Goal: Task Accomplishment & Management: Use online tool/utility

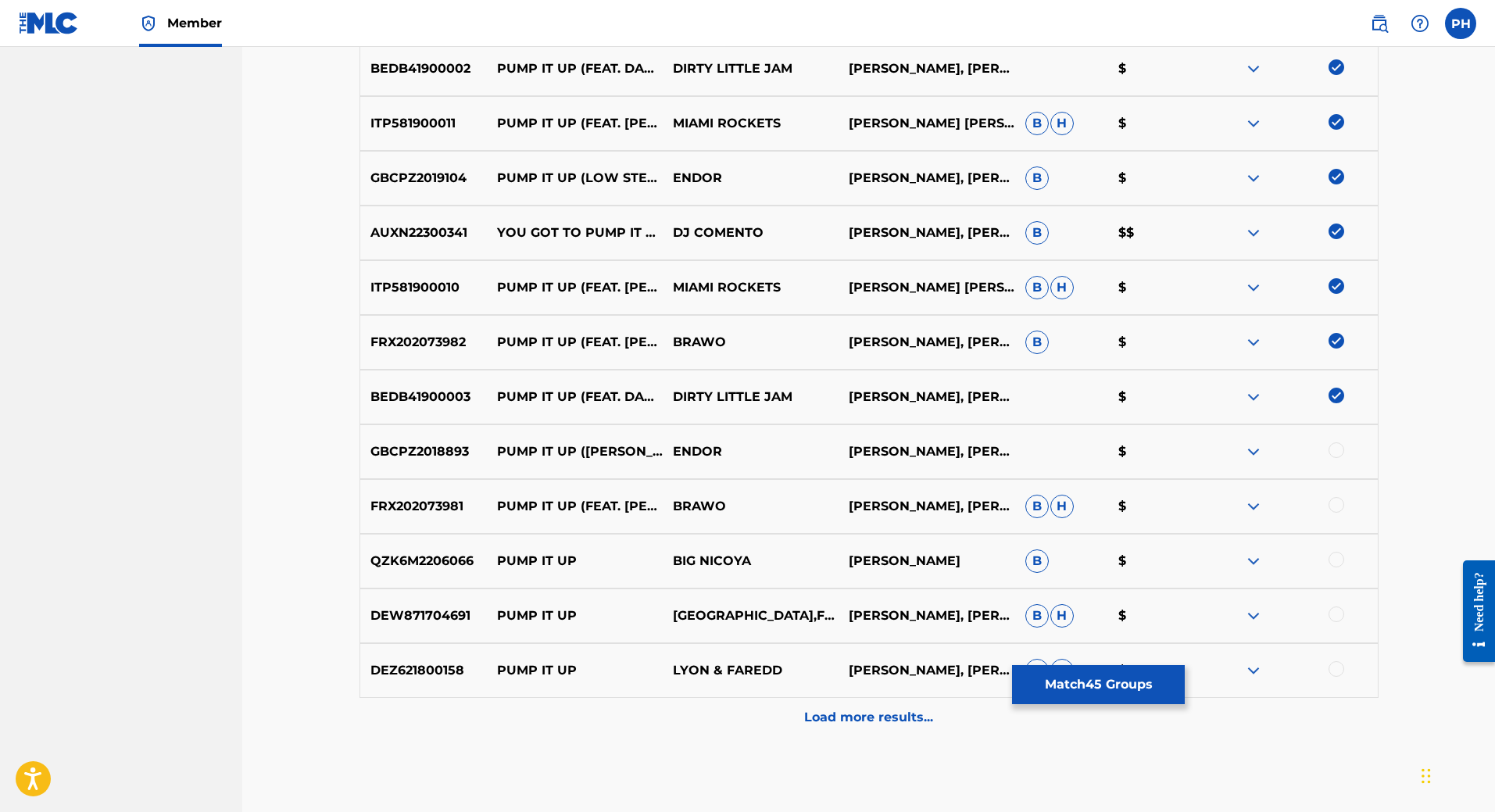
click at [1340, 447] on div at bounding box center [1336, 450] width 15 height 15
click at [1338, 502] on div at bounding box center [1336, 504] width 15 height 15
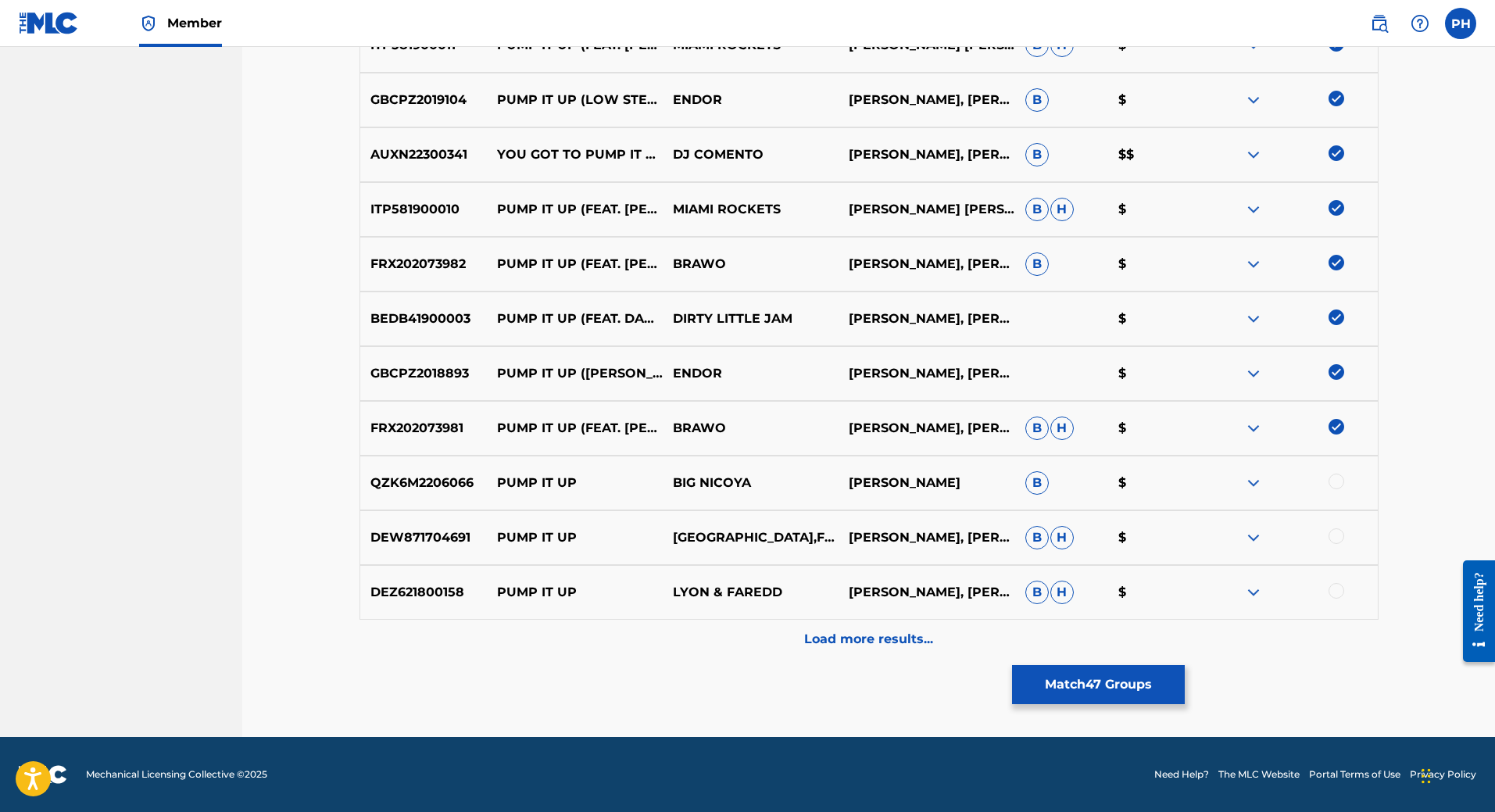
click at [1340, 481] on div at bounding box center [1336, 481] width 15 height 15
click at [1341, 535] on div at bounding box center [1336, 536] width 15 height 15
click at [1342, 531] on img at bounding box center [1336, 536] width 15 height 15
click at [1251, 538] on img at bounding box center [1253, 538] width 19 height 19
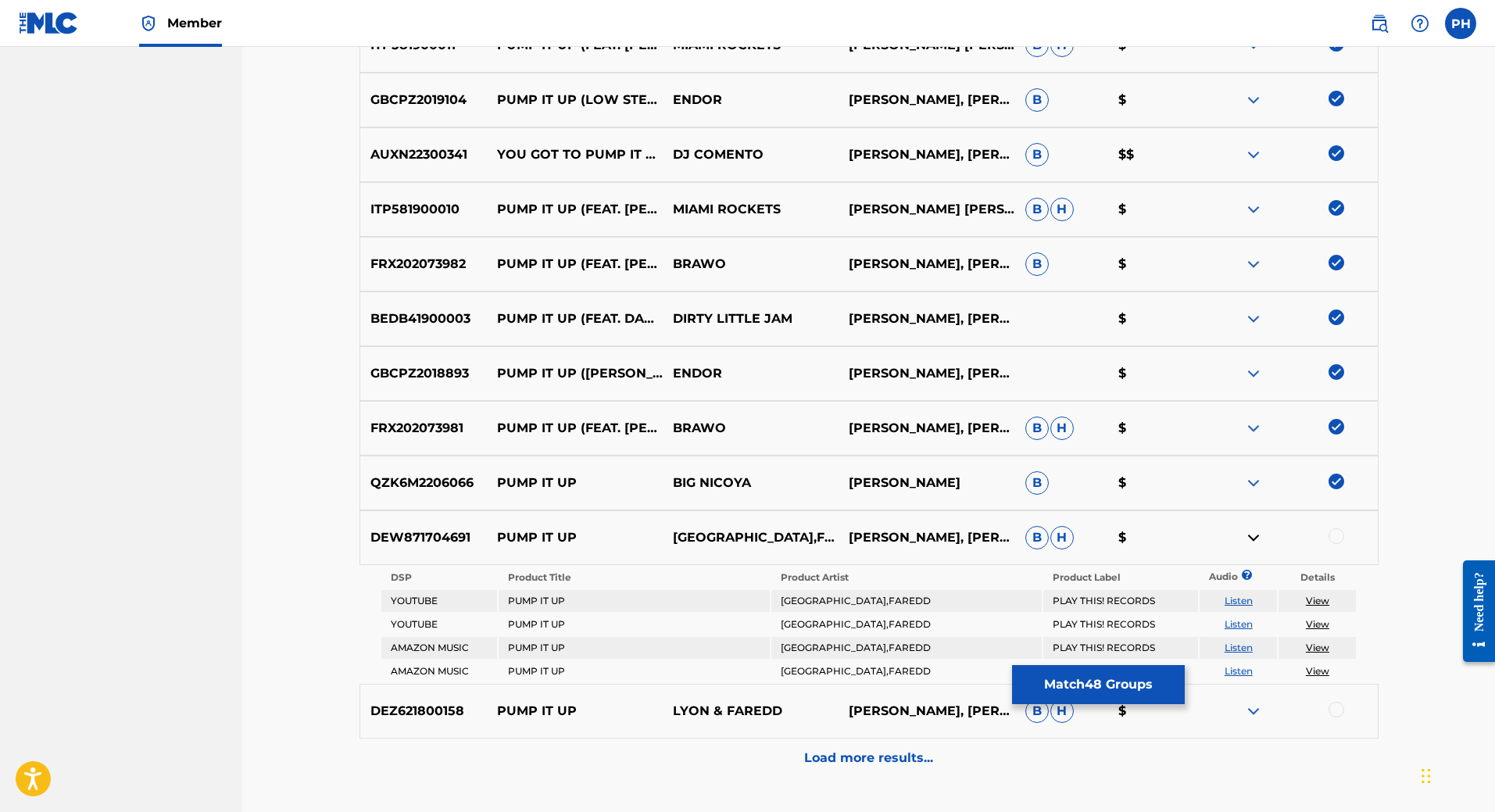
click at [1246, 601] on link "Listen" at bounding box center [1238, 600] width 28 height 12
click at [1332, 482] on img at bounding box center [1336, 481] width 15 height 15
click at [1259, 483] on img at bounding box center [1253, 483] width 19 height 19
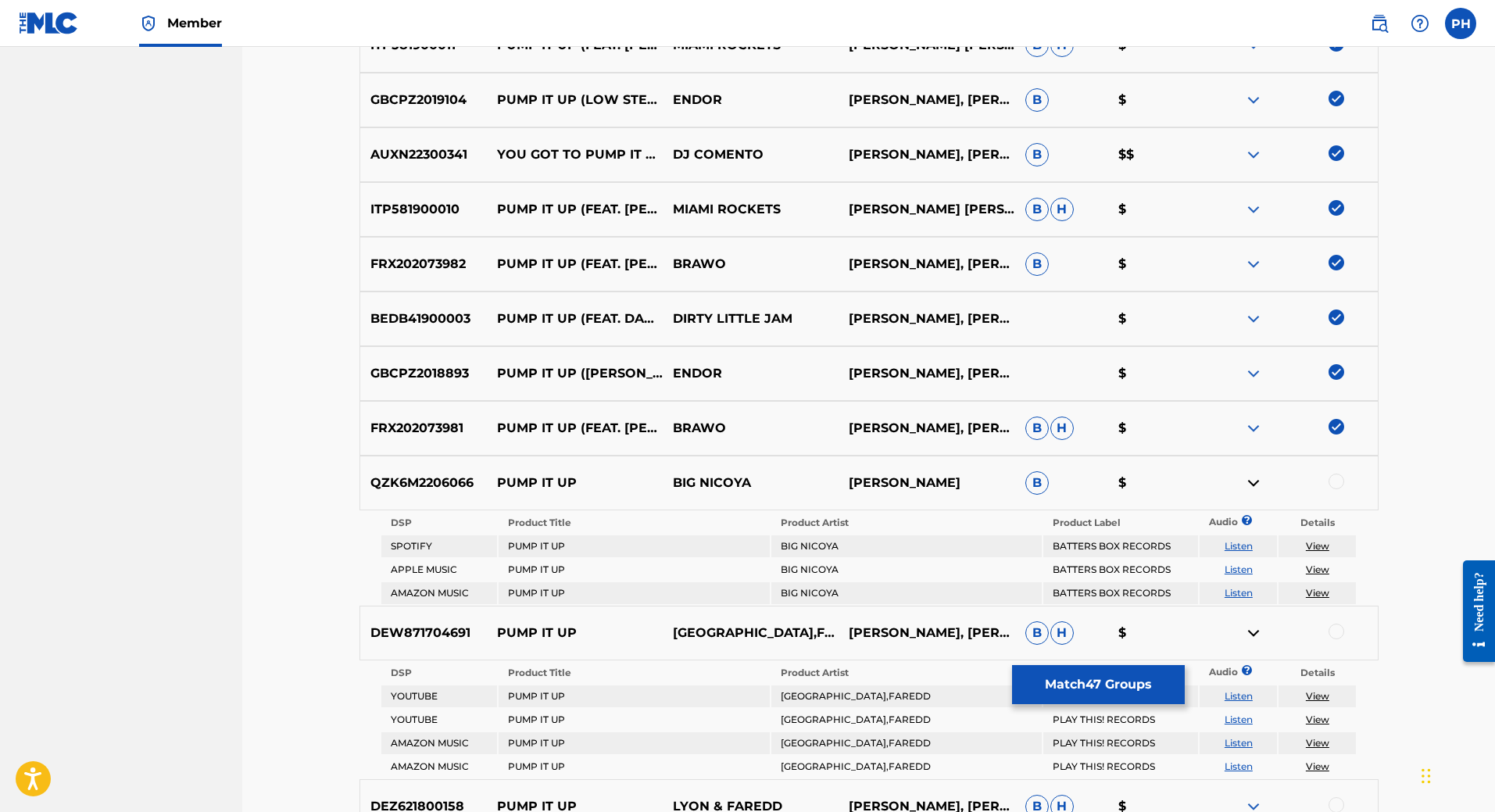
click at [1232, 546] on link "Listen" at bounding box center [1238, 545] width 28 height 12
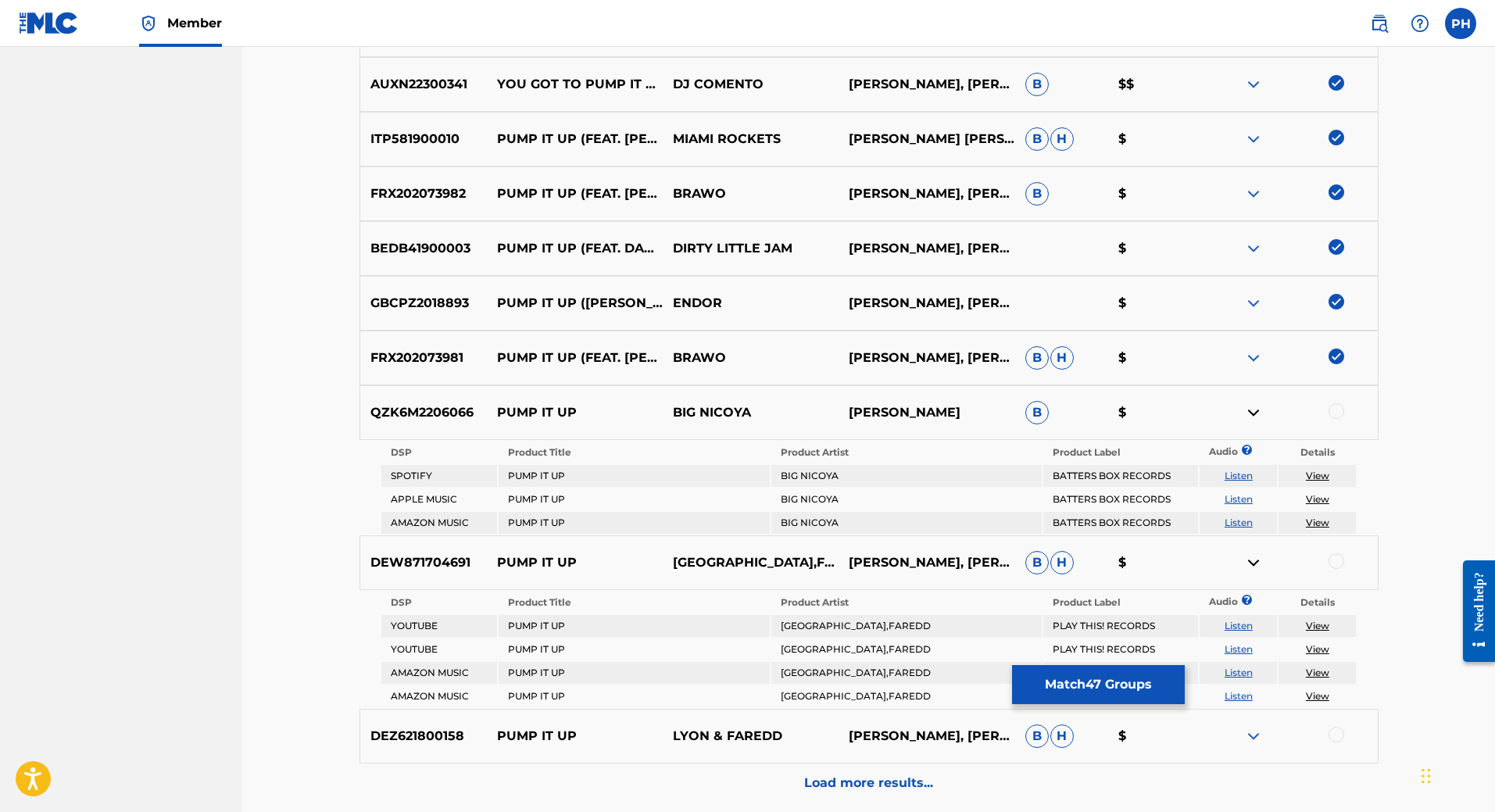
scroll to position [2890, 0]
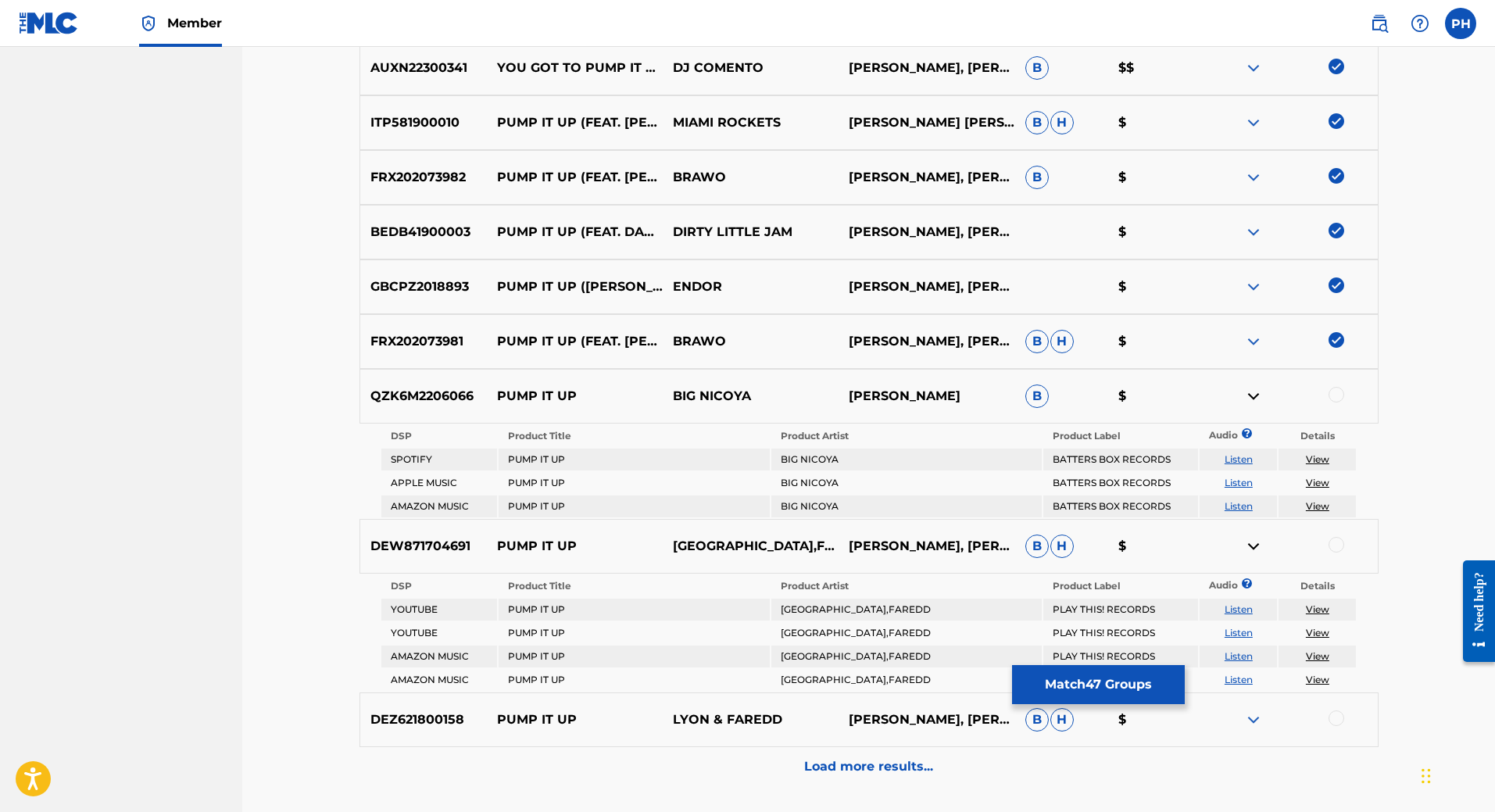
click at [1254, 394] on img at bounding box center [1253, 396] width 19 height 19
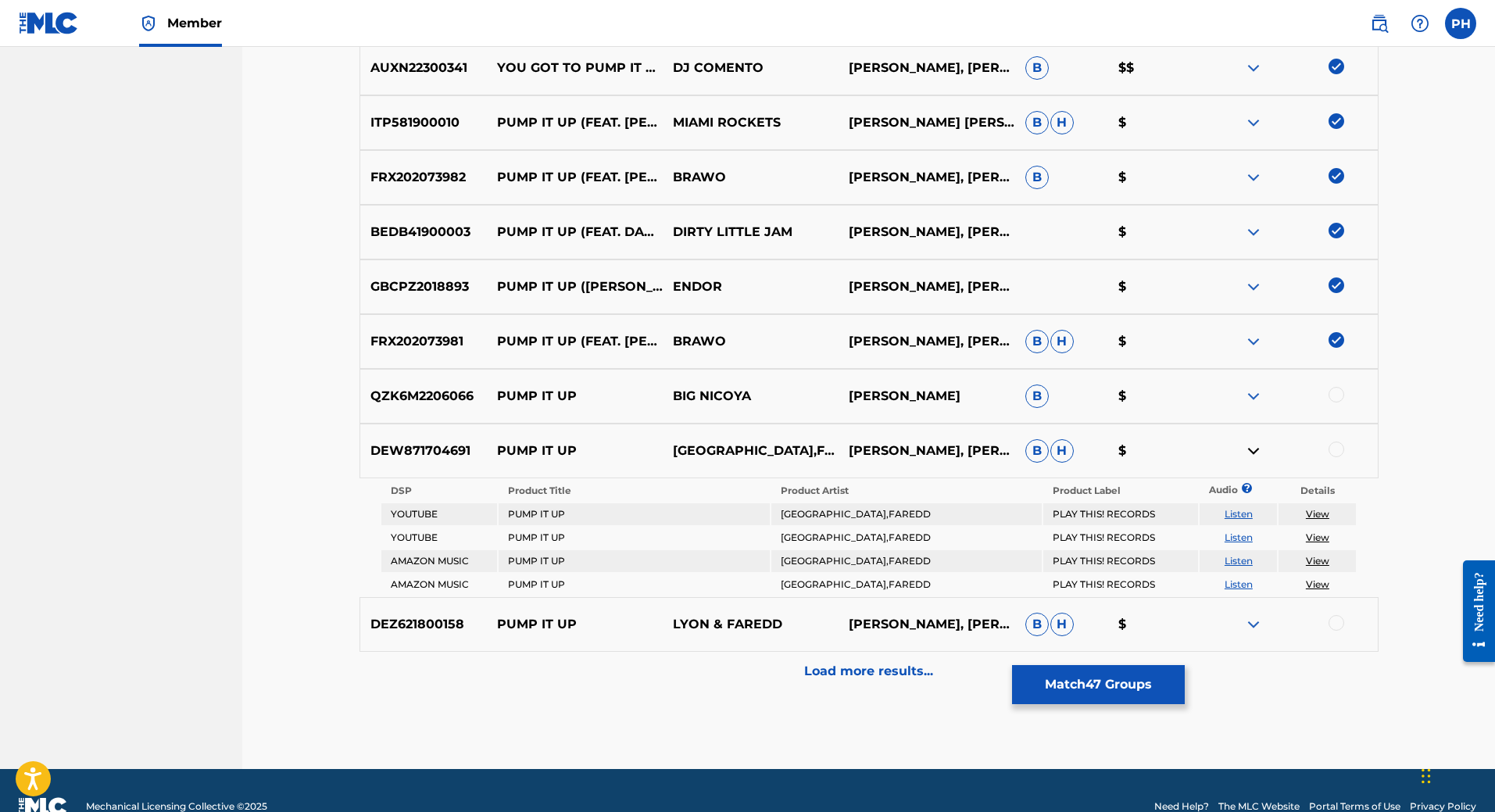
click at [1251, 450] on img at bounding box center [1253, 451] width 19 height 19
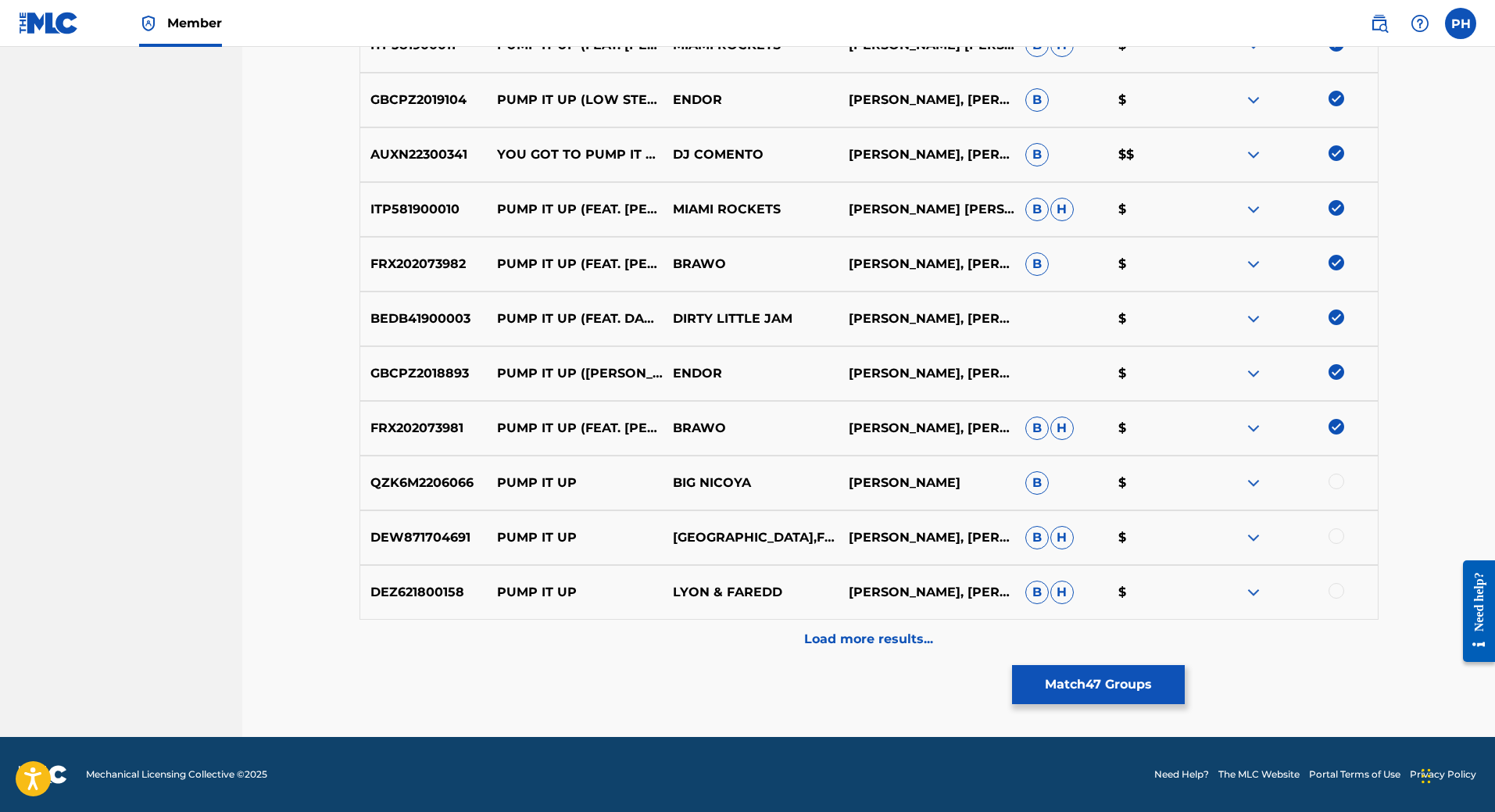
click at [870, 635] on p "Load more results..." at bounding box center [868, 639] width 128 height 19
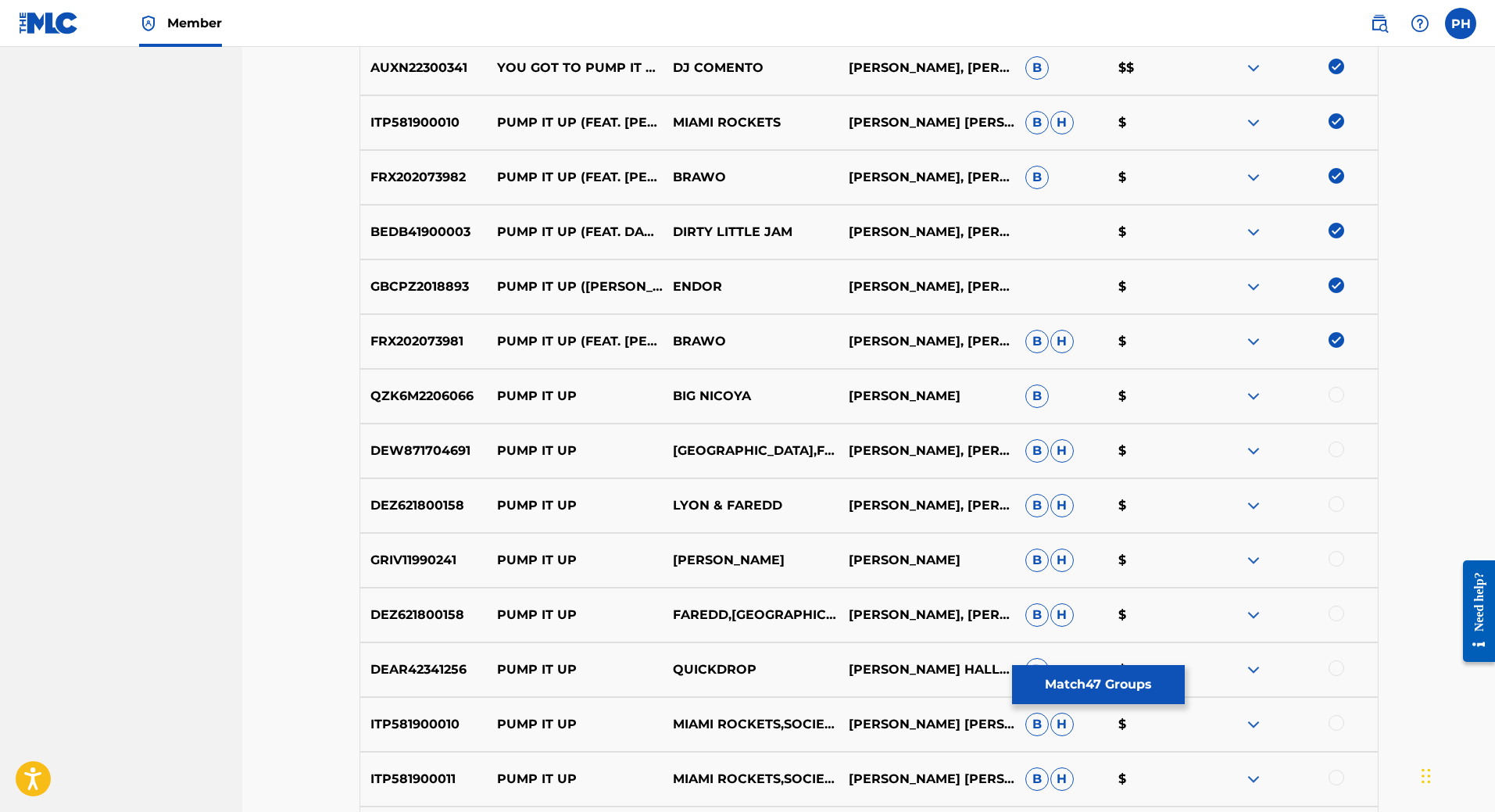
scroll to position [3351, 0]
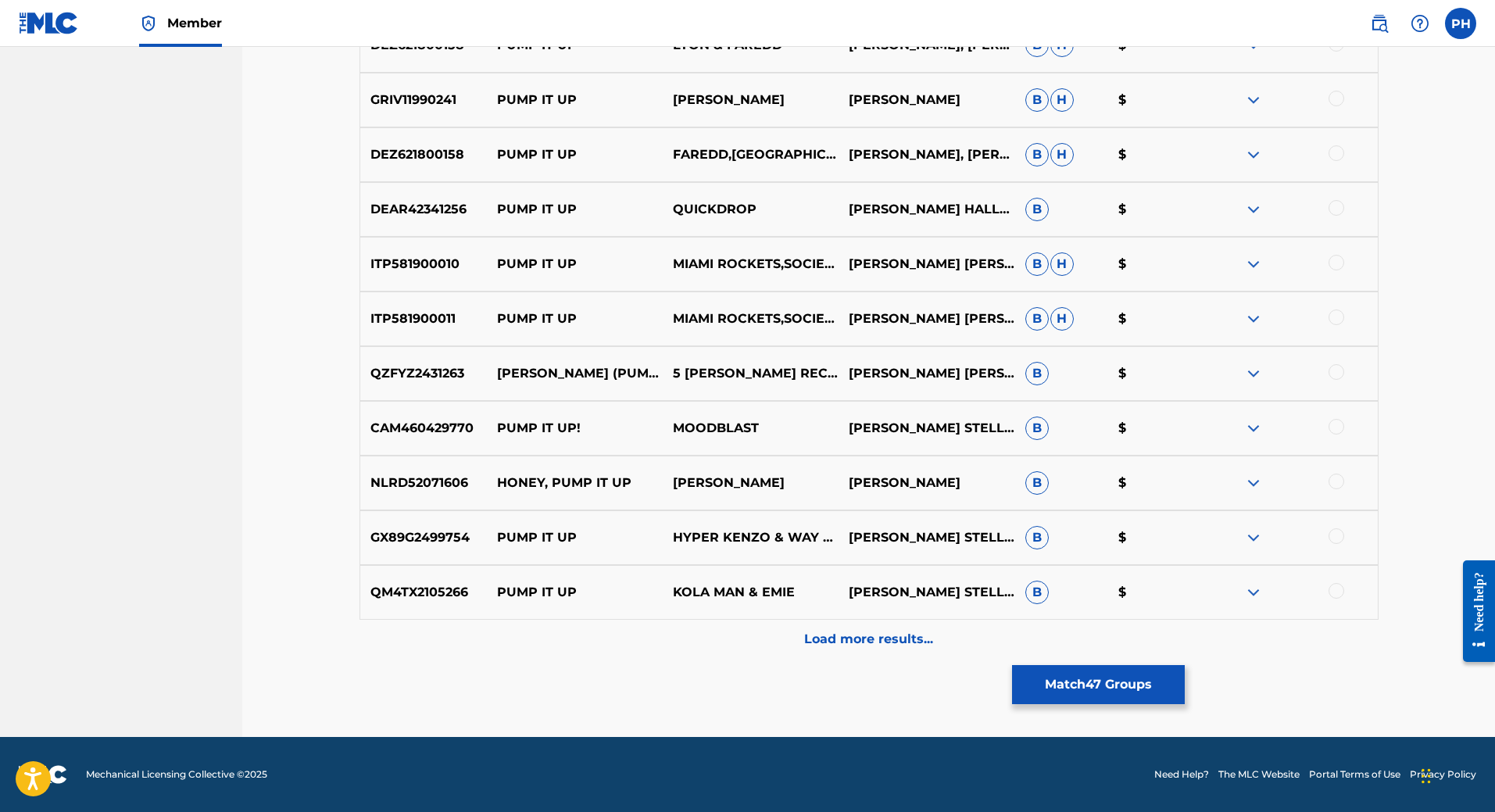
click at [1248, 482] on img at bounding box center [1253, 483] width 19 height 19
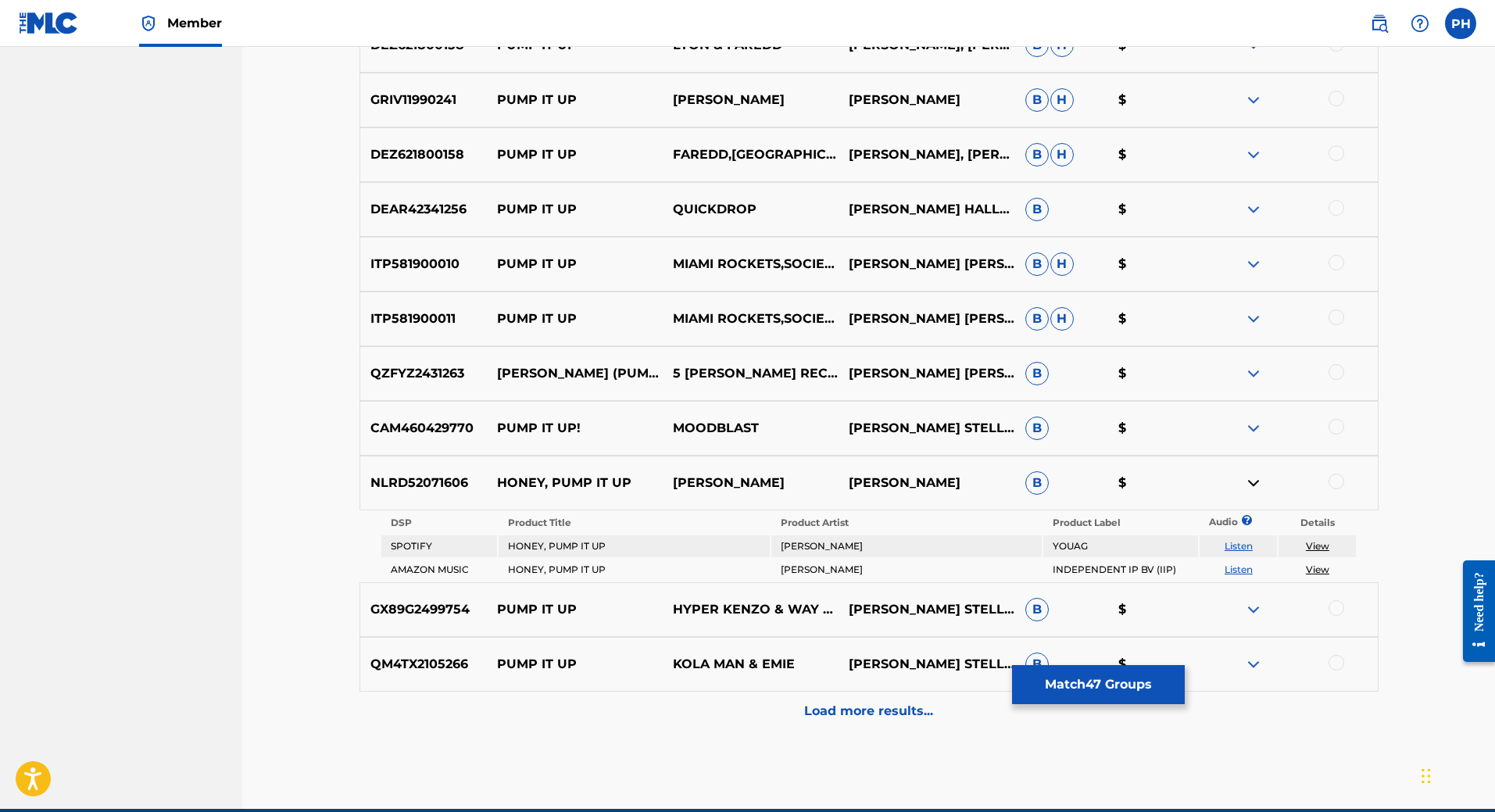
click at [1230, 546] on link "Listen" at bounding box center [1238, 545] width 28 height 12
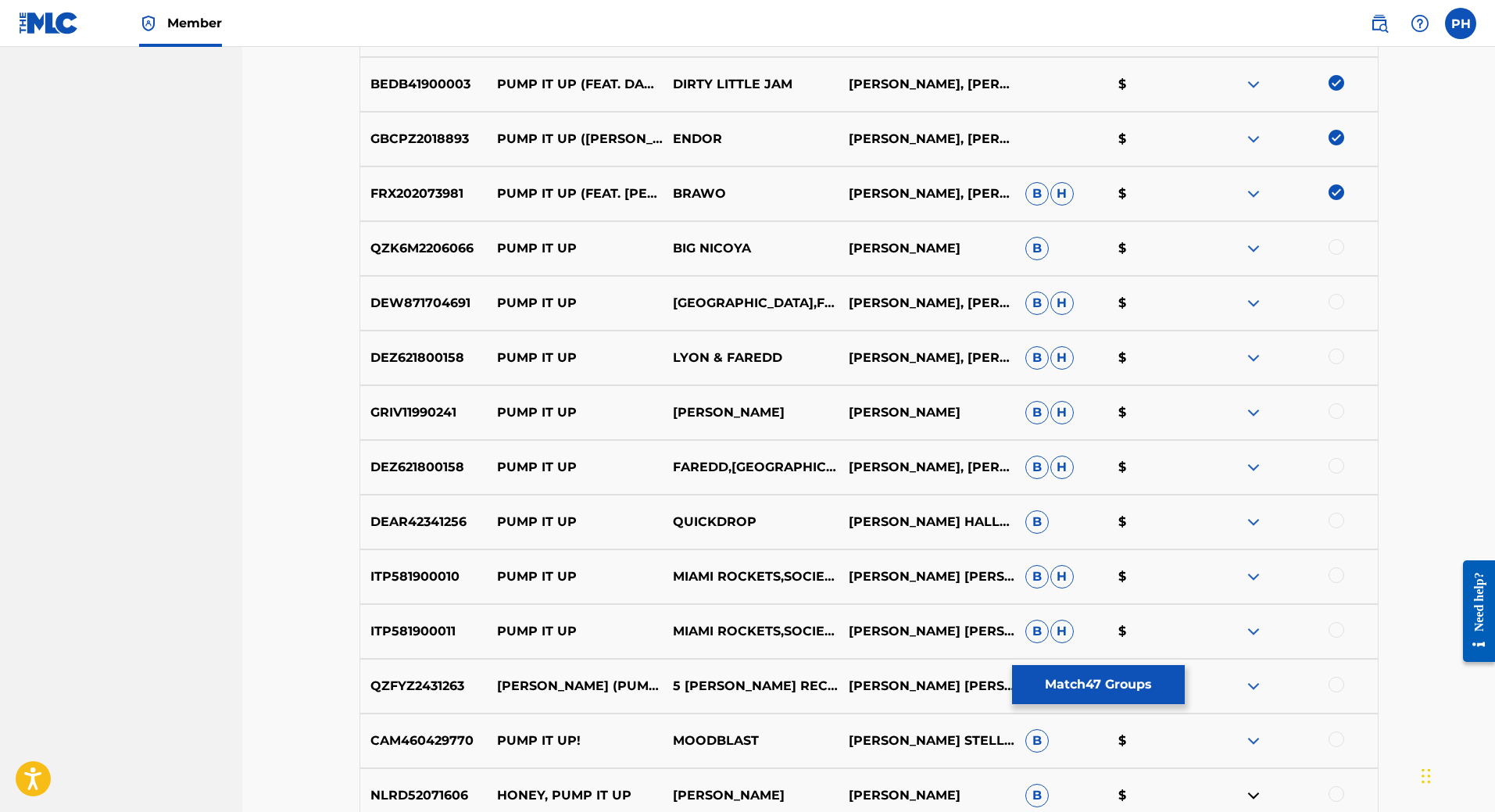
scroll to position [3116, 0]
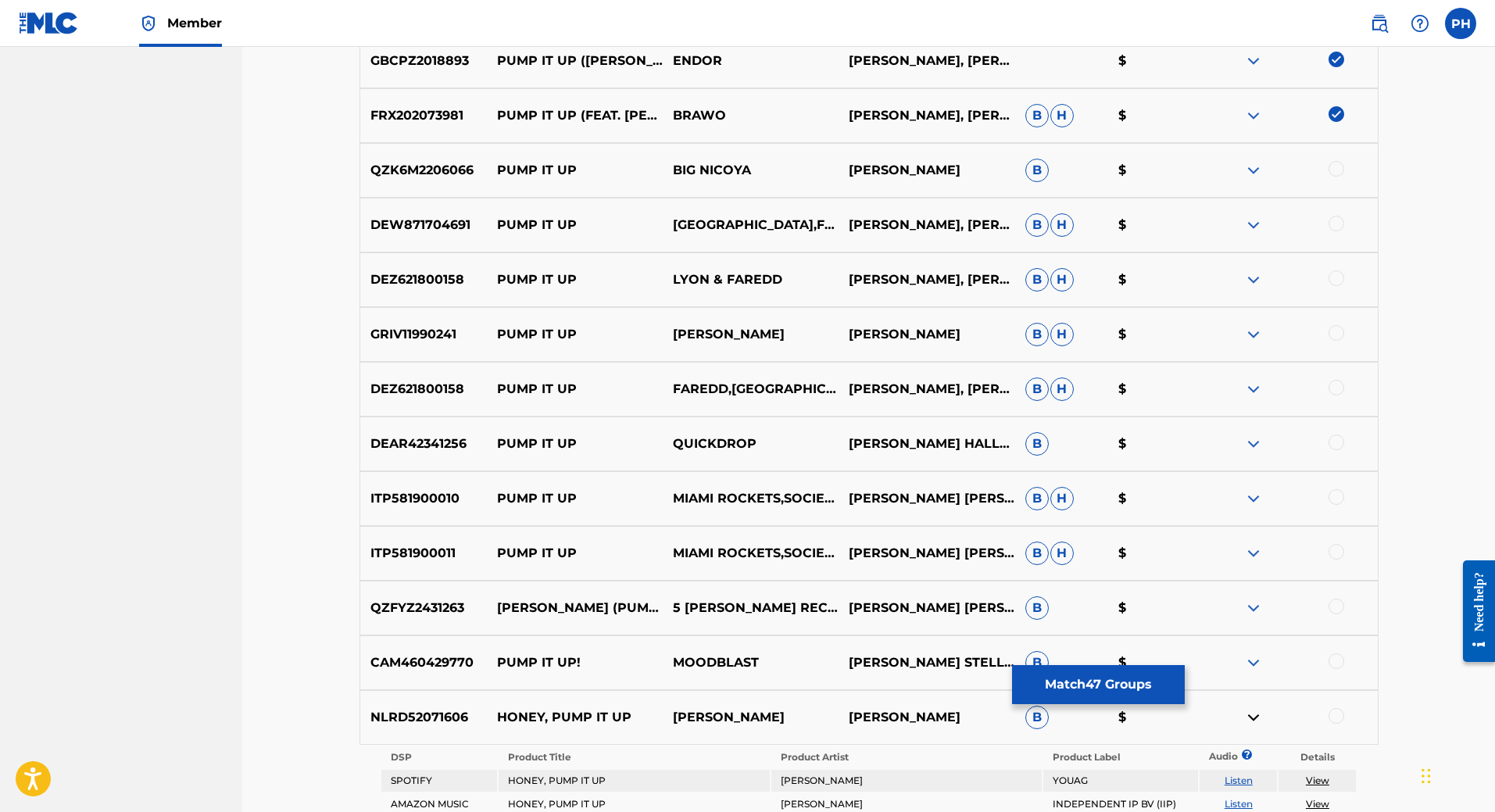
click at [1336, 440] on div at bounding box center [1336, 442] width 15 height 15
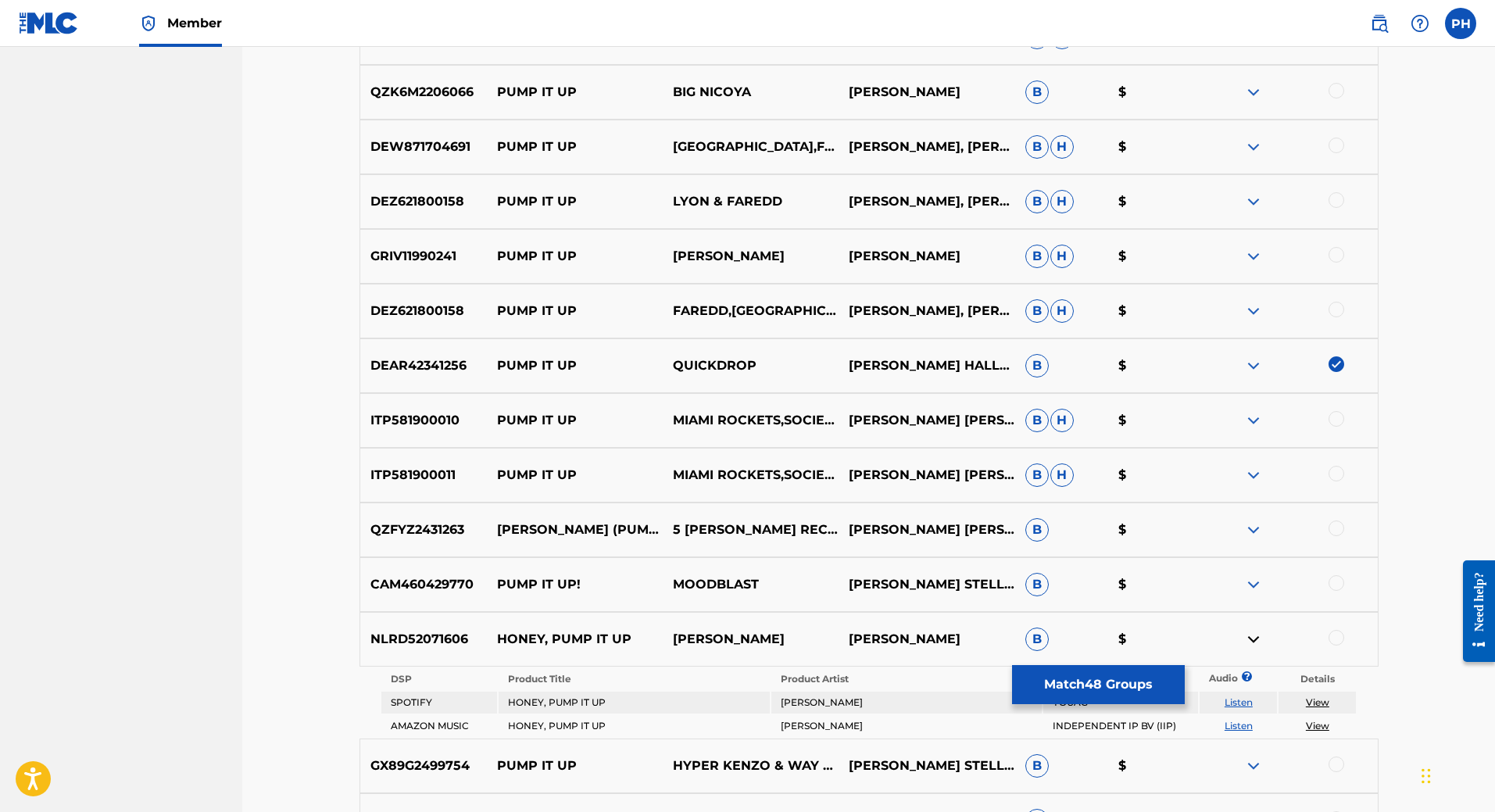
click at [1340, 417] on div at bounding box center [1336, 419] width 15 height 15
click at [1332, 477] on div at bounding box center [1336, 474] width 15 height 15
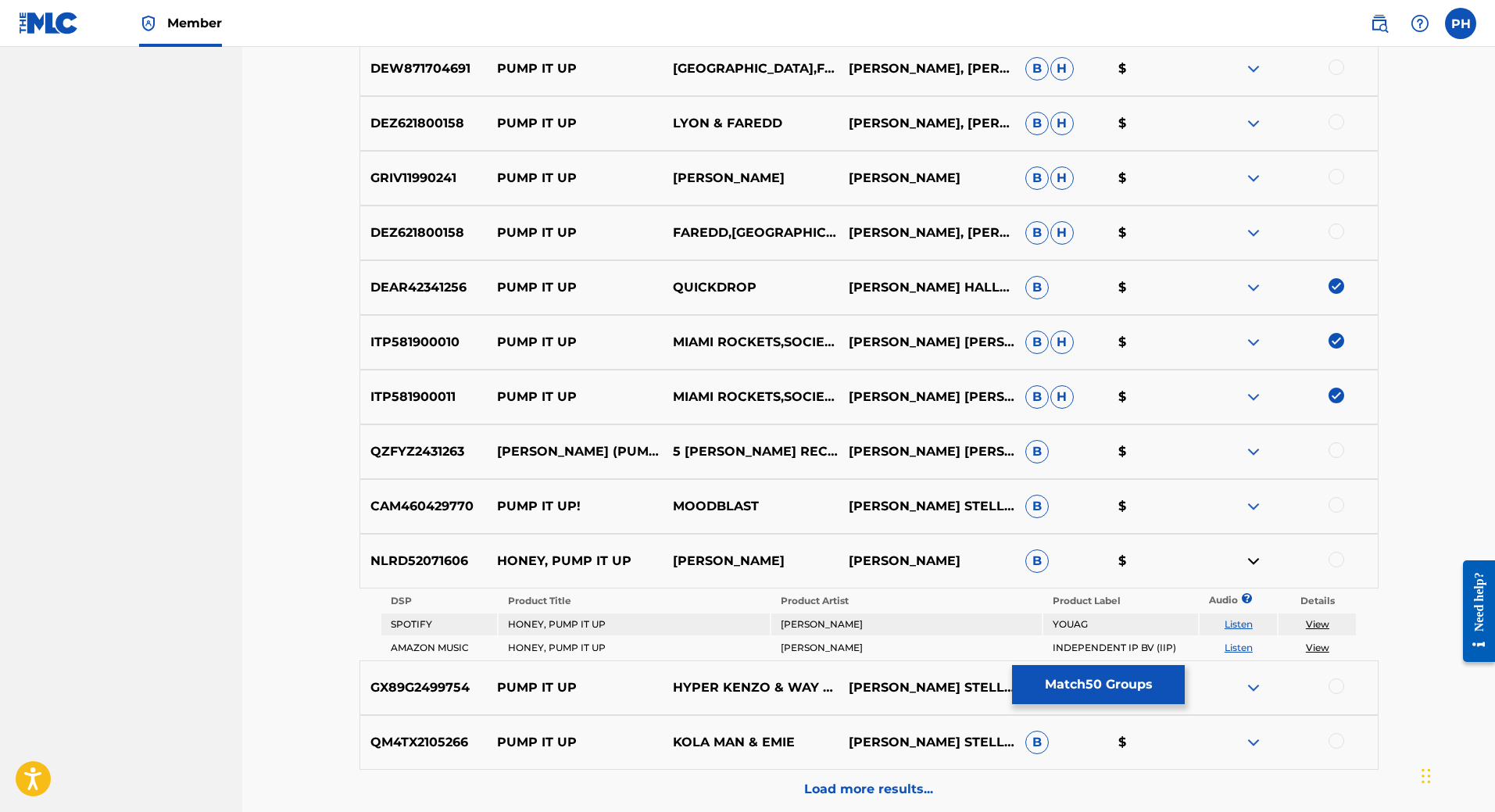
click at [1338, 504] on div at bounding box center [1336, 504] width 15 height 15
click at [1255, 556] on img at bounding box center [1253, 561] width 19 height 19
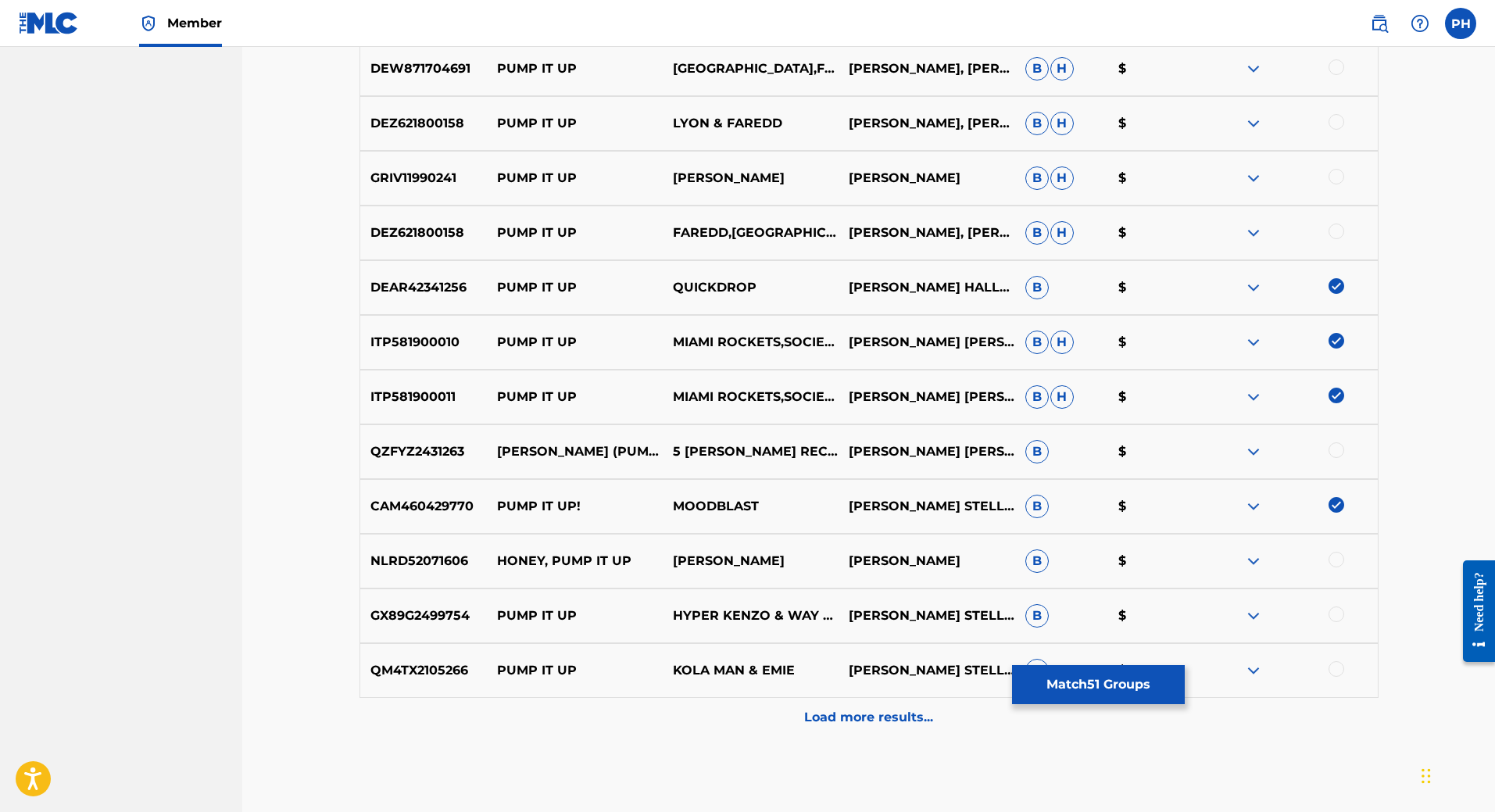
scroll to position [3351, 0]
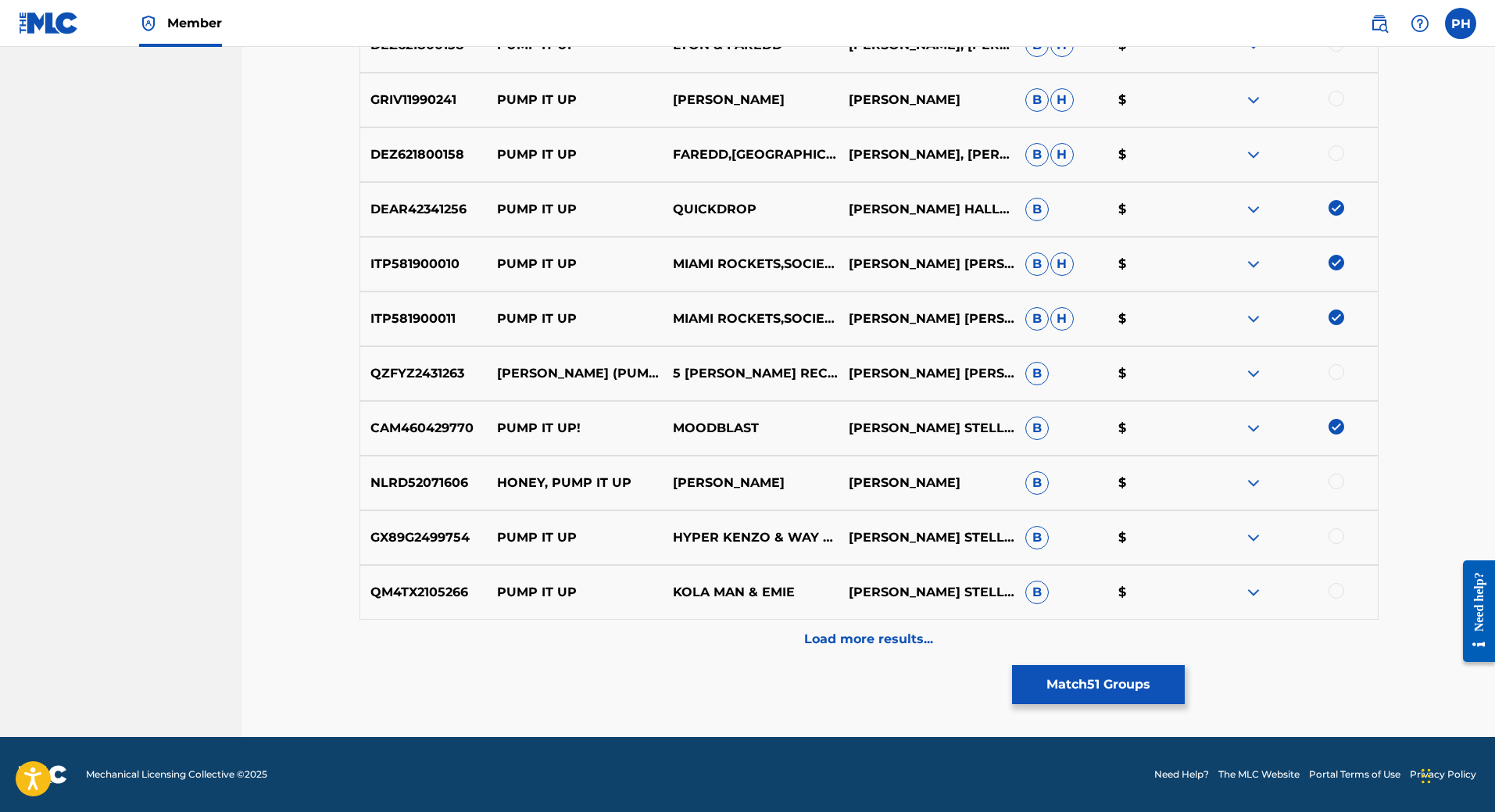
click at [1254, 537] on img at bounding box center [1253, 538] width 19 height 19
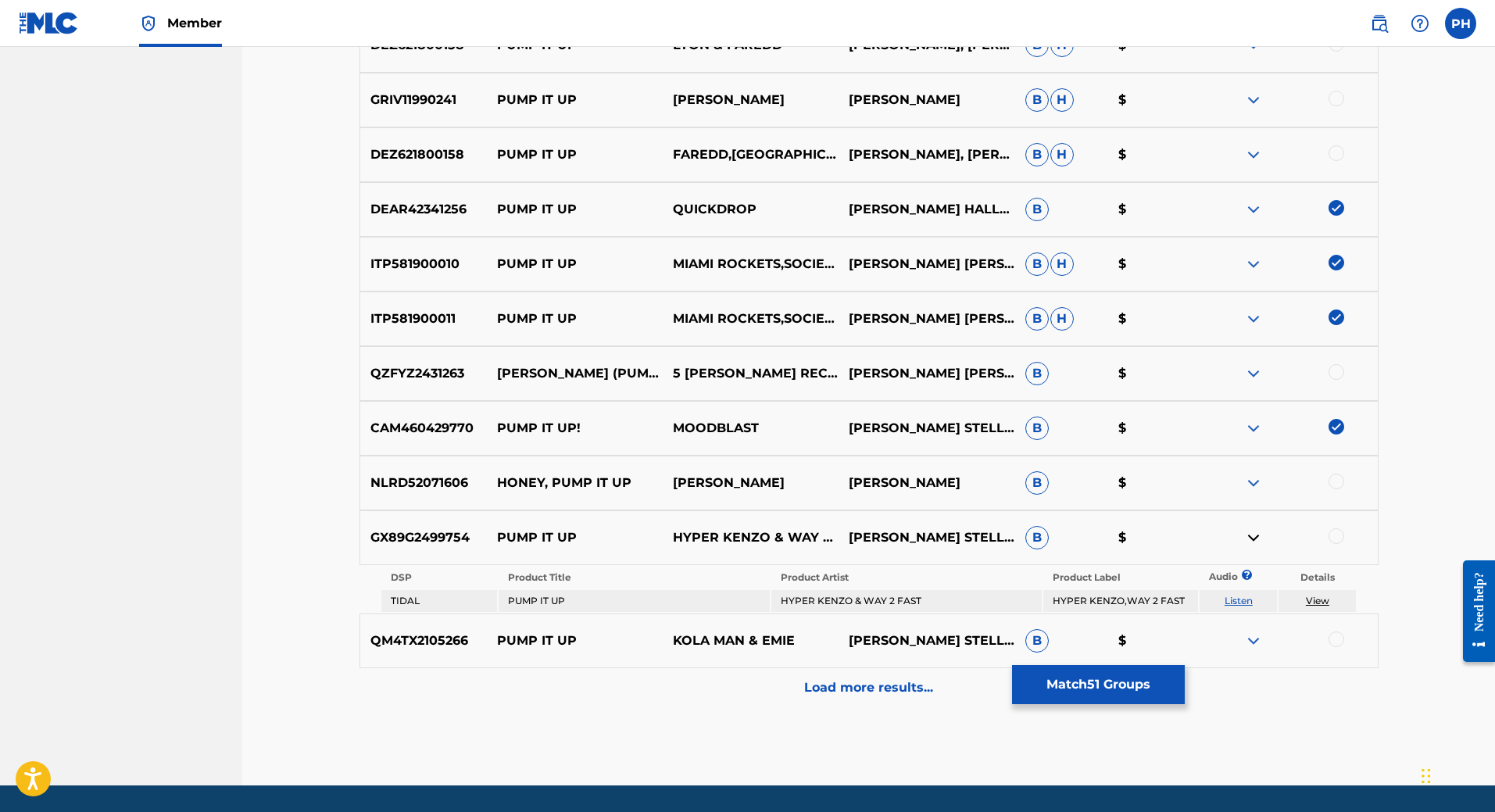
click at [1254, 537] on img at bounding box center [1253, 538] width 19 height 19
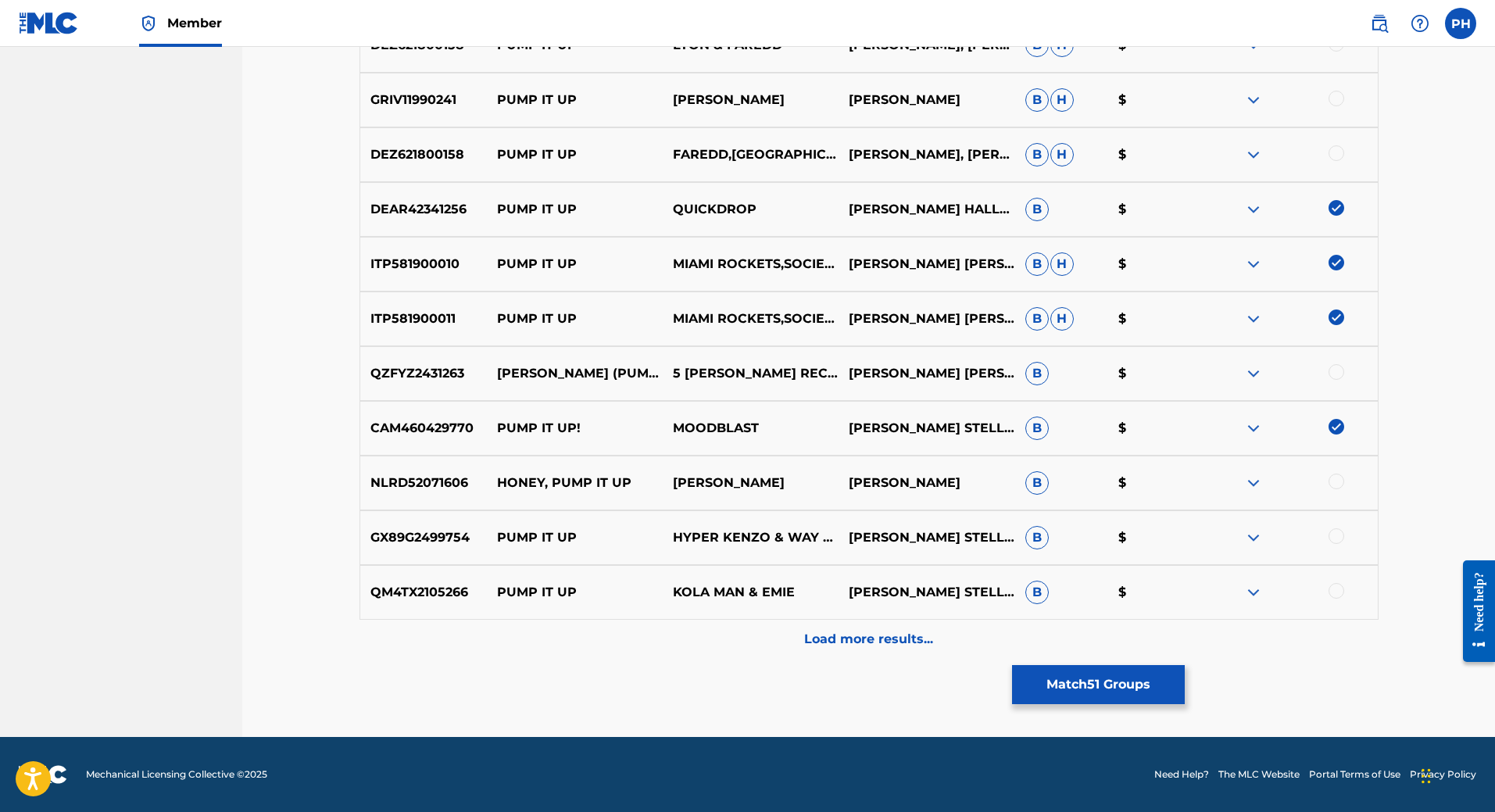
click at [1340, 537] on div at bounding box center [1336, 536] width 15 height 15
click at [1340, 588] on div at bounding box center [1336, 591] width 15 height 15
click at [878, 645] on p "Load more results..." at bounding box center [868, 639] width 128 height 19
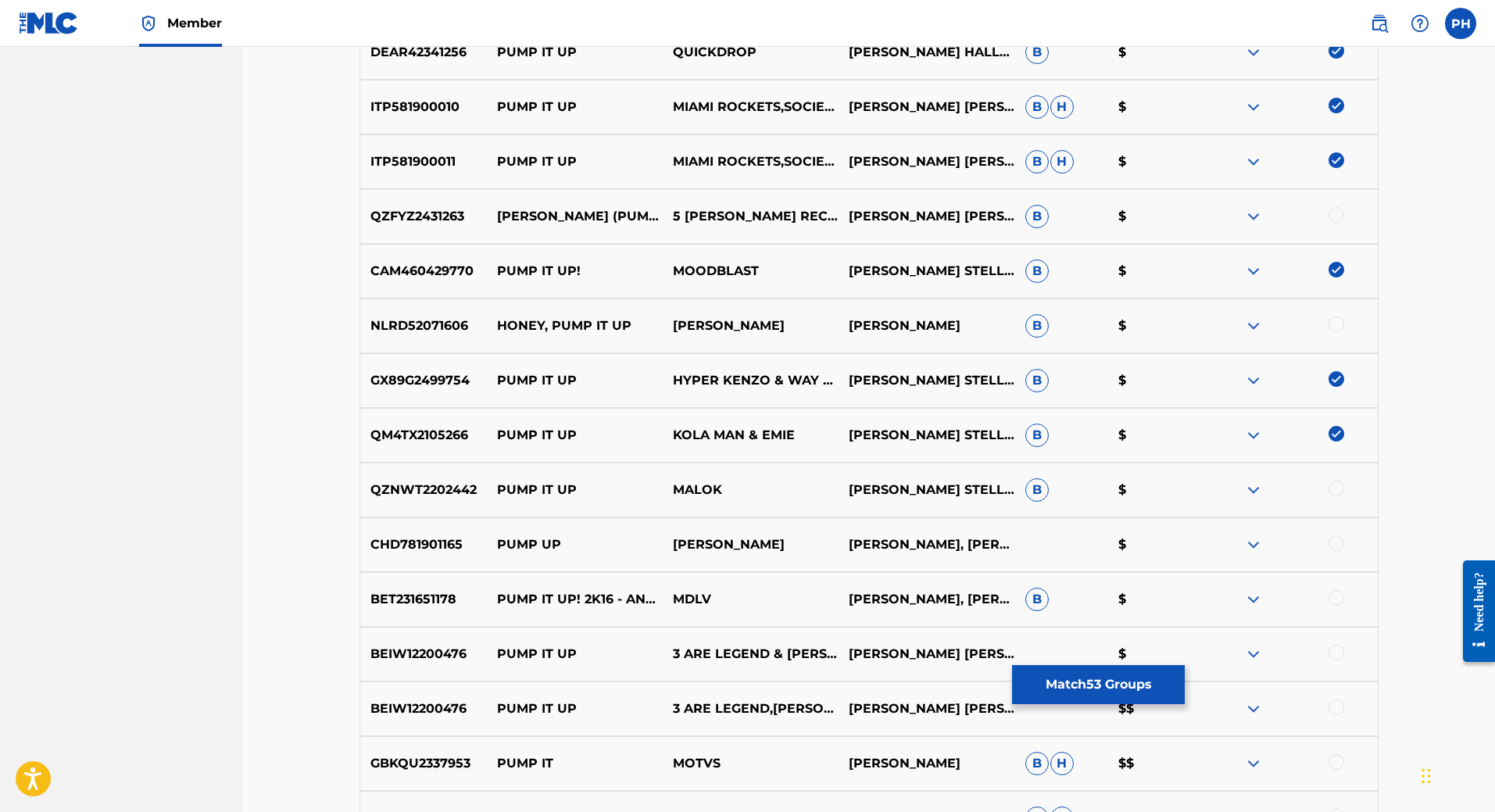
scroll to position [3663, 0]
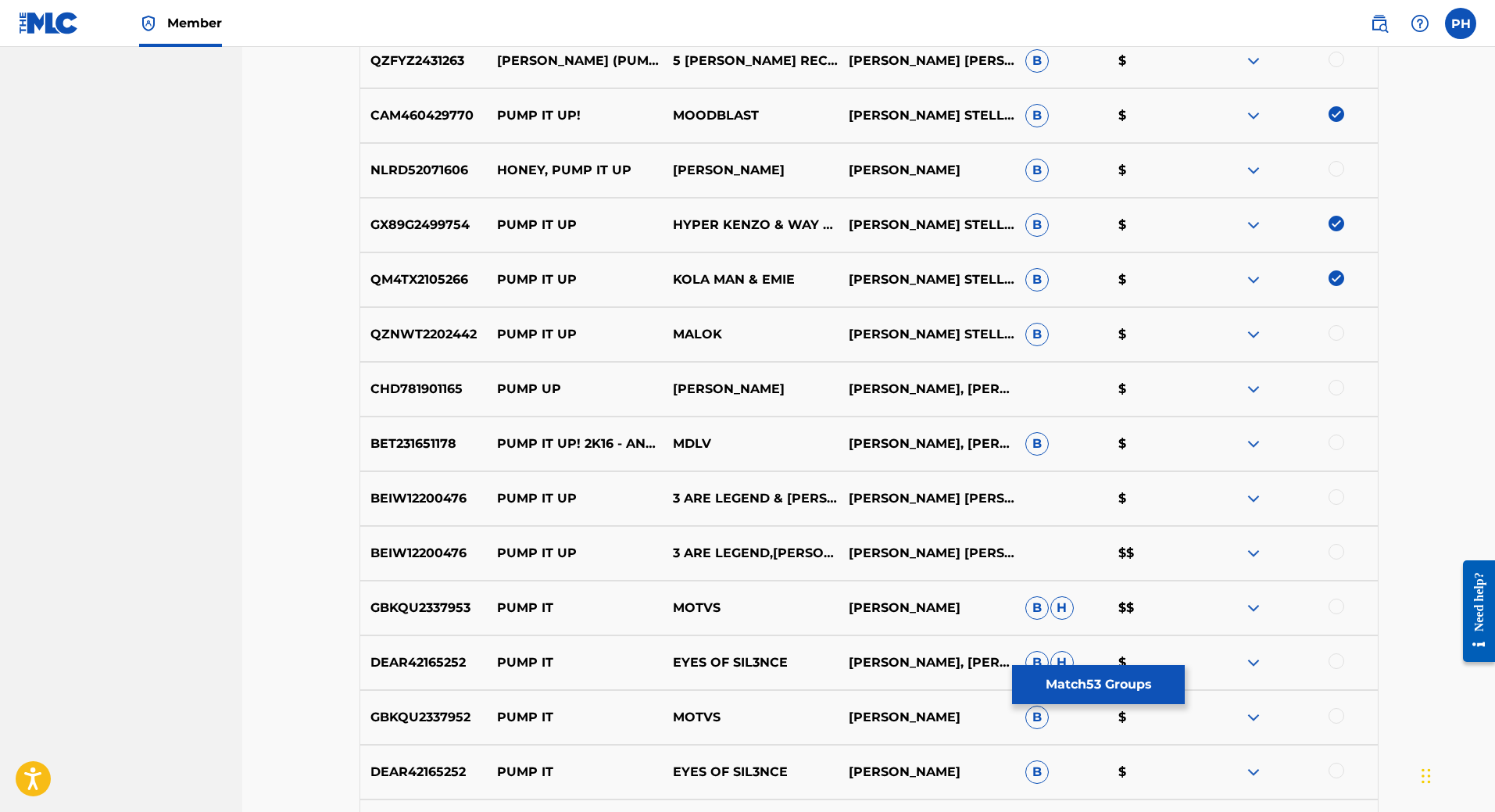
click at [1340, 330] on div at bounding box center [1336, 333] width 15 height 15
click at [1248, 388] on img at bounding box center [1253, 389] width 19 height 19
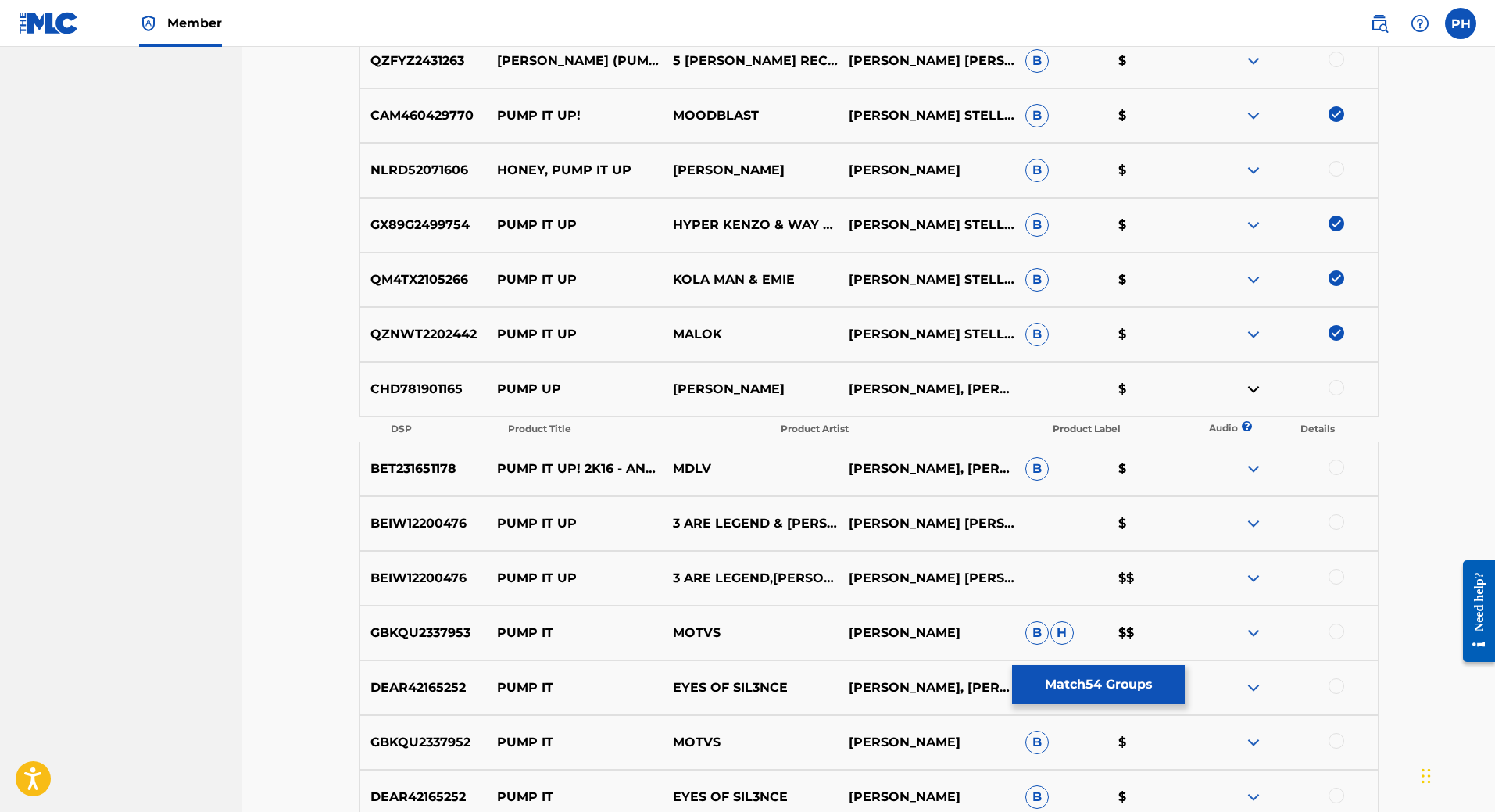
click at [1251, 392] on img at bounding box center [1253, 389] width 19 height 19
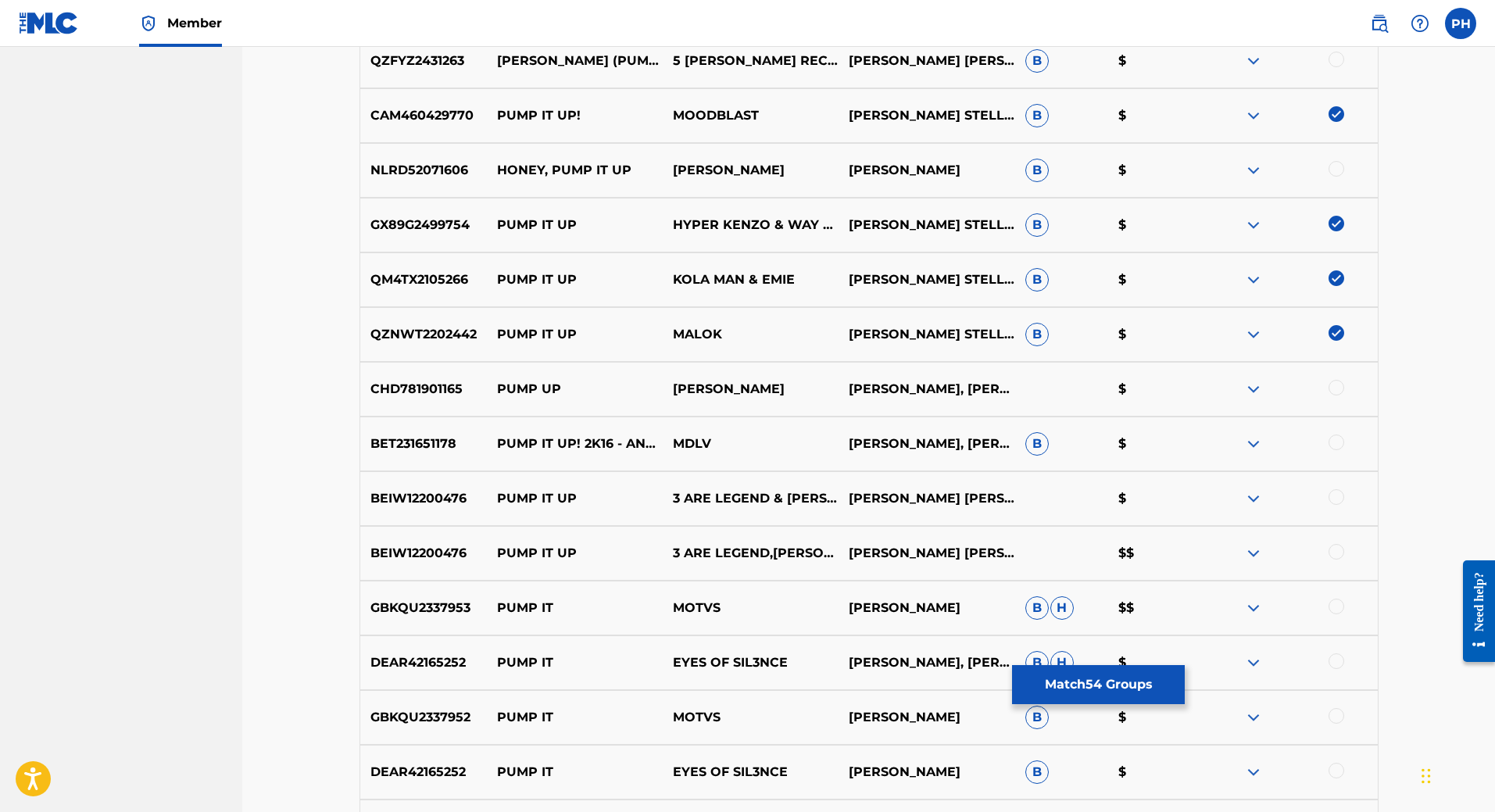
click at [1337, 444] on div at bounding box center [1336, 442] width 15 height 15
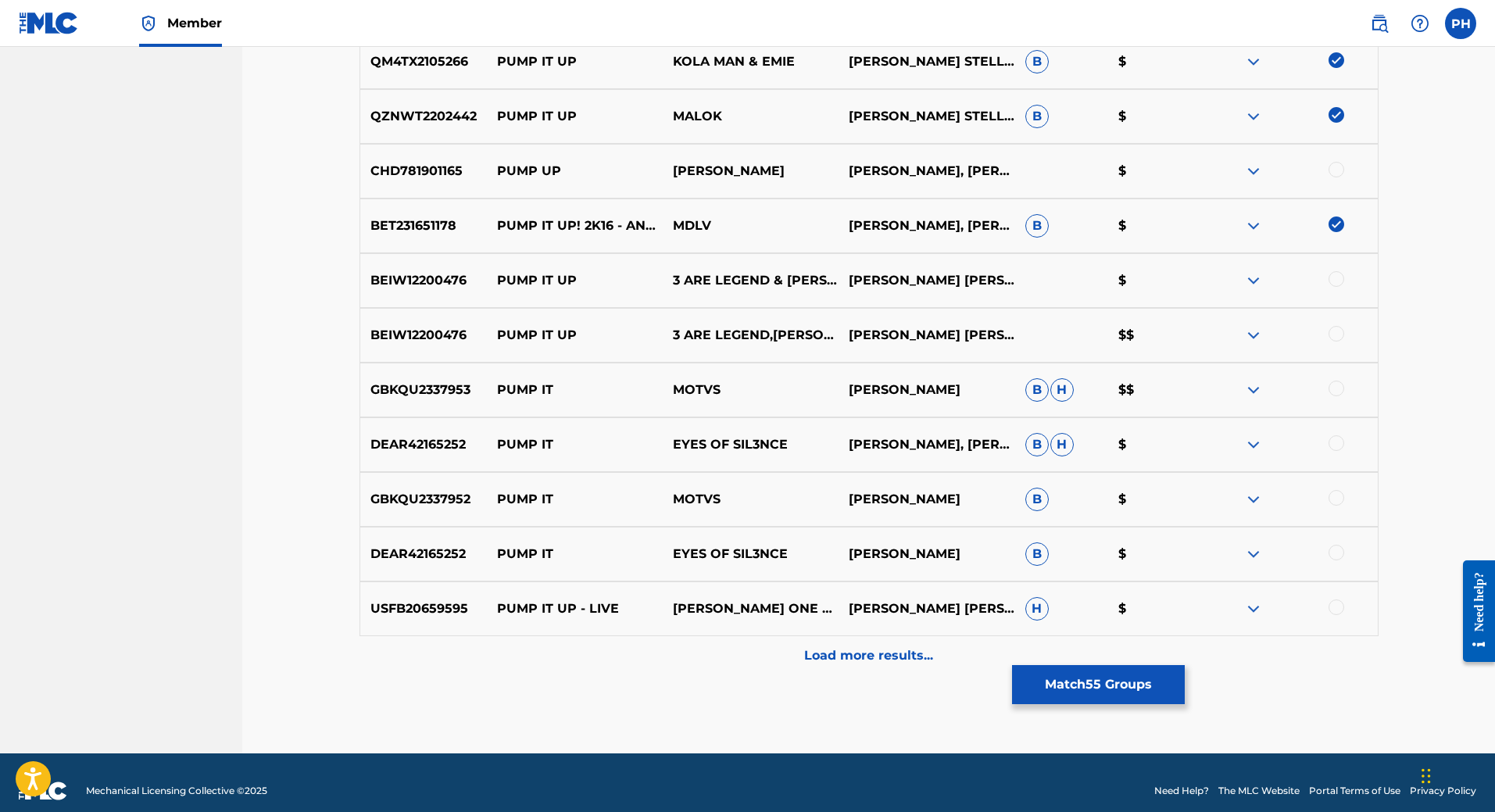
scroll to position [3897, 0]
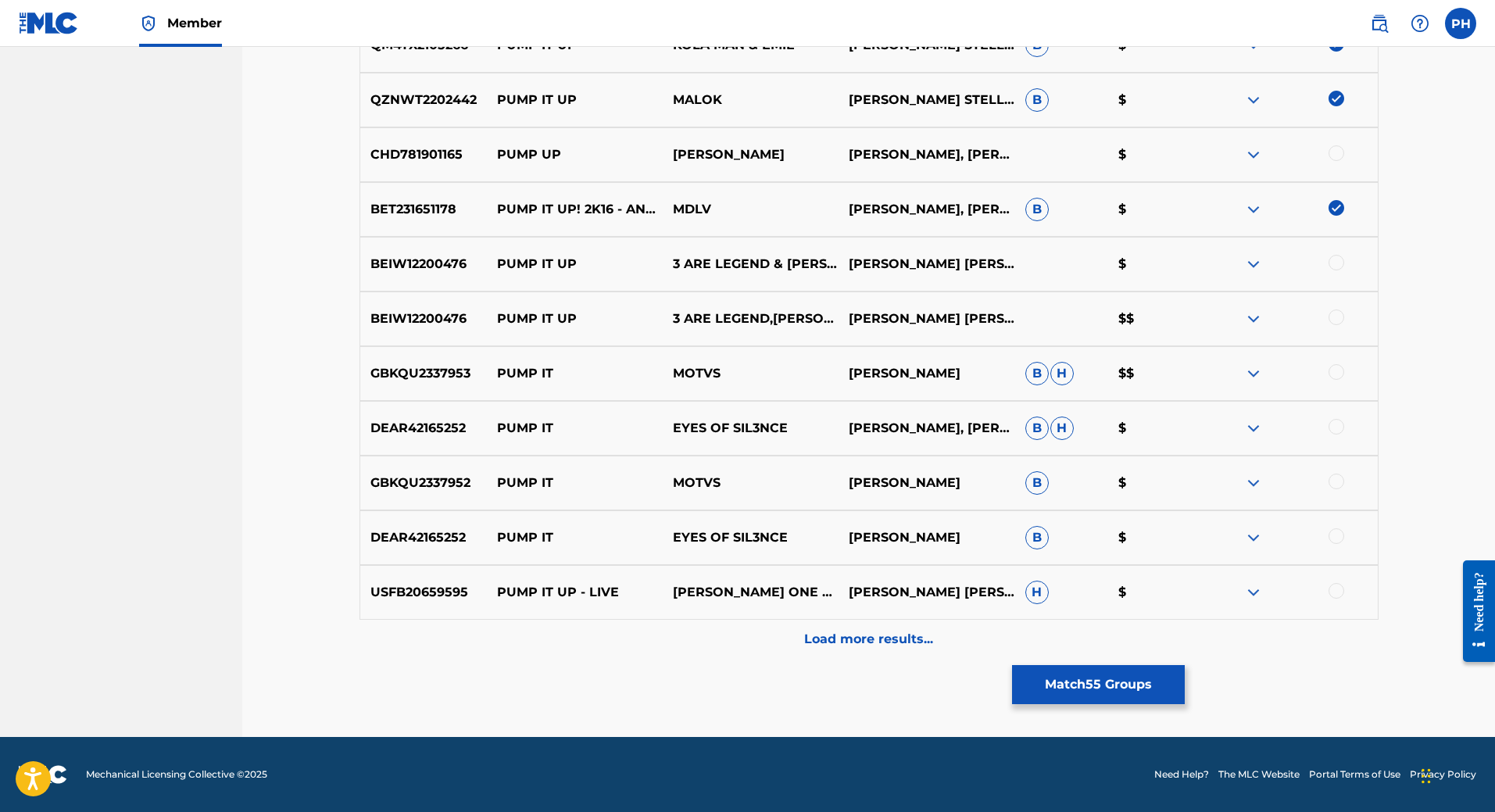
click at [1342, 258] on div at bounding box center [1336, 263] width 15 height 15
click at [1335, 321] on div at bounding box center [1336, 317] width 15 height 15
click at [1255, 375] on img at bounding box center [1253, 374] width 19 height 19
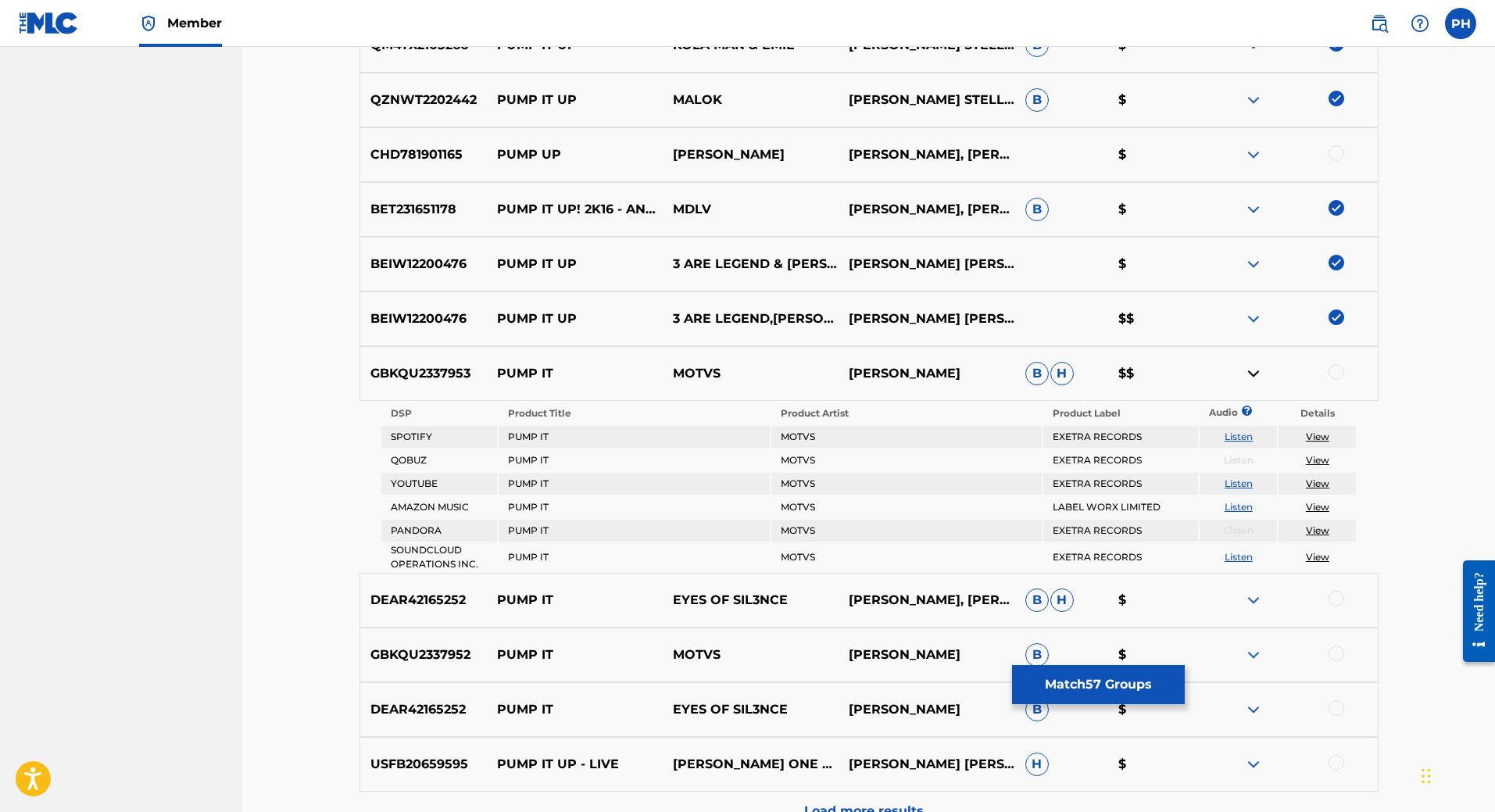
click at [1240, 432] on link "Listen" at bounding box center [1238, 436] width 28 height 12
click at [1260, 369] on img at bounding box center [1253, 374] width 19 height 19
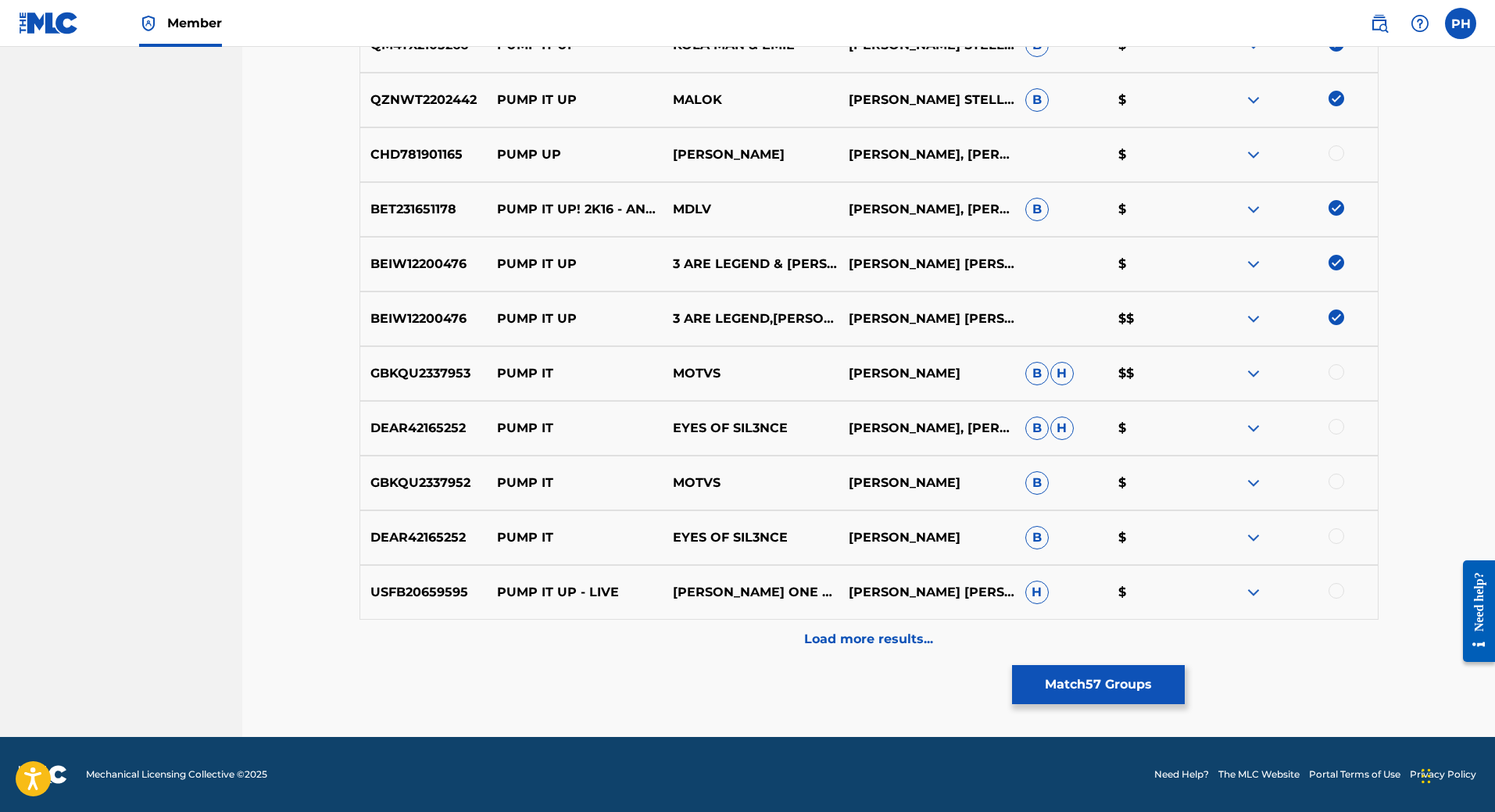
click at [1256, 591] on img at bounding box center [1253, 592] width 19 height 19
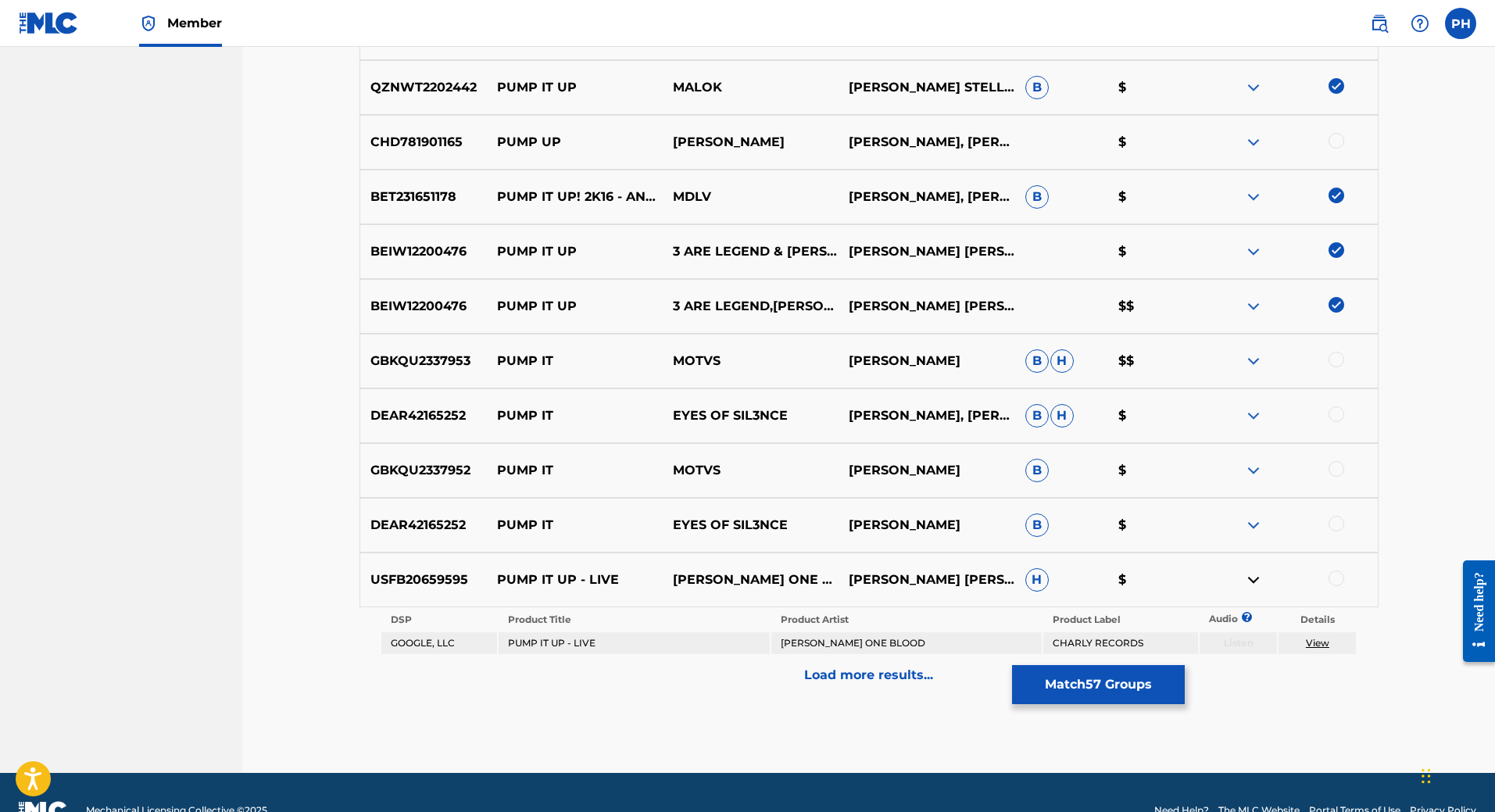
scroll to position [3946, 0]
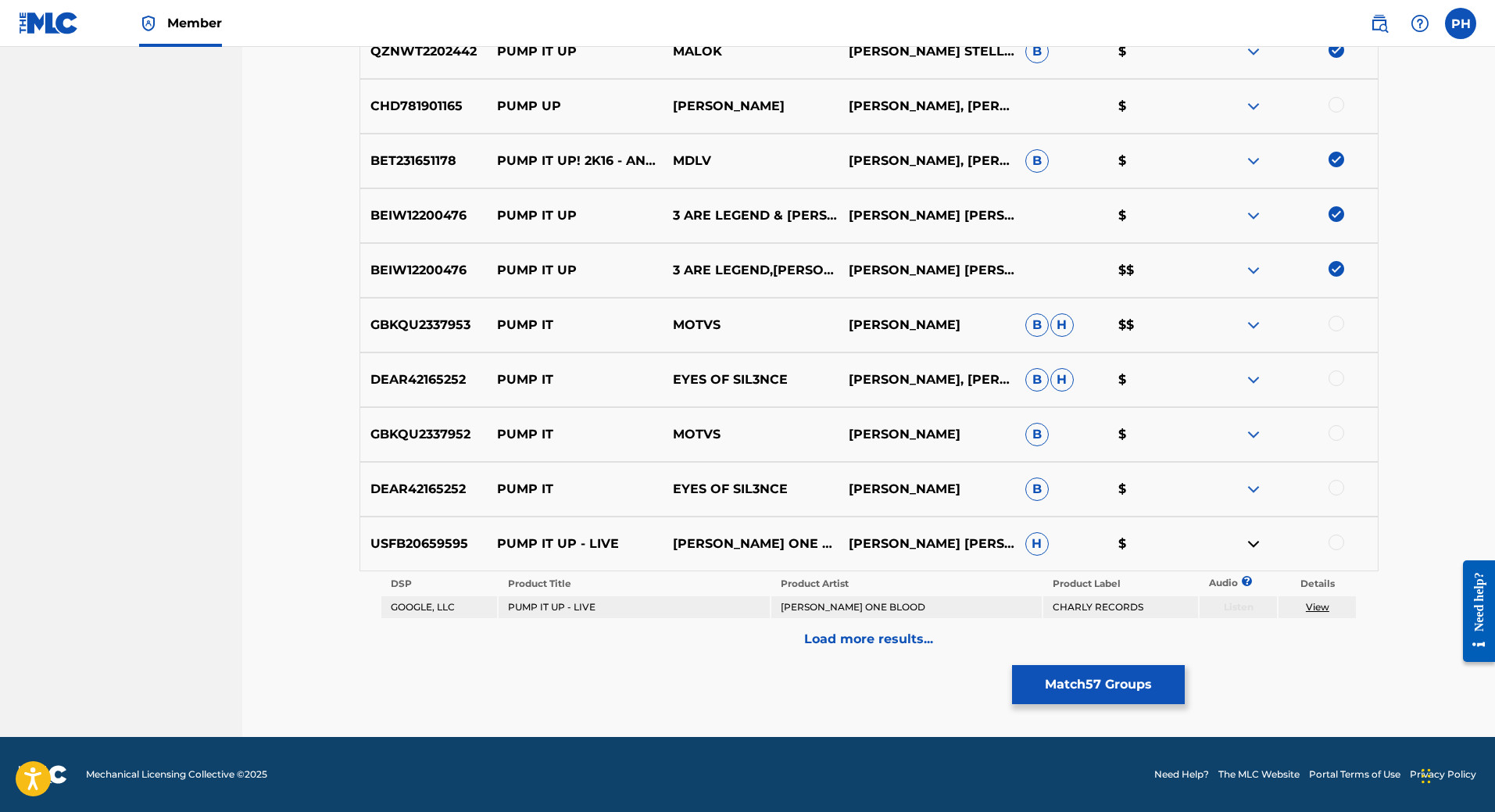
click at [1313, 608] on link "View" at bounding box center [1318, 607] width 23 height 12
click at [1340, 541] on div at bounding box center [1336, 542] width 15 height 15
click at [1251, 548] on img at bounding box center [1253, 544] width 19 height 19
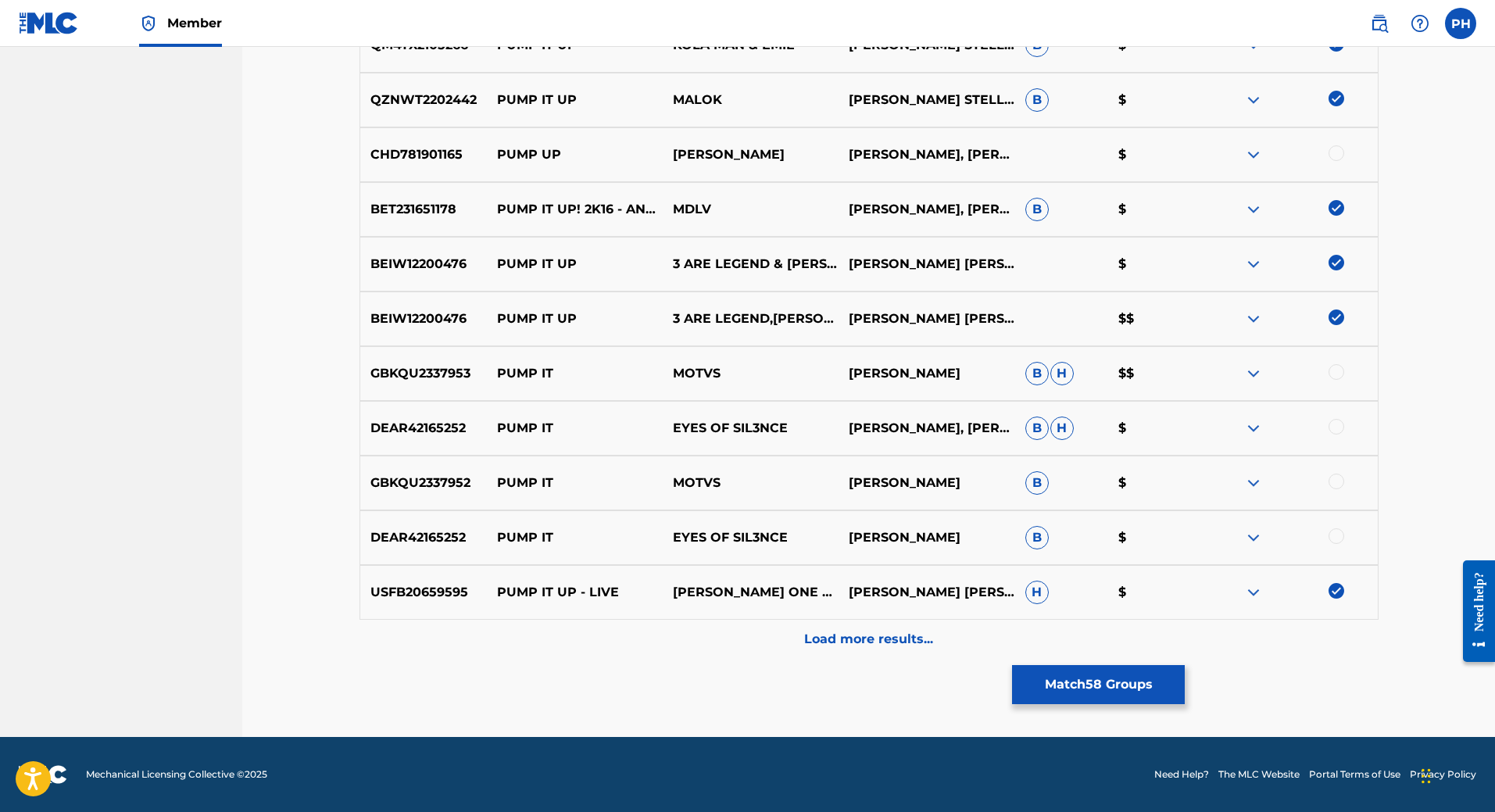
scroll to position [3897, 0]
click at [888, 637] on p "Load more results..." at bounding box center [868, 639] width 128 height 19
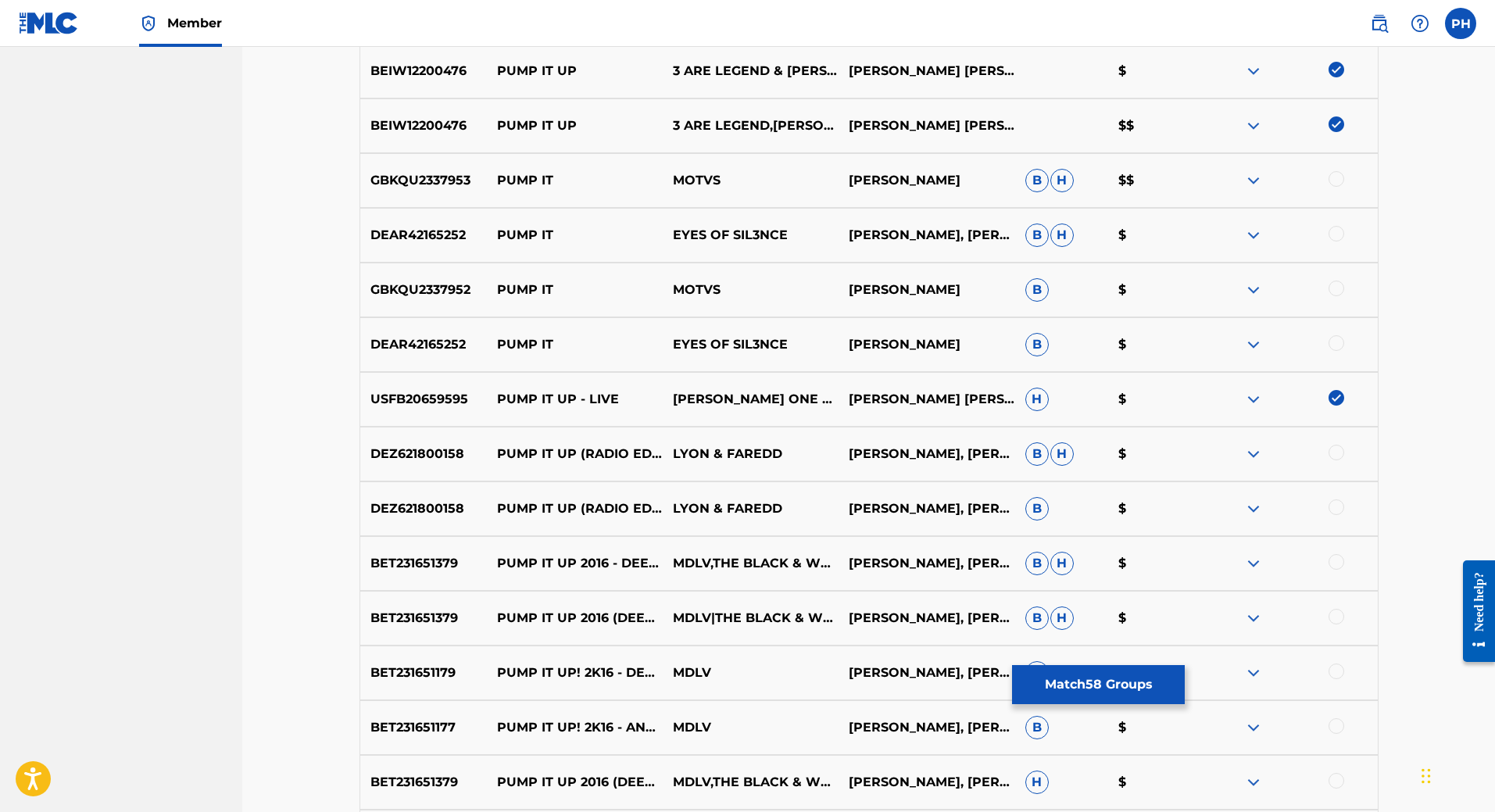
scroll to position [4180, 0]
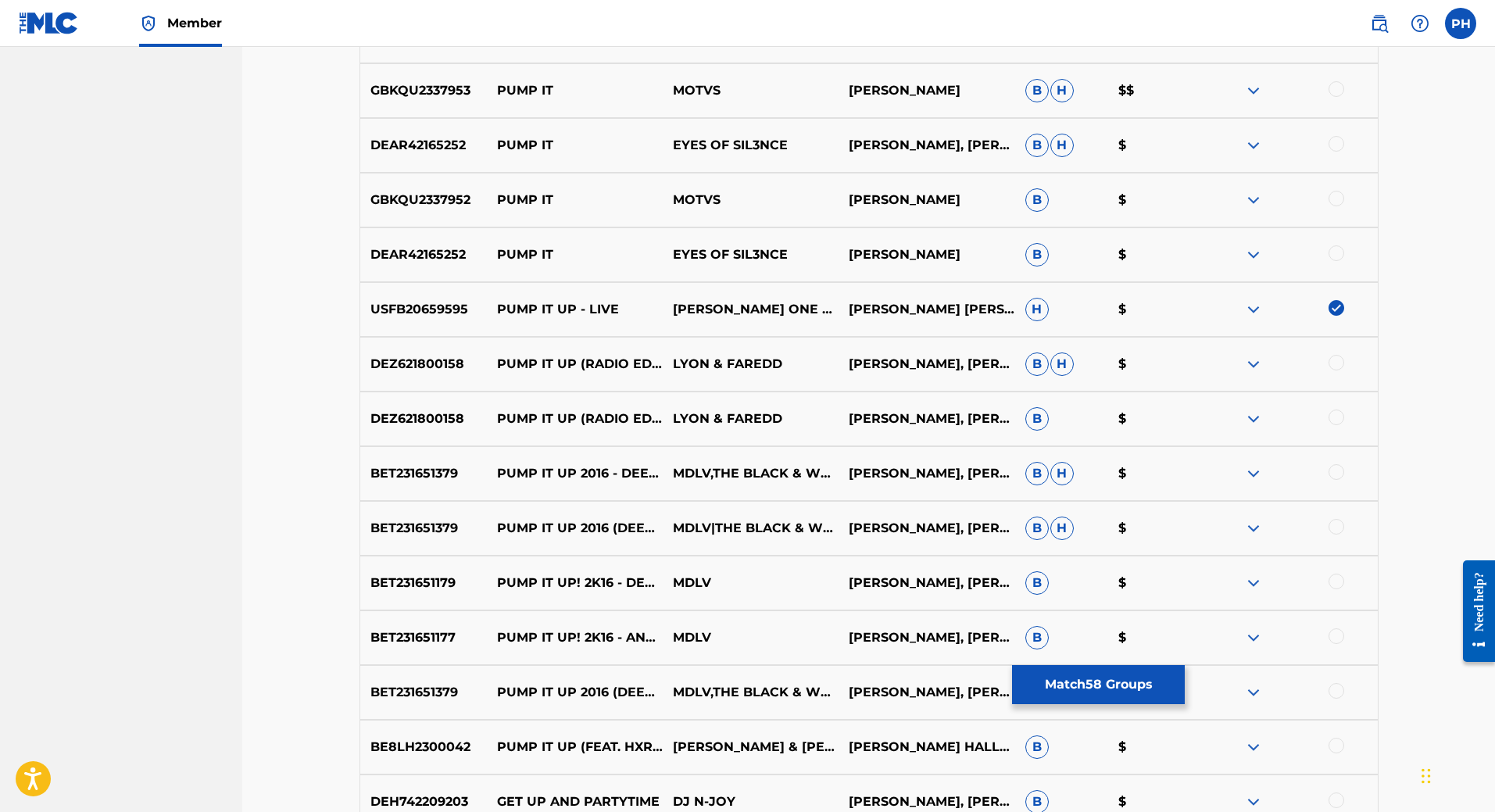
click at [1255, 421] on img at bounding box center [1253, 419] width 19 height 19
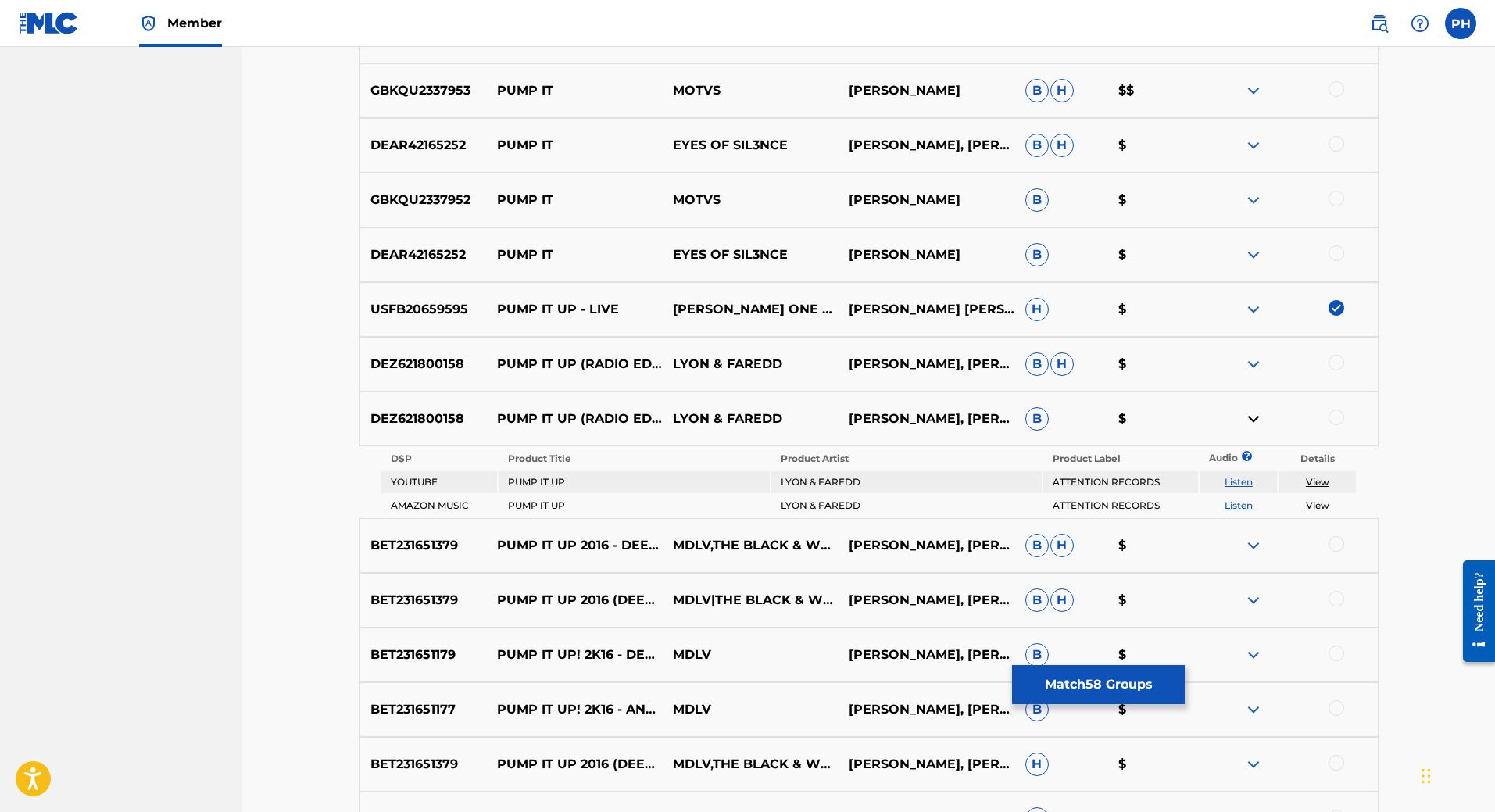
click at [1232, 482] on link "Listen" at bounding box center [1238, 481] width 28 height 12
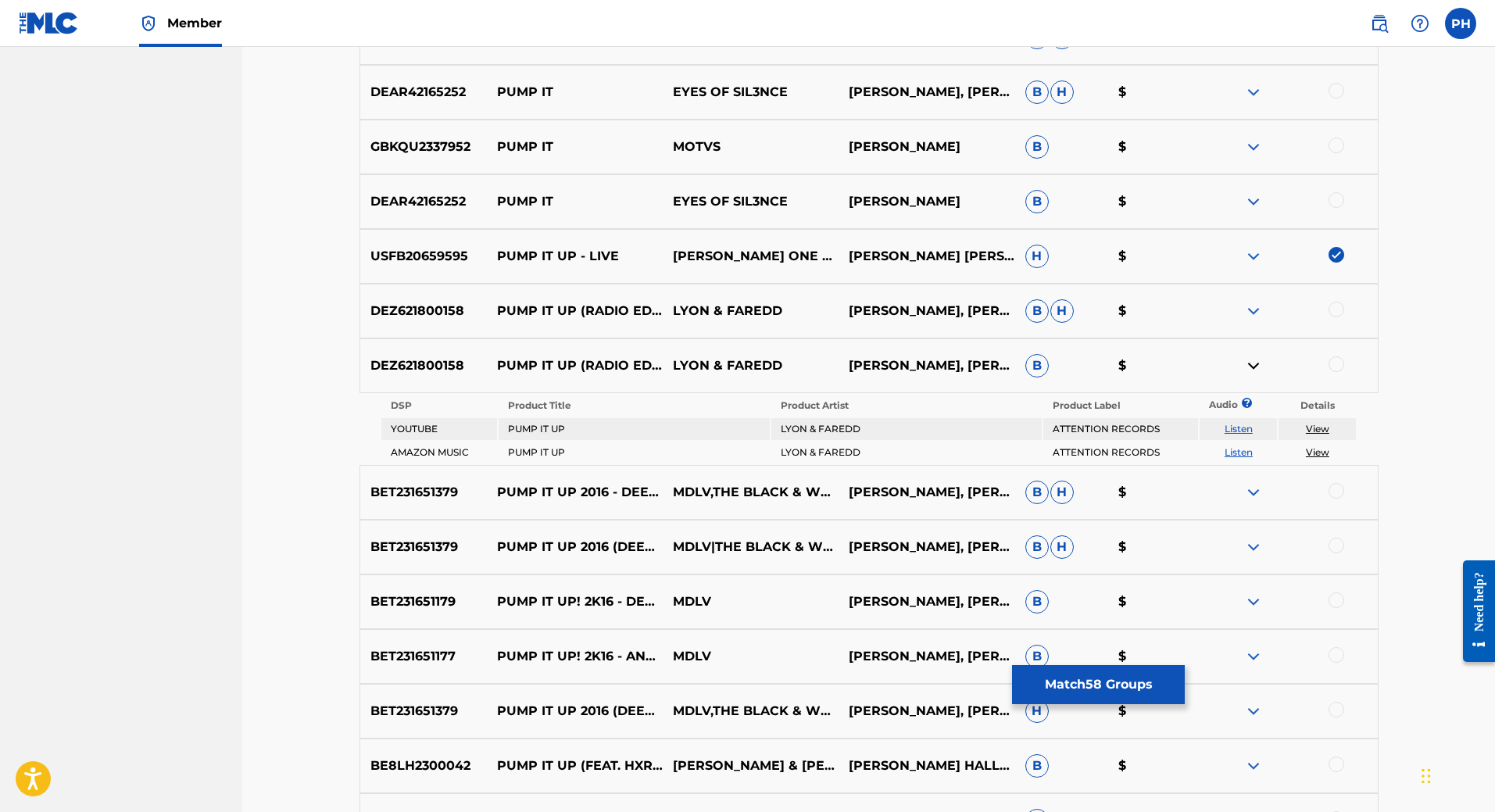
scroll to position [4336, 0]
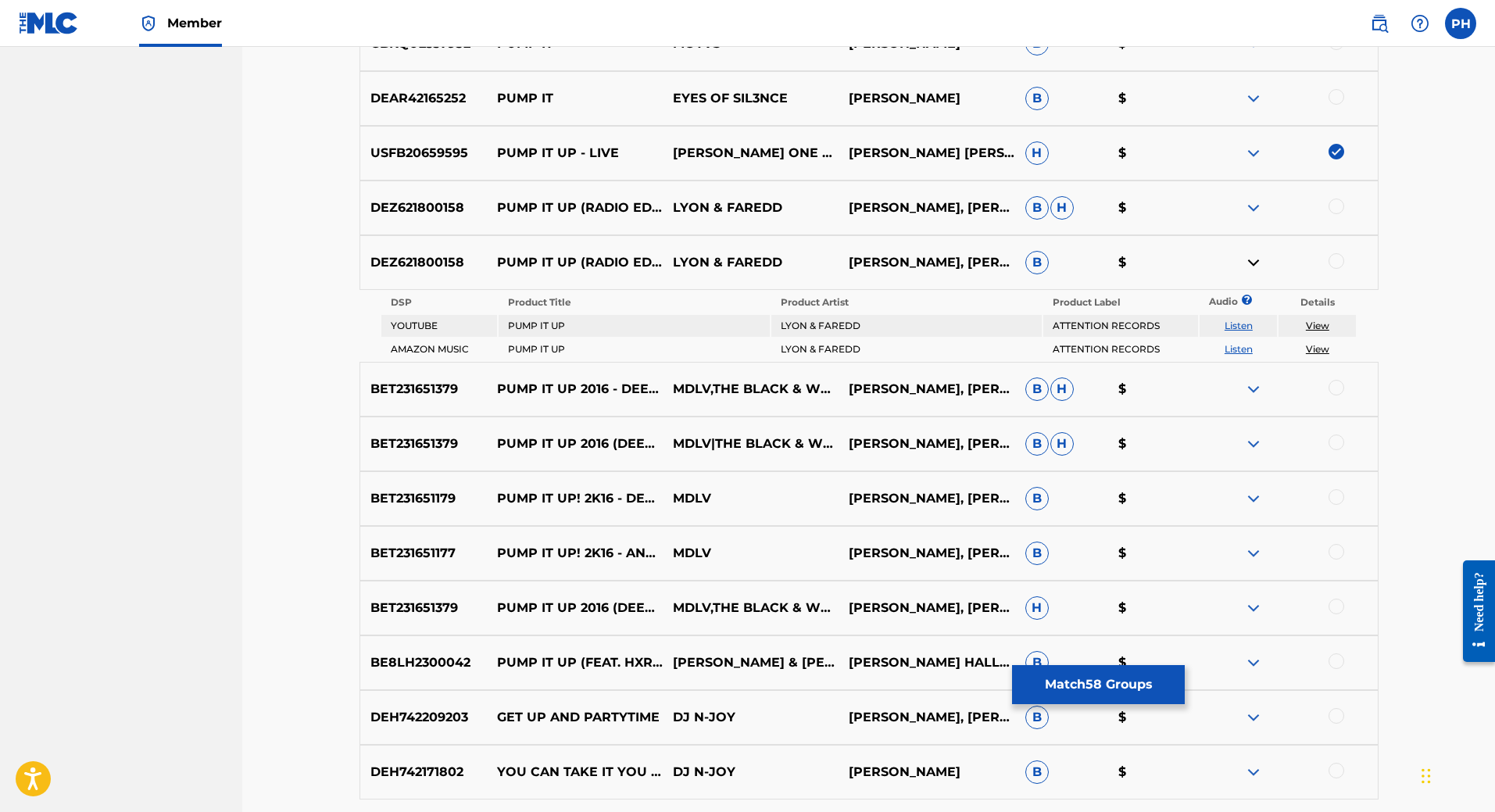
click at [1251, 261] on img at bounding box center [1253, 263] width 19 height 19
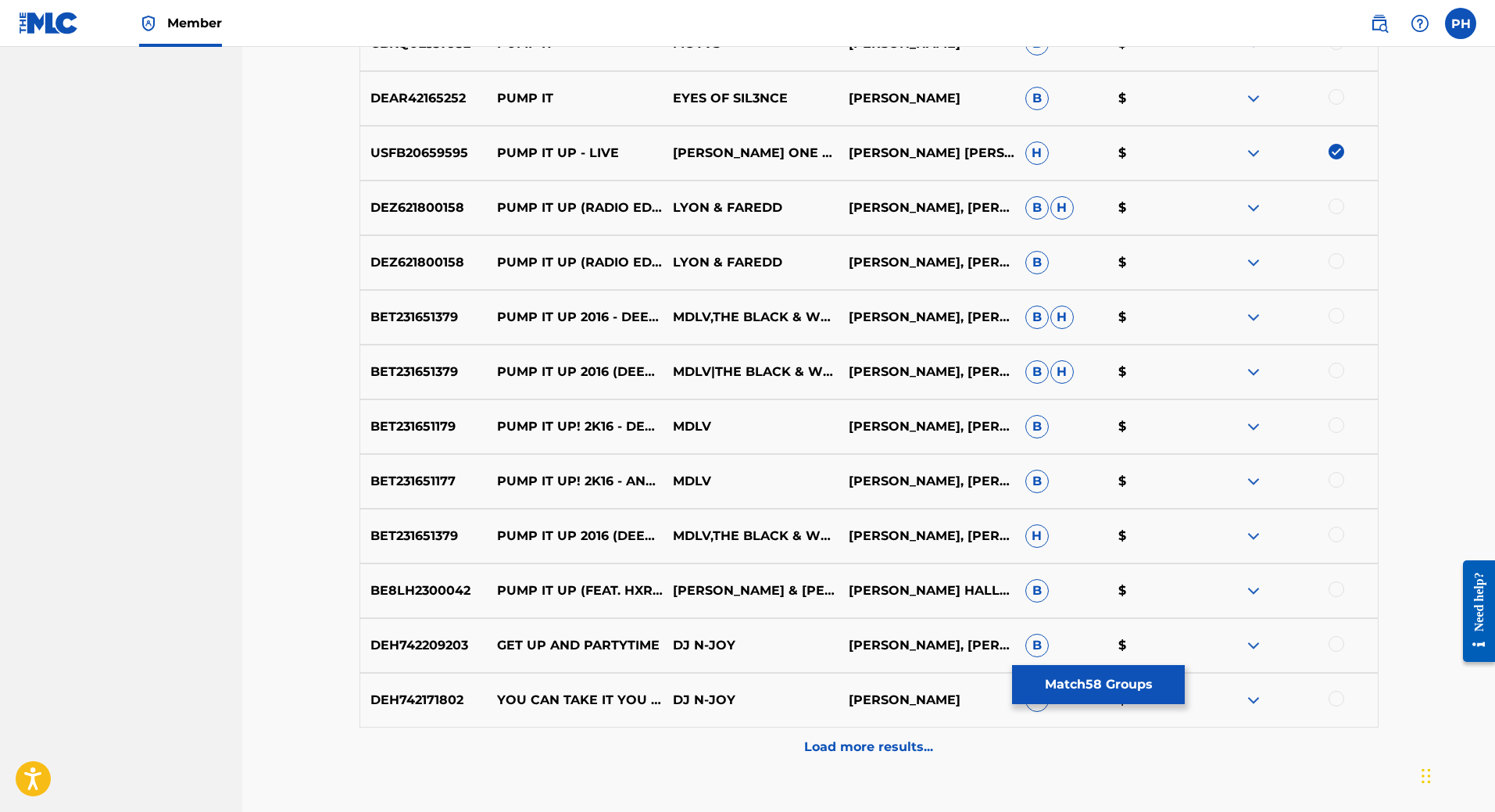
click at [1339, 321] on div at bounding box center [1336, 315] width 15 height 15
click at [1332, 376] on div at bounding box center [1336, 370] width 15 height 15
click at [1332, 424] on div at bounding box center [1336, 425] width 15 height 15
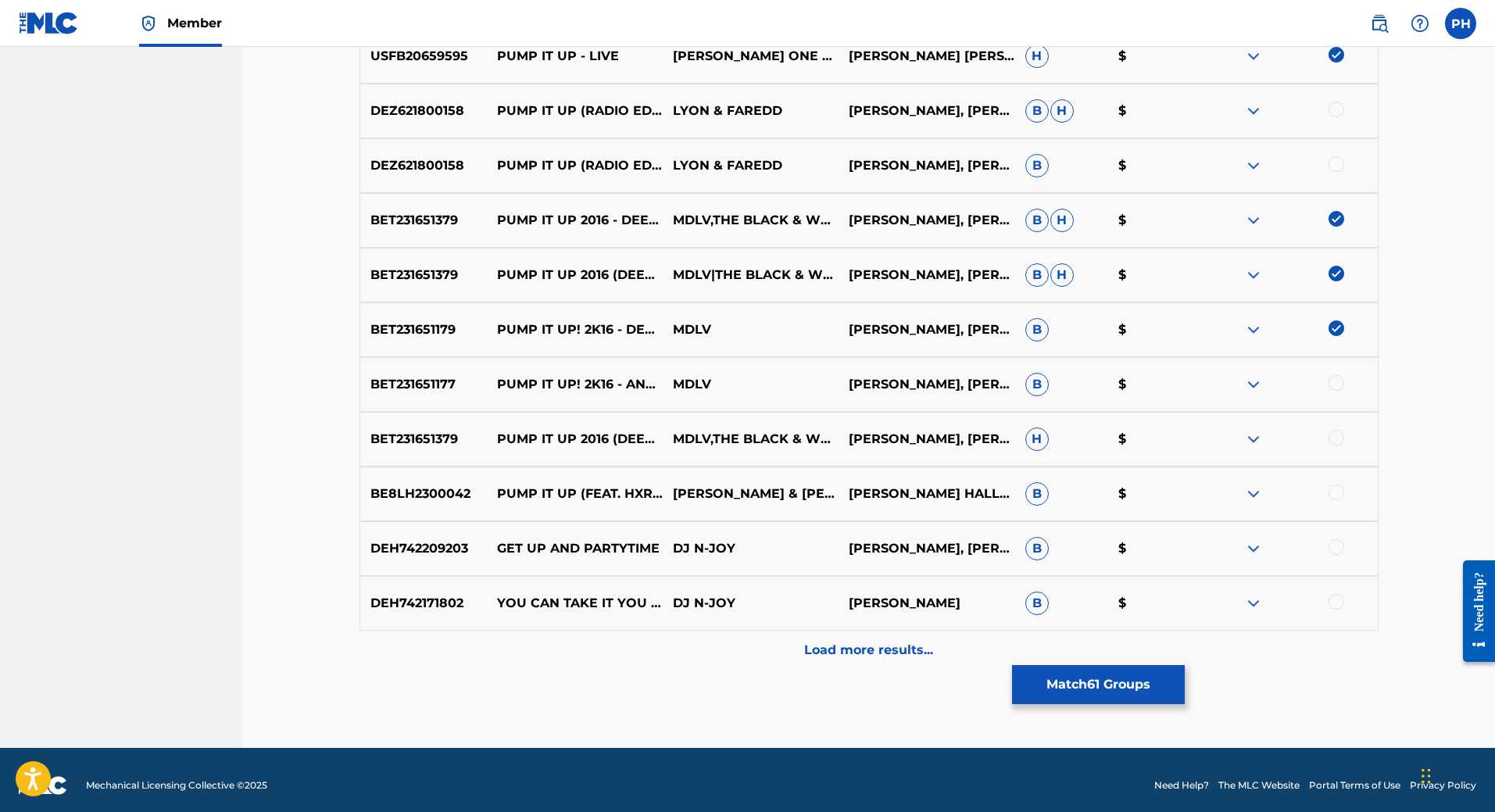
scroll to position [4444, 0]
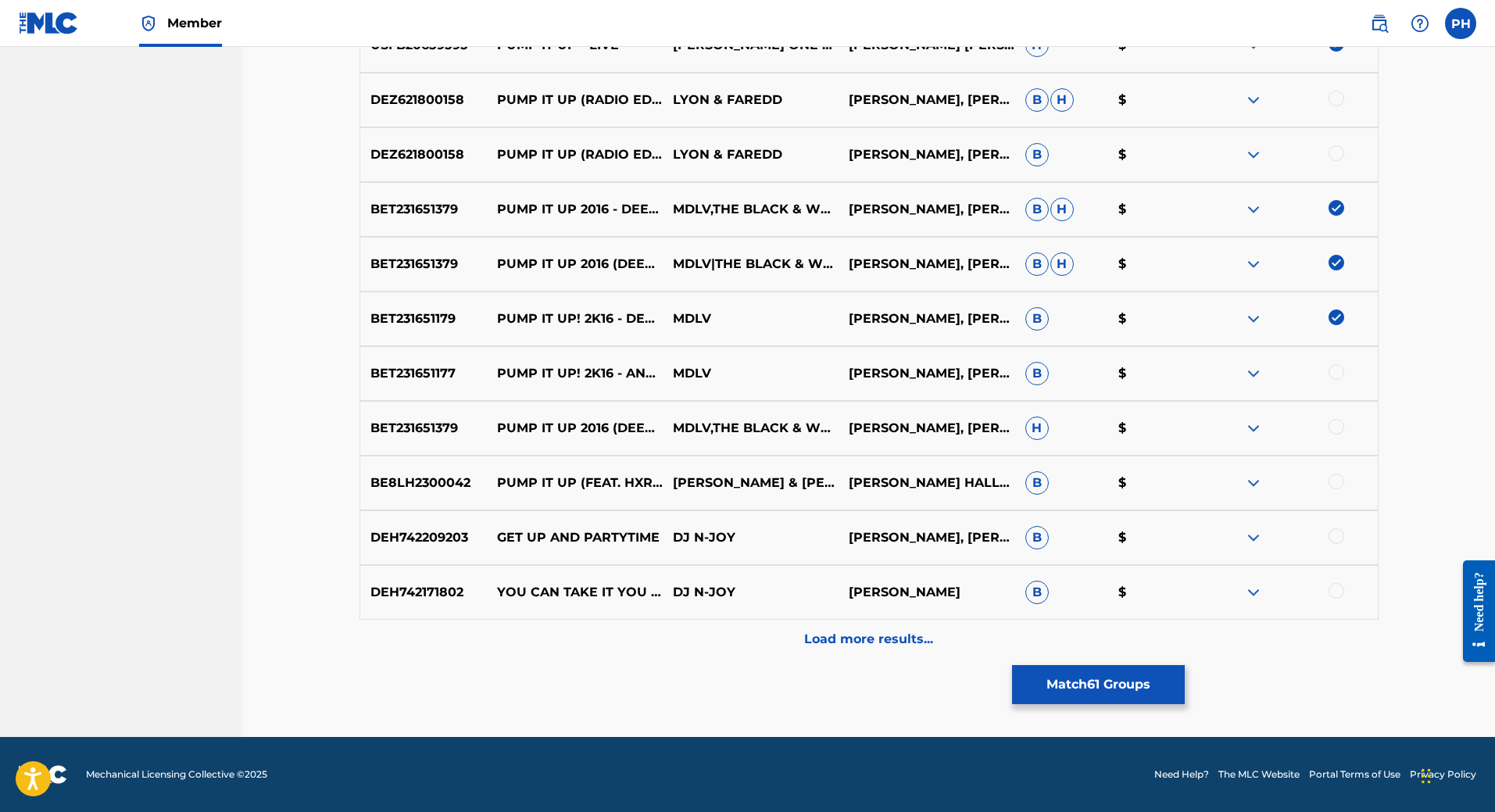
click at [1333, 373] on div at bounding box center [1336, 372] width 15 height 15
click at [1329, 431] on div at bounding box center [1336, 427] width 15 height 15
click at [1335, 483] on div at bounding box center [1336, 481] width 15 height 15
click at [1343, 536] on div at bounding box center [1336, 536] width 15 height 15
click at [1339, 590] on div at bounding box center [1336, 591] width 15 height 15
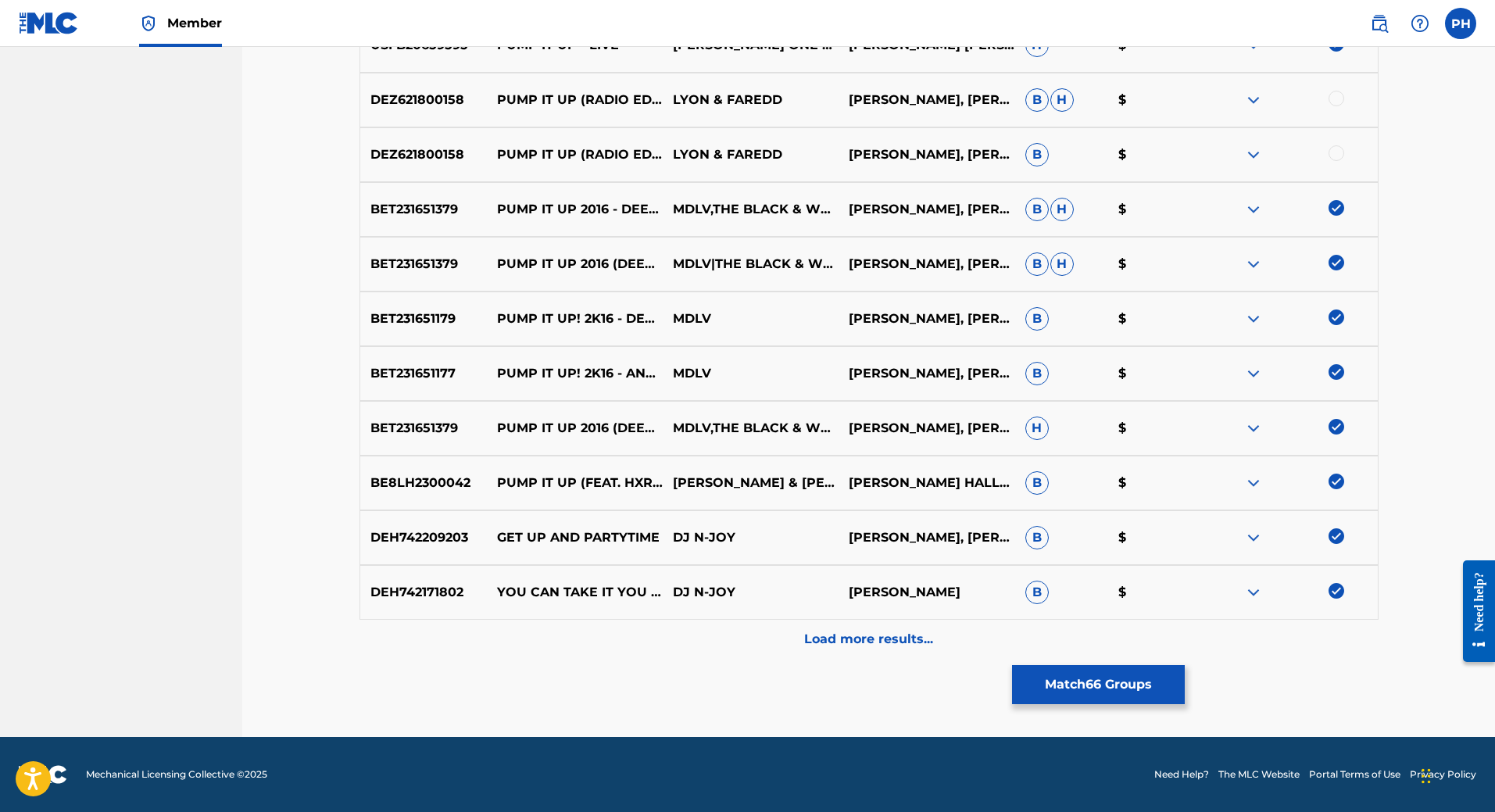
click at [870, 634] on p "Load more results..." at bounding box center [868, 639] width 128 height 19
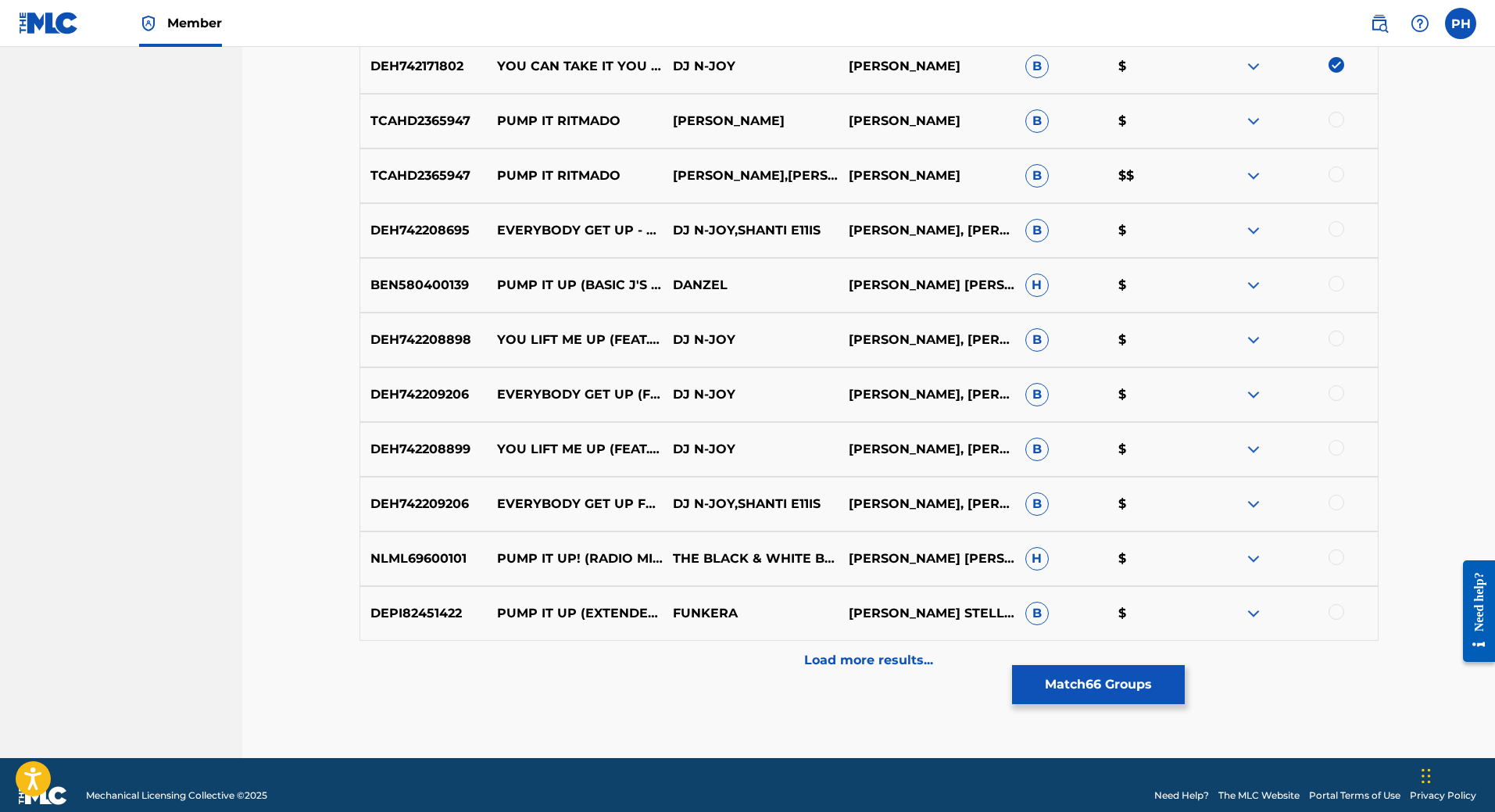
scroll to position [4835, 0]
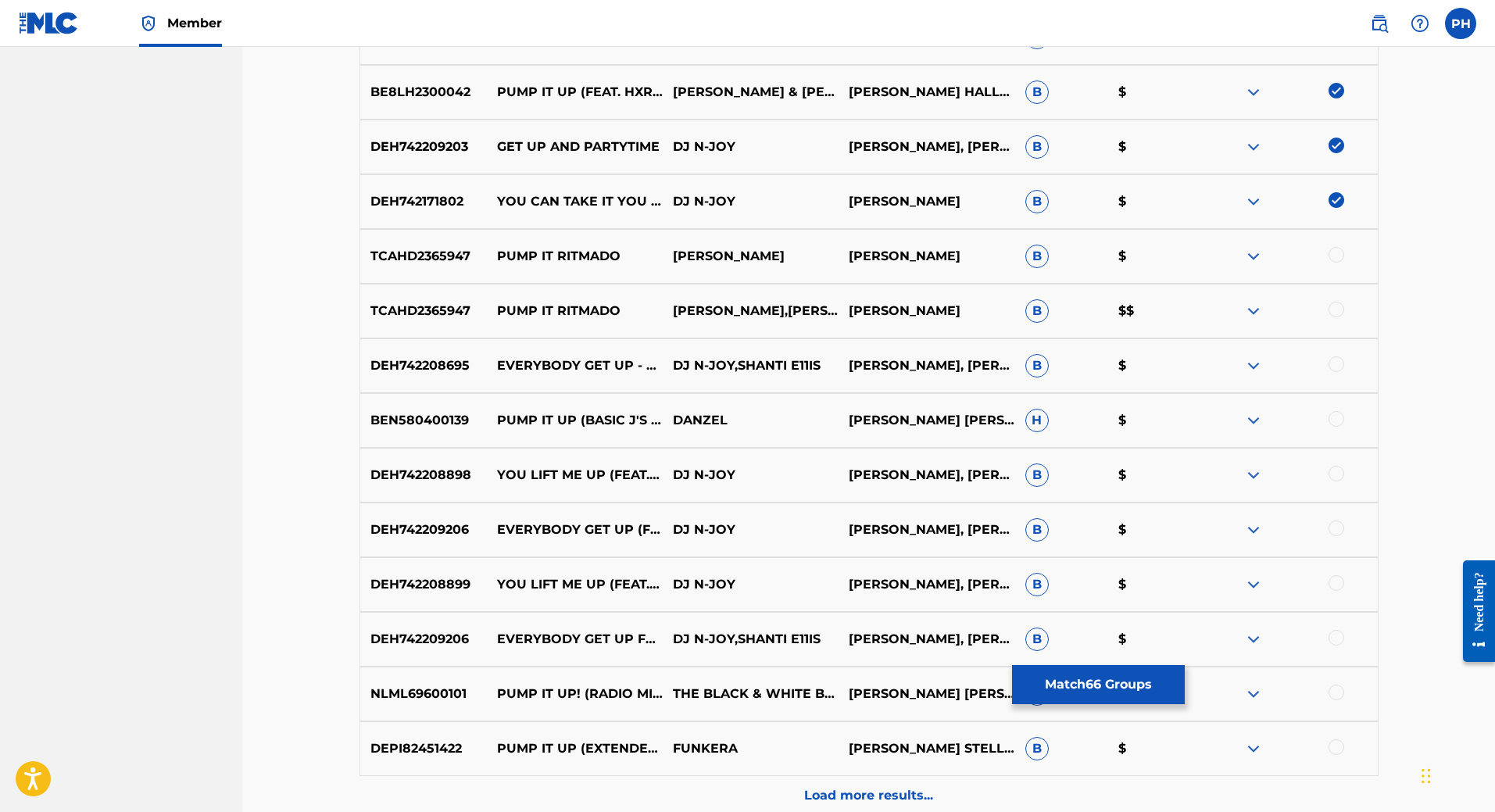
click at [1340, 362] on div at bounding box center [1336, 364] width 15 height 15
click at [1328, 421] on div at bounding box center [1336, 419] width 15 height 15
click at [1332, 470] on div at bounding box center [1336, 474] width 15 height 15
click at [1336, 530] on div at bounding box center [1336, 528] width 15 height 15
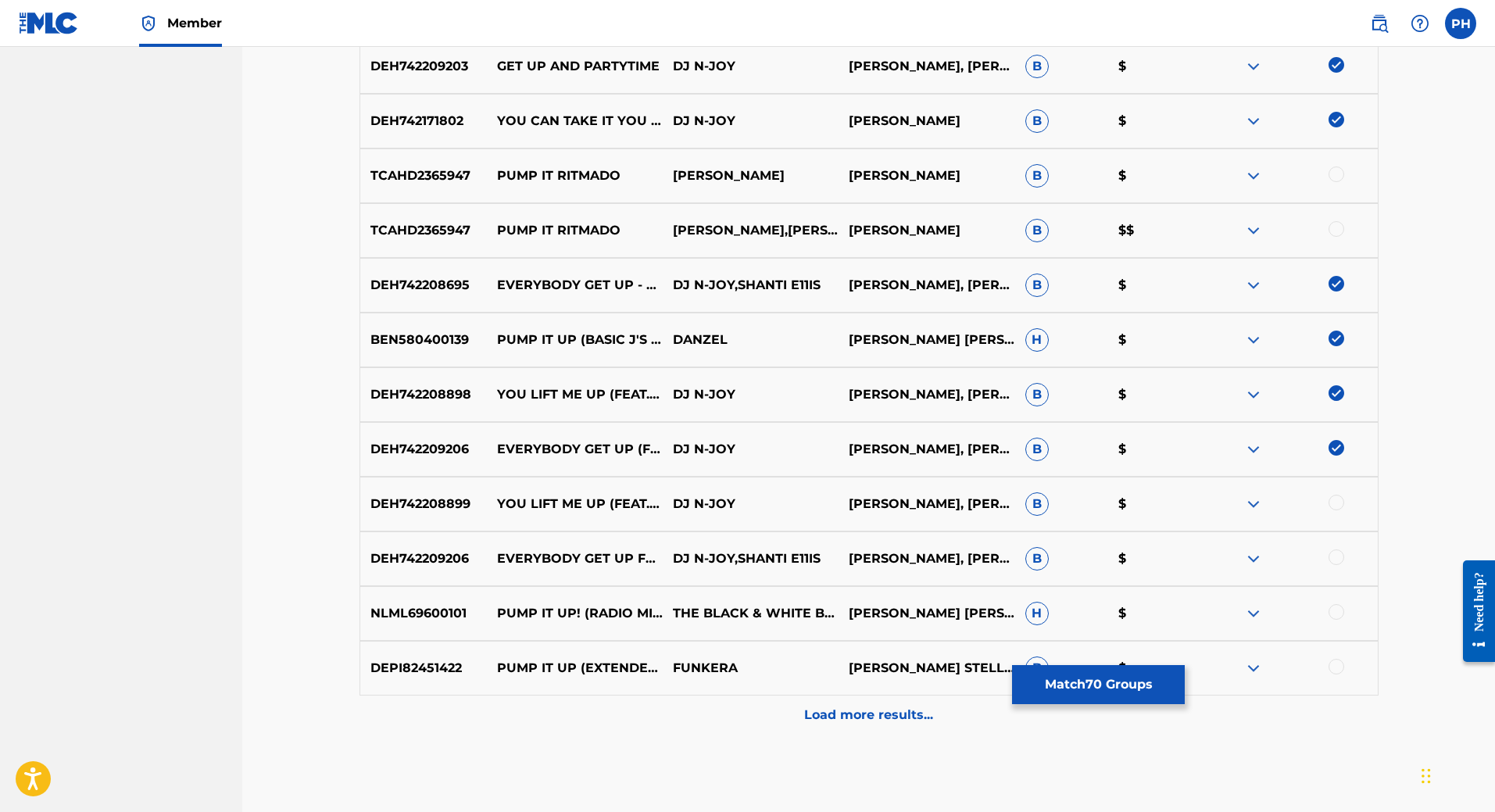
scroll to position [4991, 0]
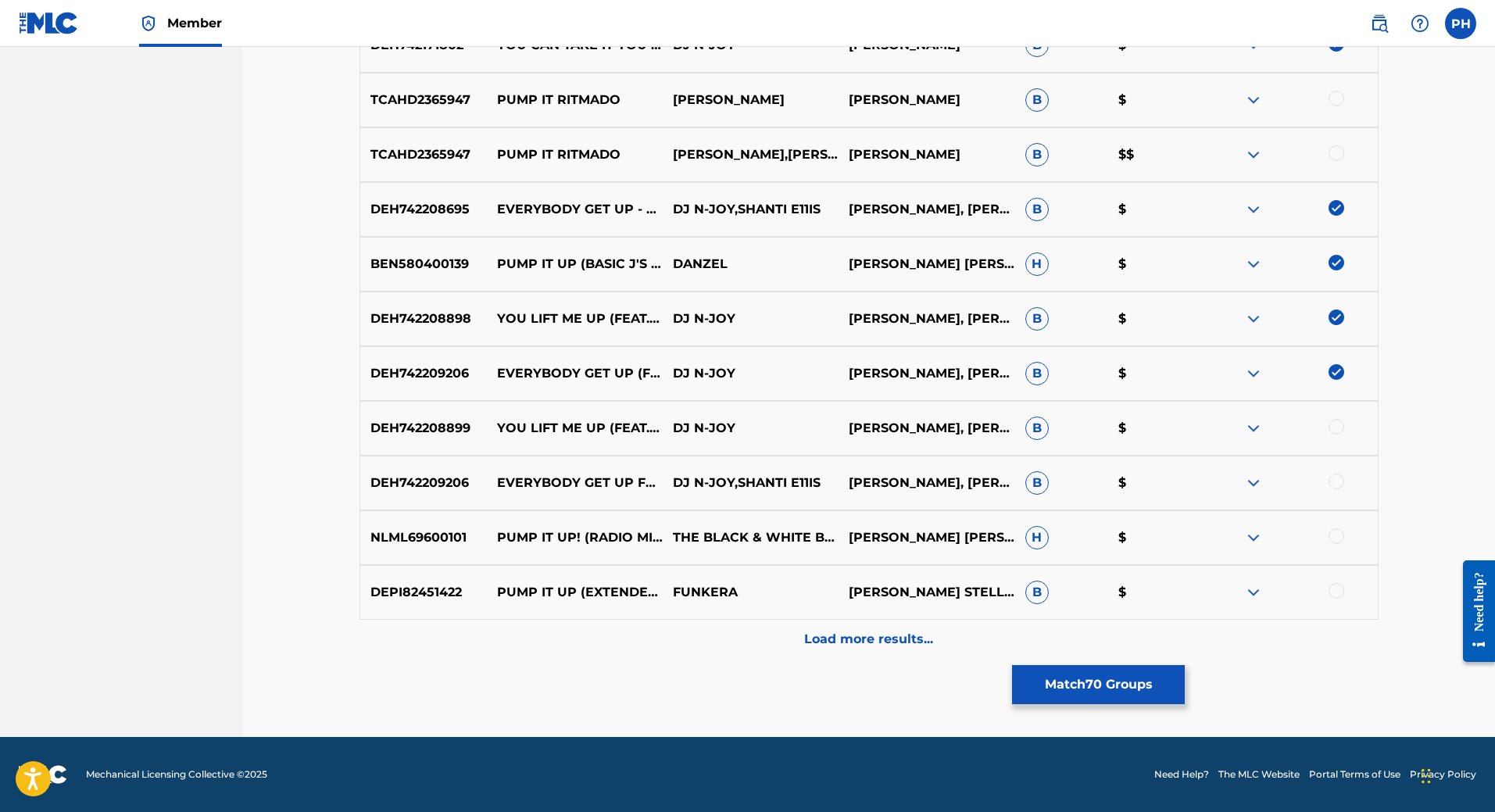
click at [1336, 429] on div at bounding box center [1336, 427] width 15 height 15
click at [1324, 480] on div at bounding box center [1288, 483] width 175 height 19
click at [1340, 483] on div at bounding box center [1336, 481] width 15 height 15
click at [1336, 529] on div at bounding box center [1336, 536] width 15 height 15
click at [1331, 592] on div at bounding box center [1336, 591] width 15 height 15
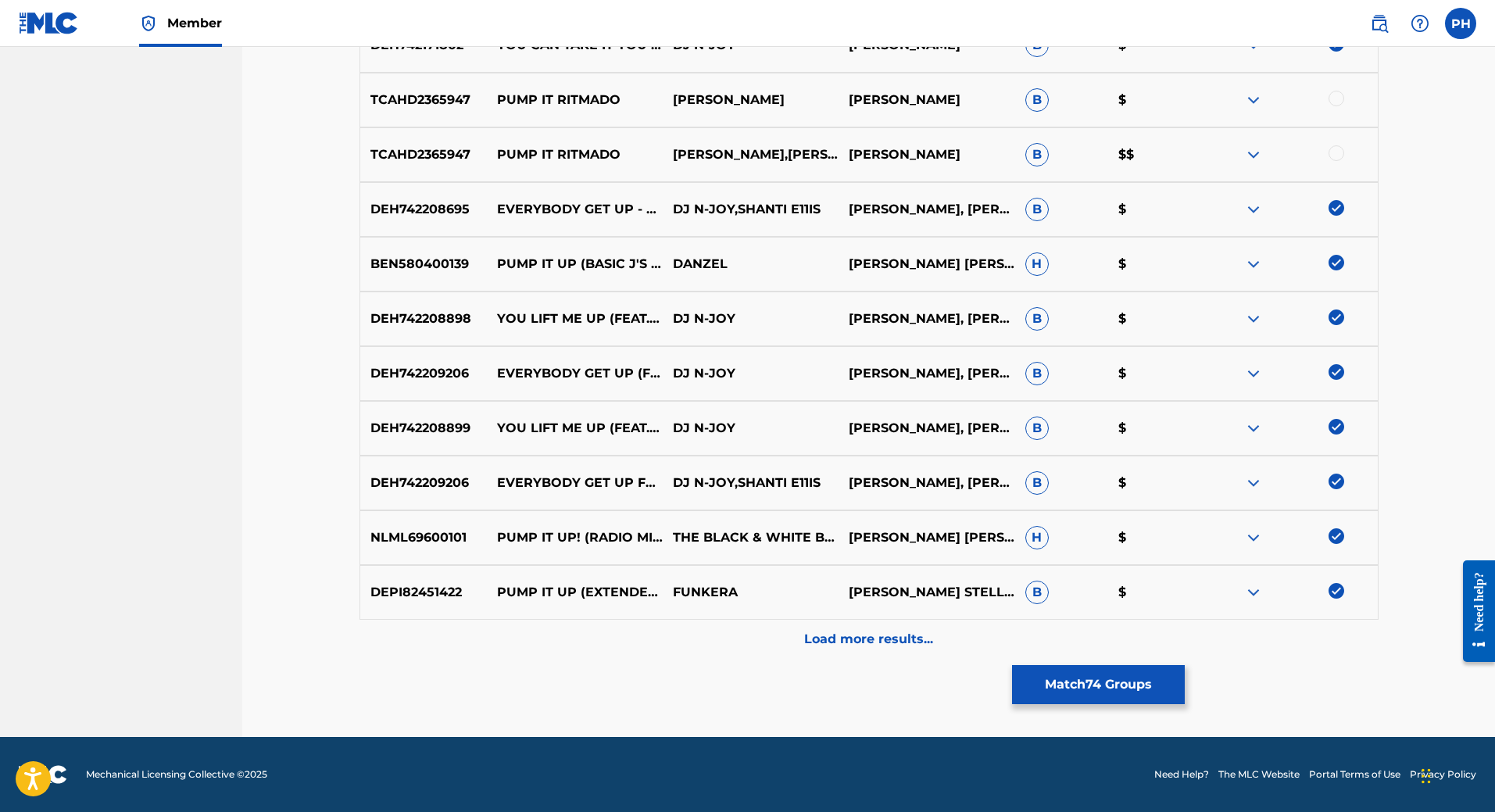
click at [884, 636] on p "Load more results..." at bounding box center [868, 639] width 128 height 19
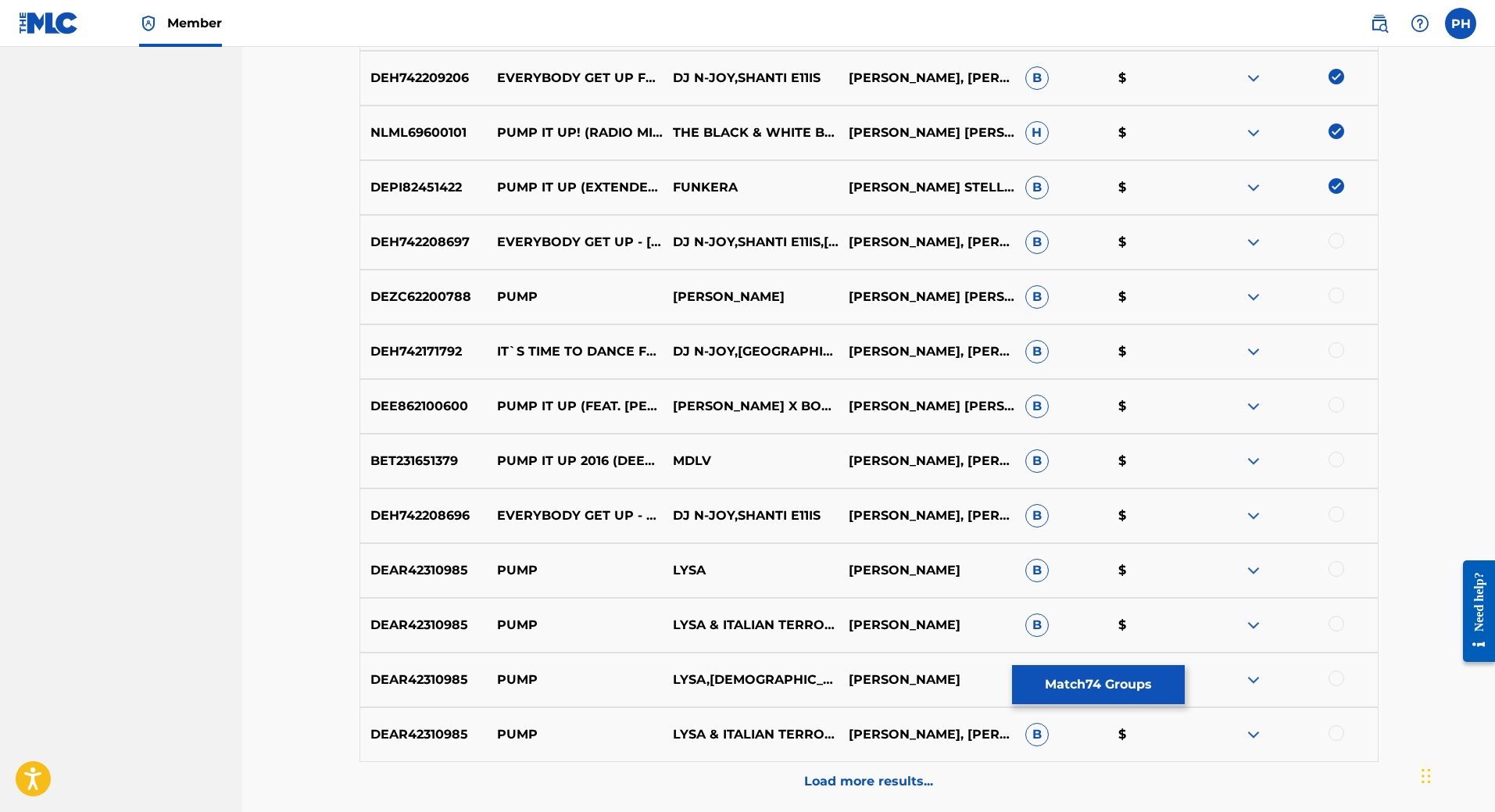
scroll to position [5381, 0]
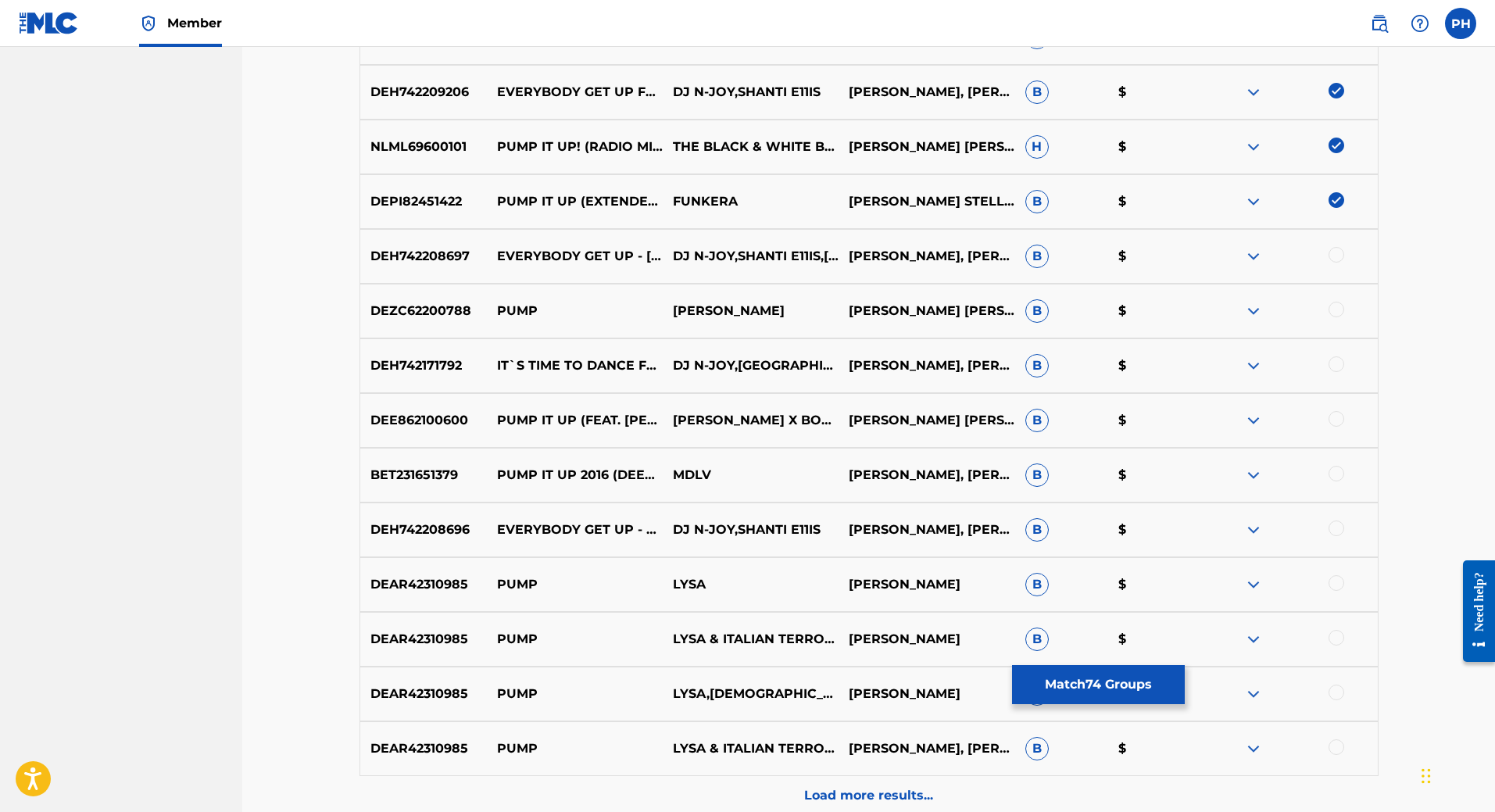
click at [1338, 256] on div at bounding box center [1336, 254] width 15 height 15
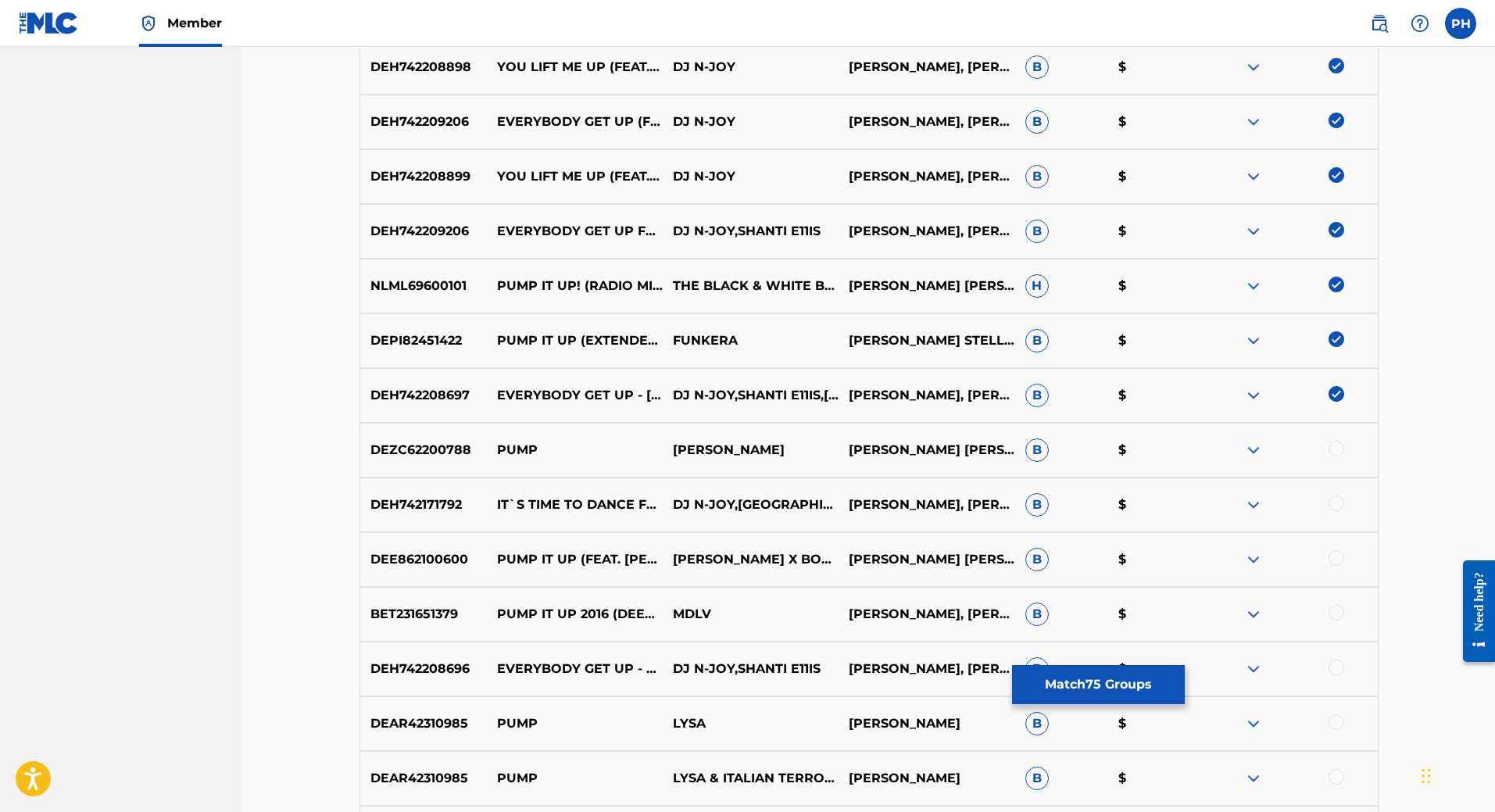
scroll to position [5226, 0]
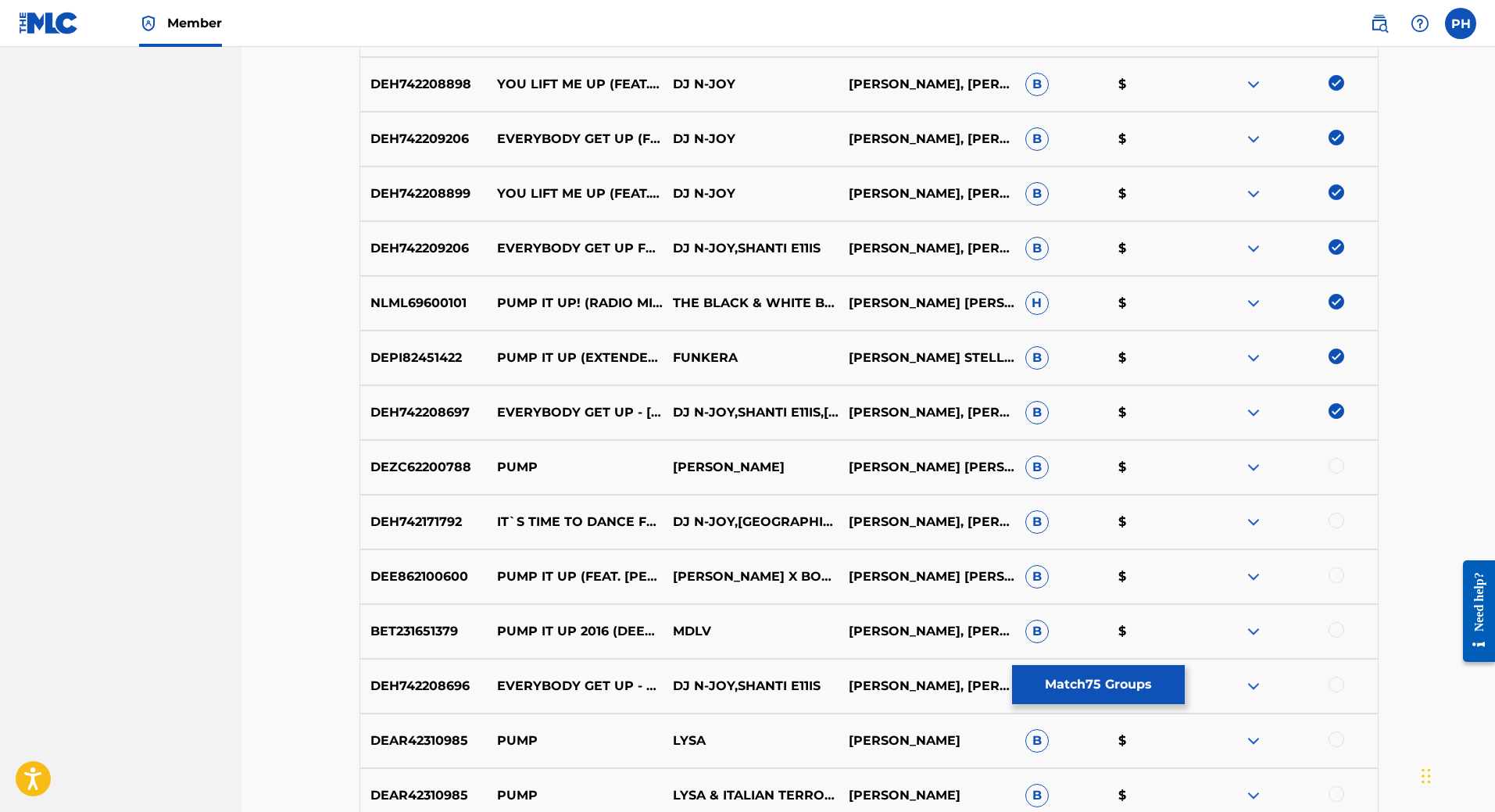
click at [1260, 411] on img at bounding box center [1253, 412] width 19 height 19
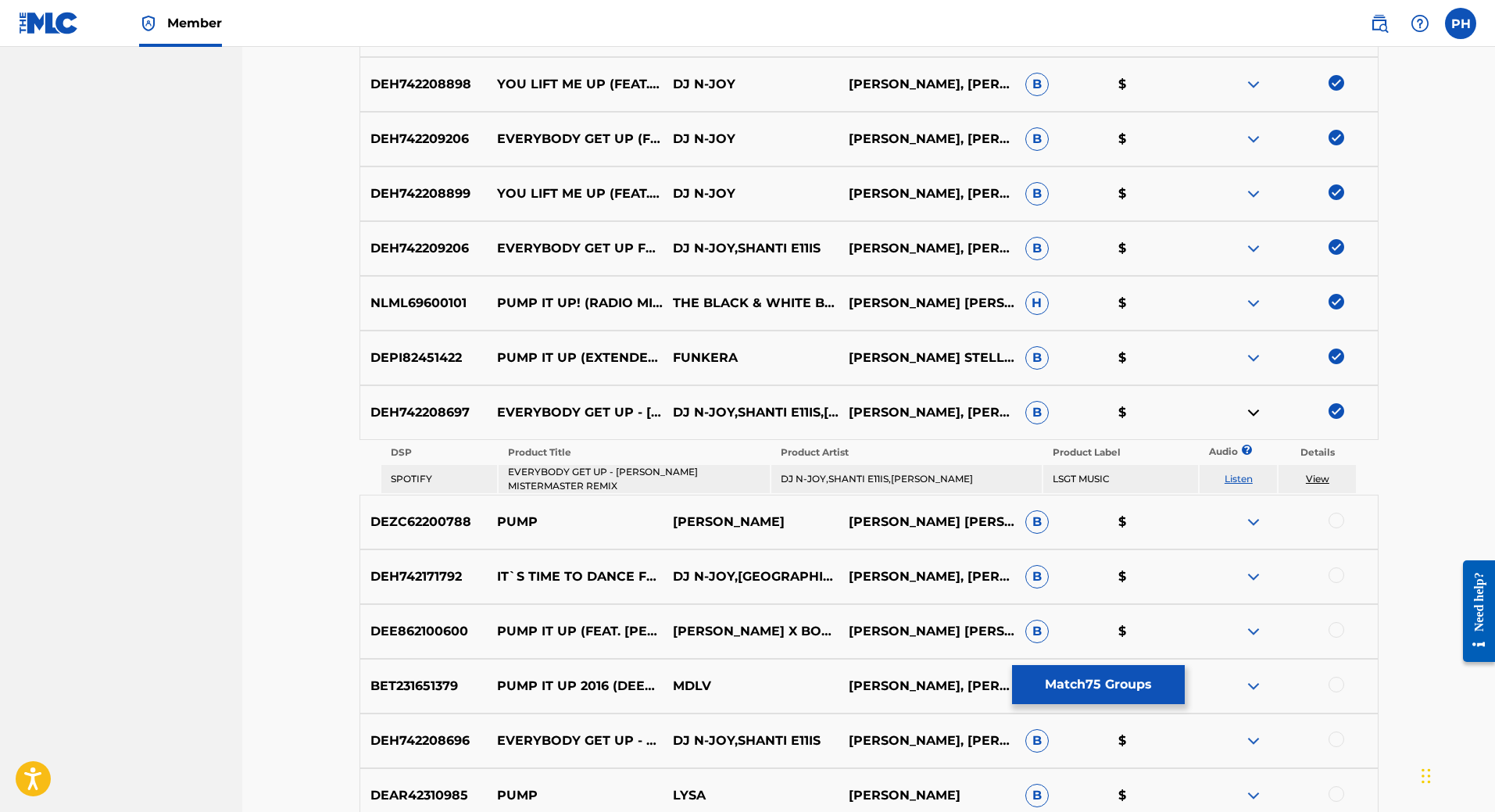
click at [1242, 479] on link "Listen" at bounding box center [1238, 478] width 28 height 12
click at [1339, 414] on img at bounding box center [1336, 410] width 15 height 15
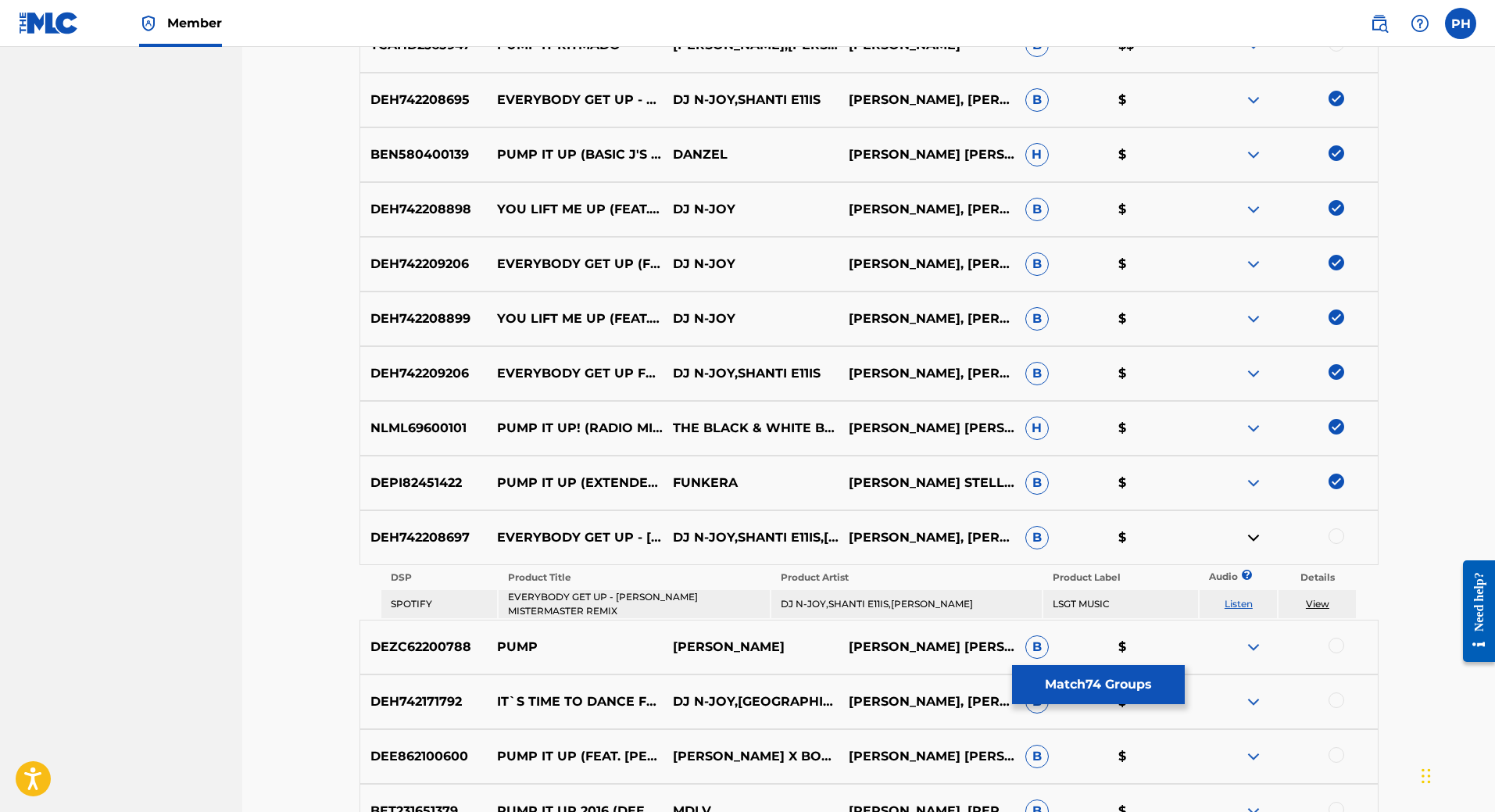
scroll to position [5069, 0]
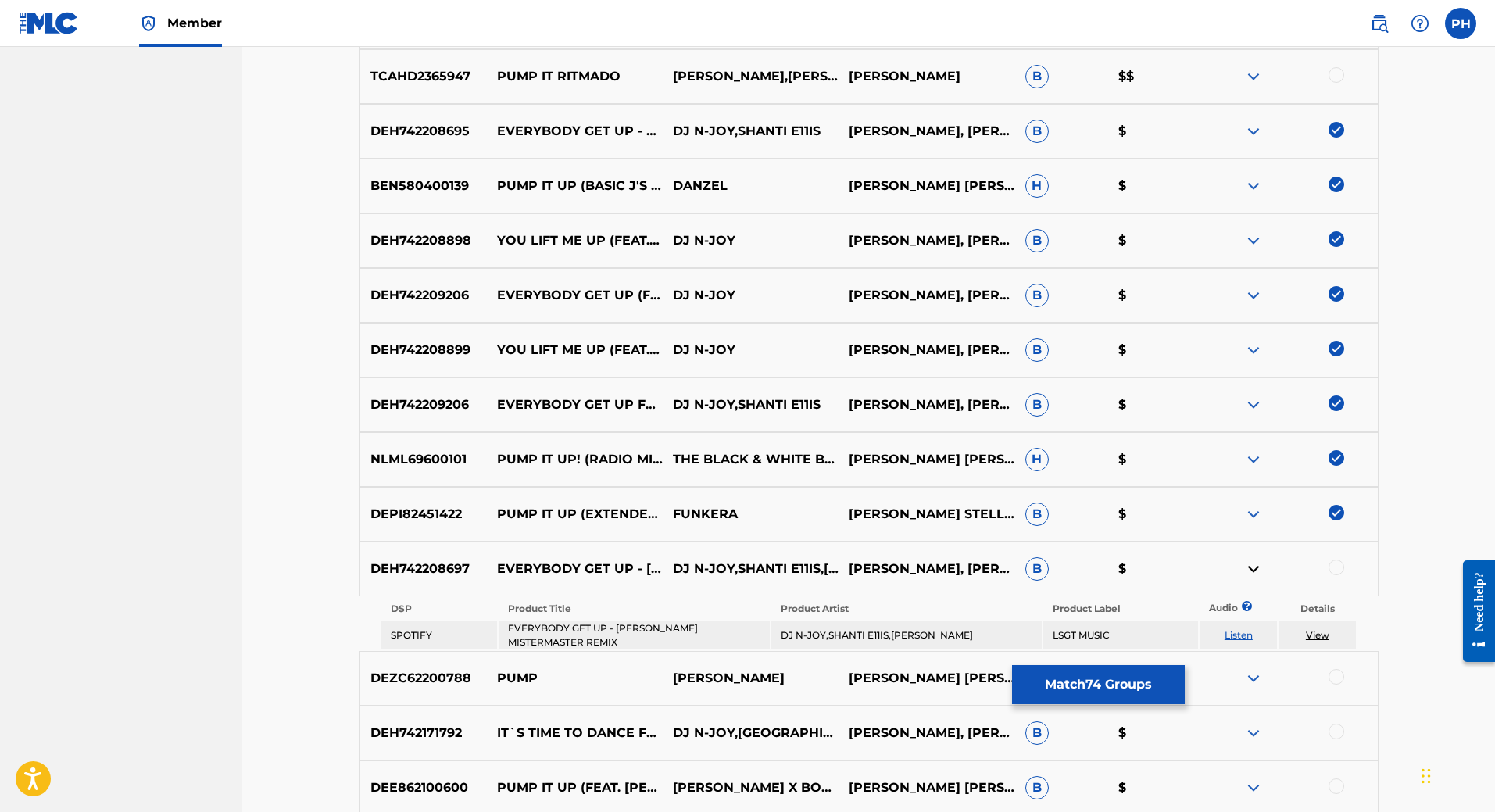
click at [1334, 403] on img at bounding box center [1336, 403] width 15 height 15
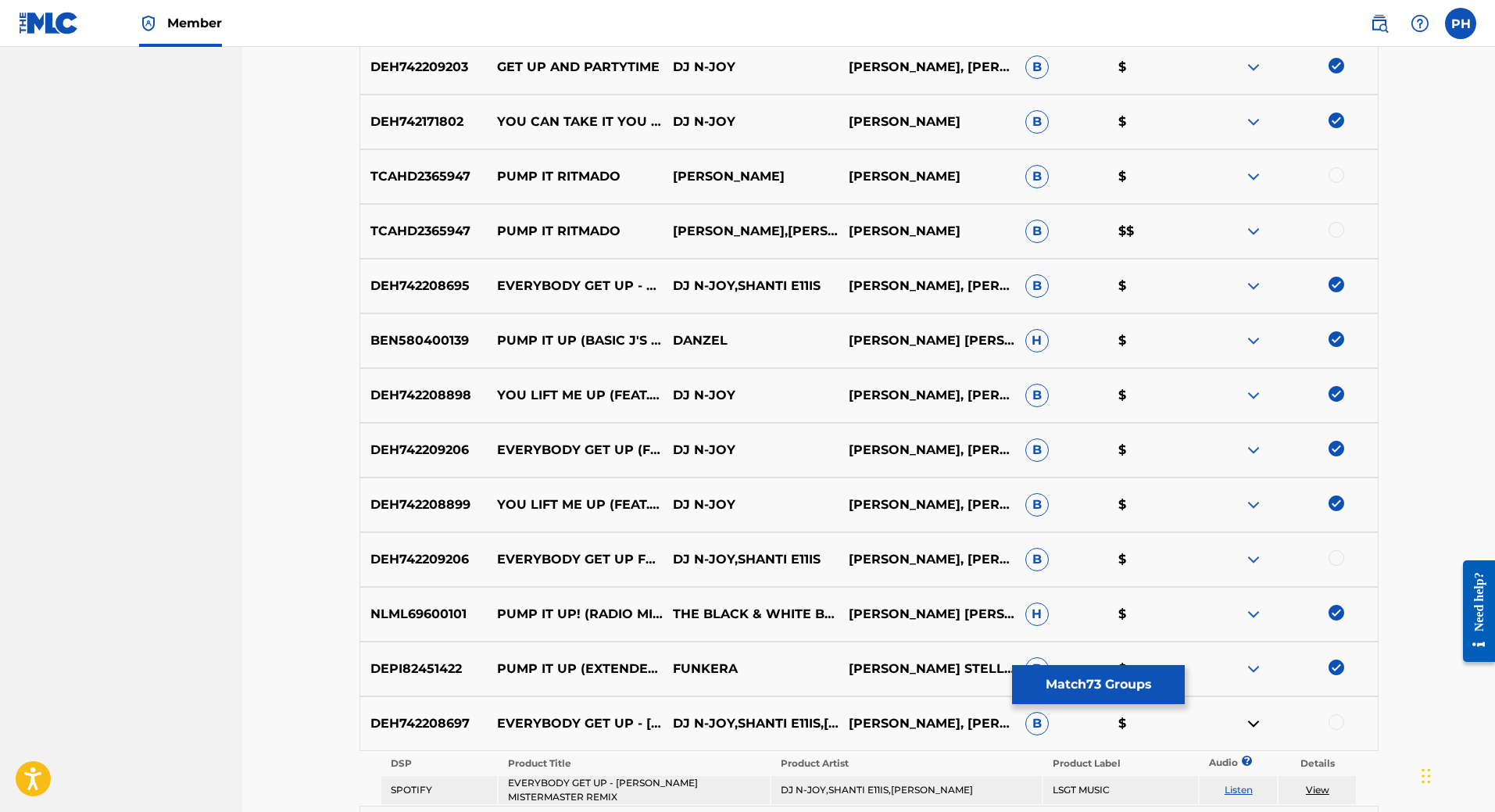
scroll to position [4913, 0]
click at [1258, 508] on img at bounding box center [1253, 506] width 19 height 19
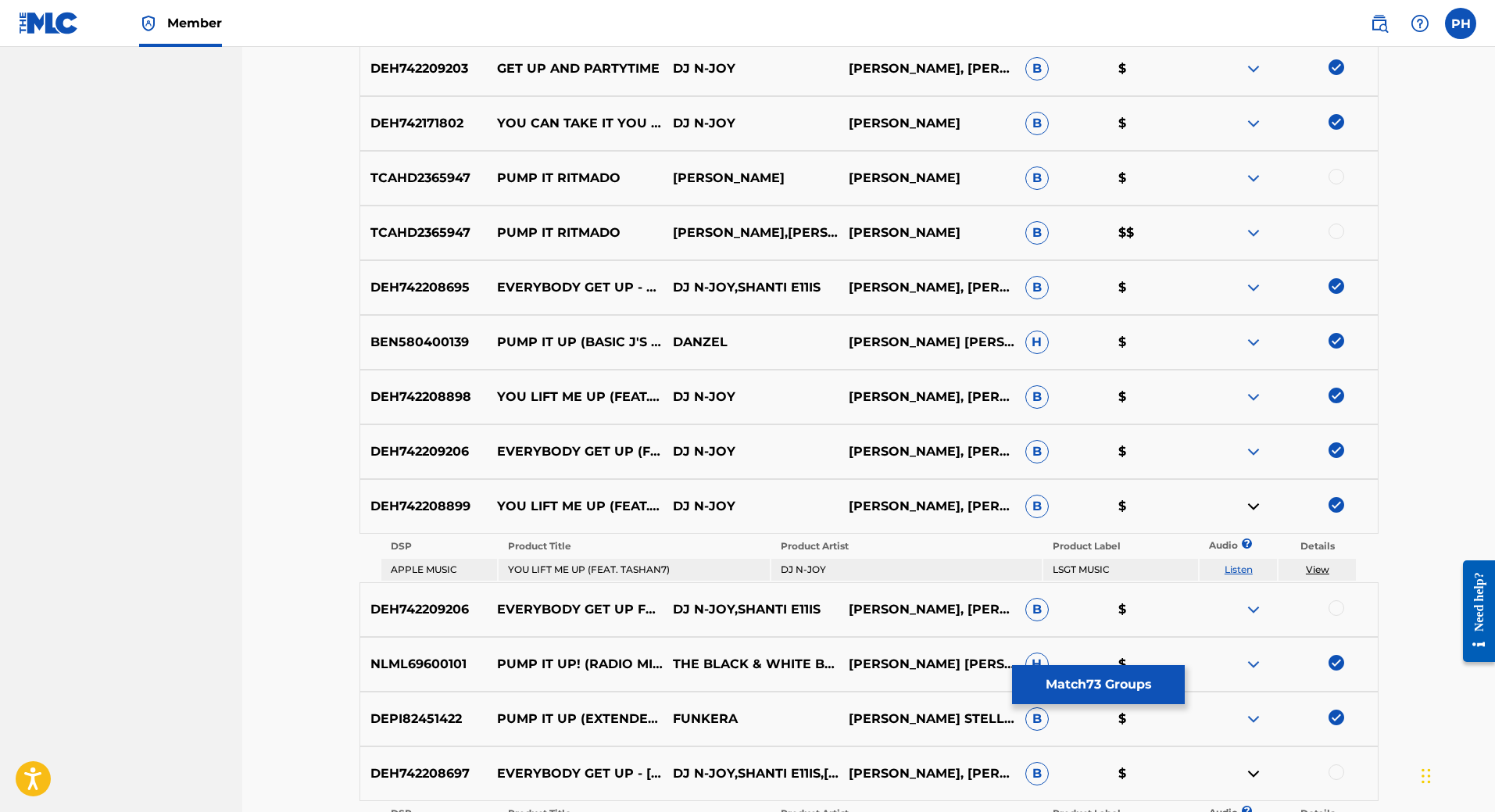
click at [1239, 568] on link "Listen" at bounding box center [1238, 569] width 28 height 12
click at [1339, 505] on img at bounding box center [1336, 504] width 15 height 15
click at [1341, 450] on img at bounding box center [1336, 450] width 15 height 15
click at [1334, 397] on img at bounding box center [1336, 395] width 15 height 15
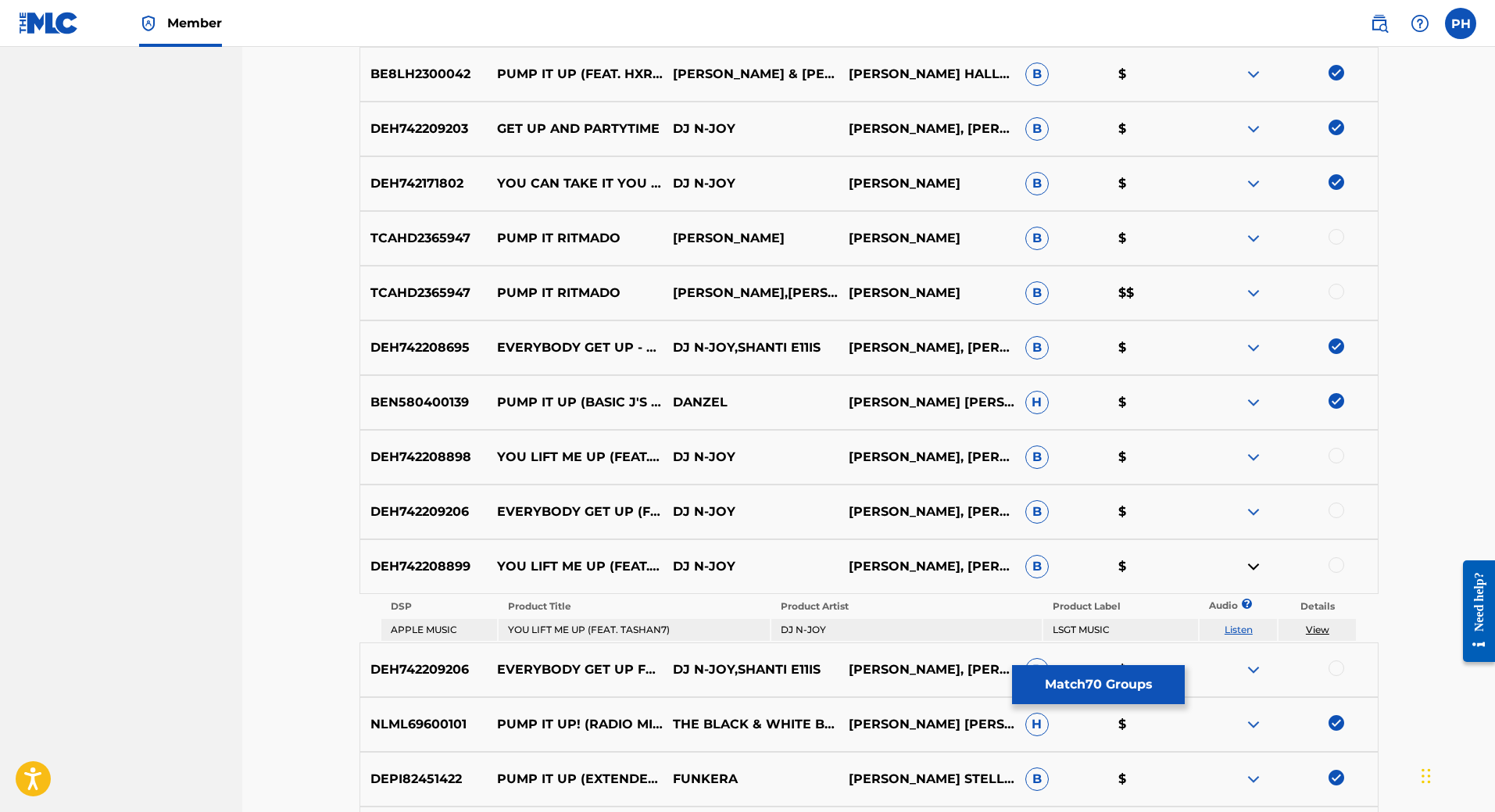
scroll to position [4835, 0]
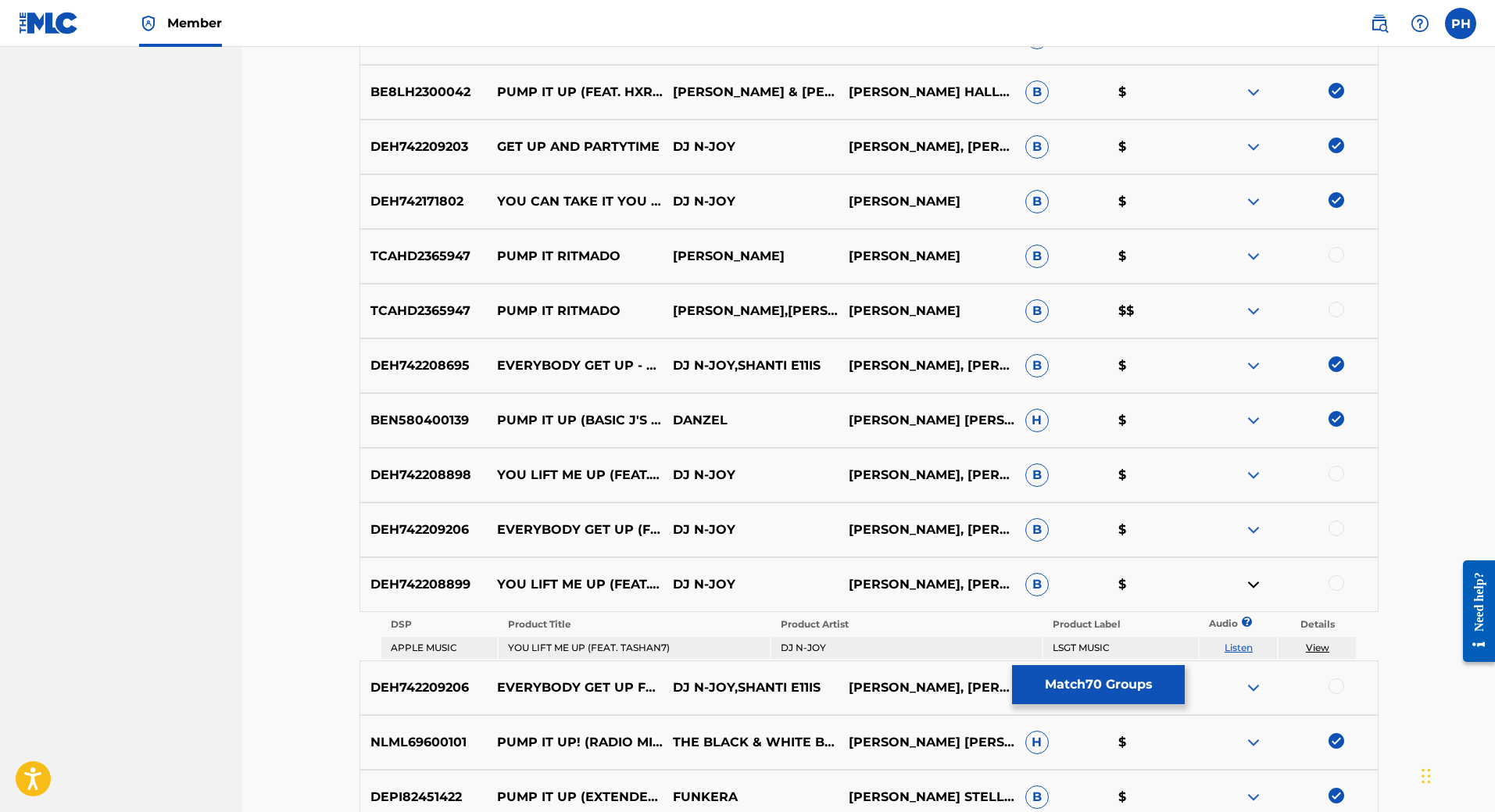
click at [1341, 370] on img at bounding box center [1336, 364] width 15 height 15
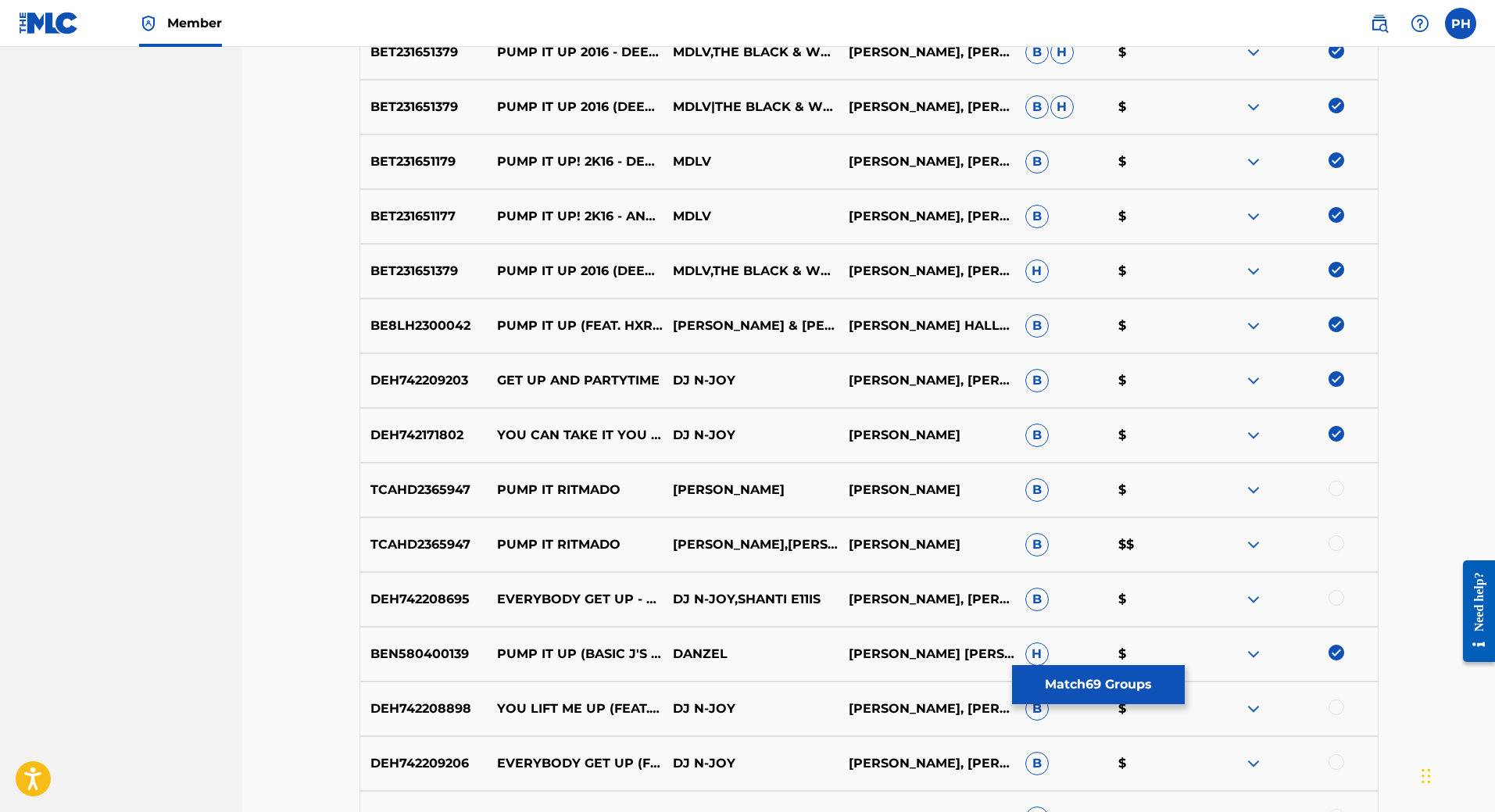
scroll to position [4601, 0]
click at [1341, 433] on img at bounding box center [1336, 434] width 15 height 15
click at [1342, 377] on img at bounding box center [1336, 380] width 15 height 15
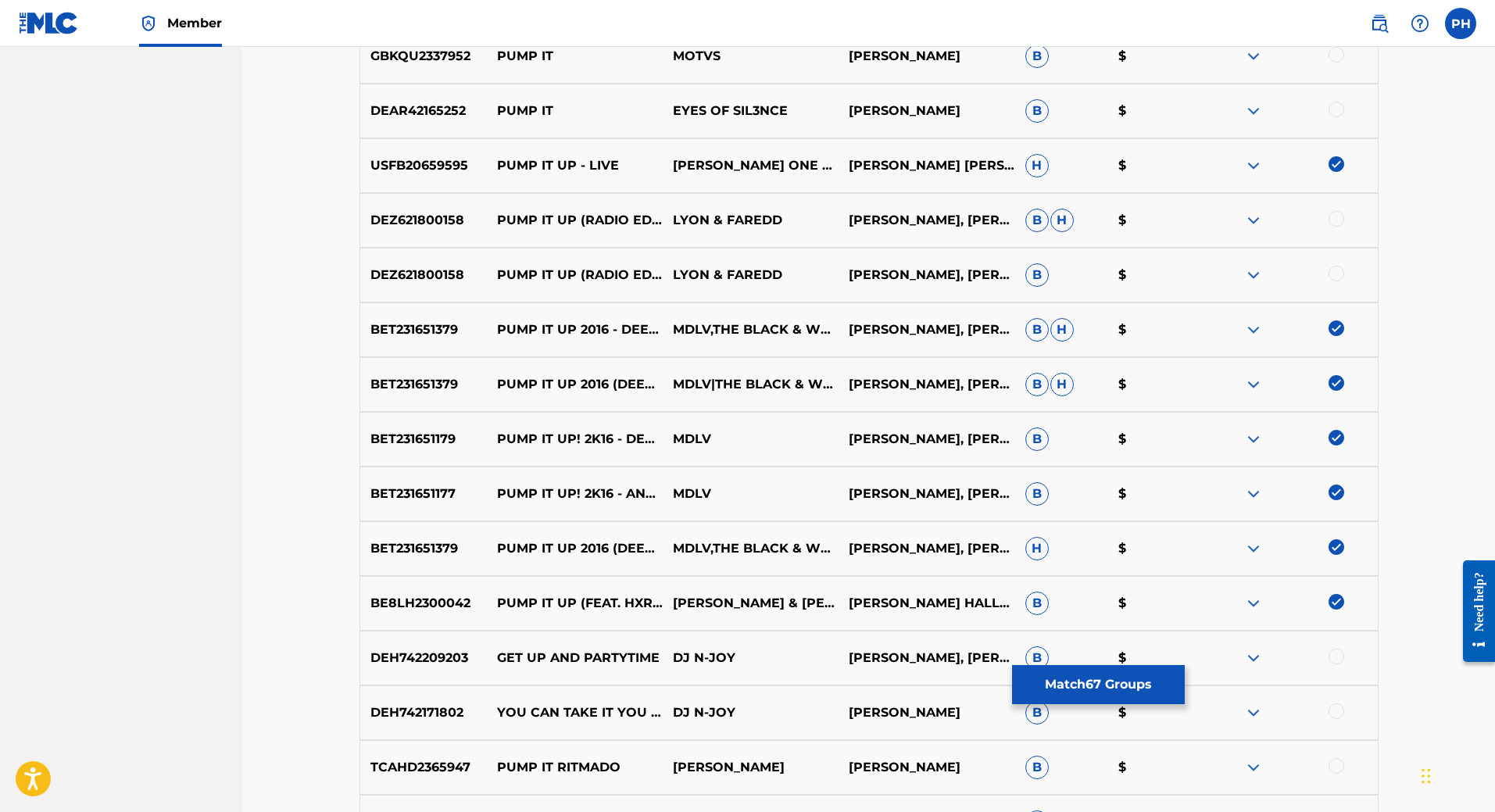
scroll to position [4288, 0]
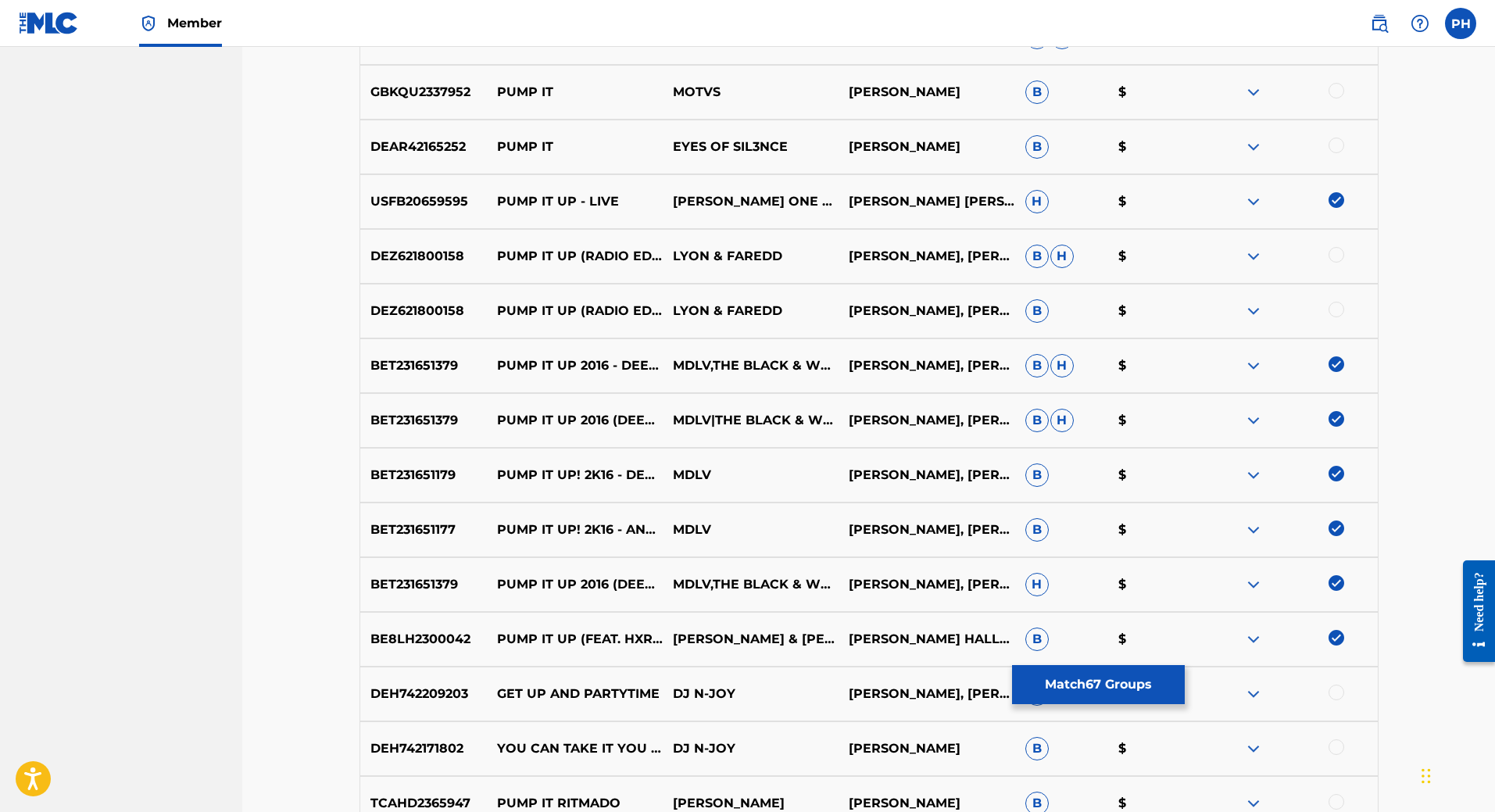
click at [1258, 313] on img at bounding box center [1253, 312] width 19 height 19
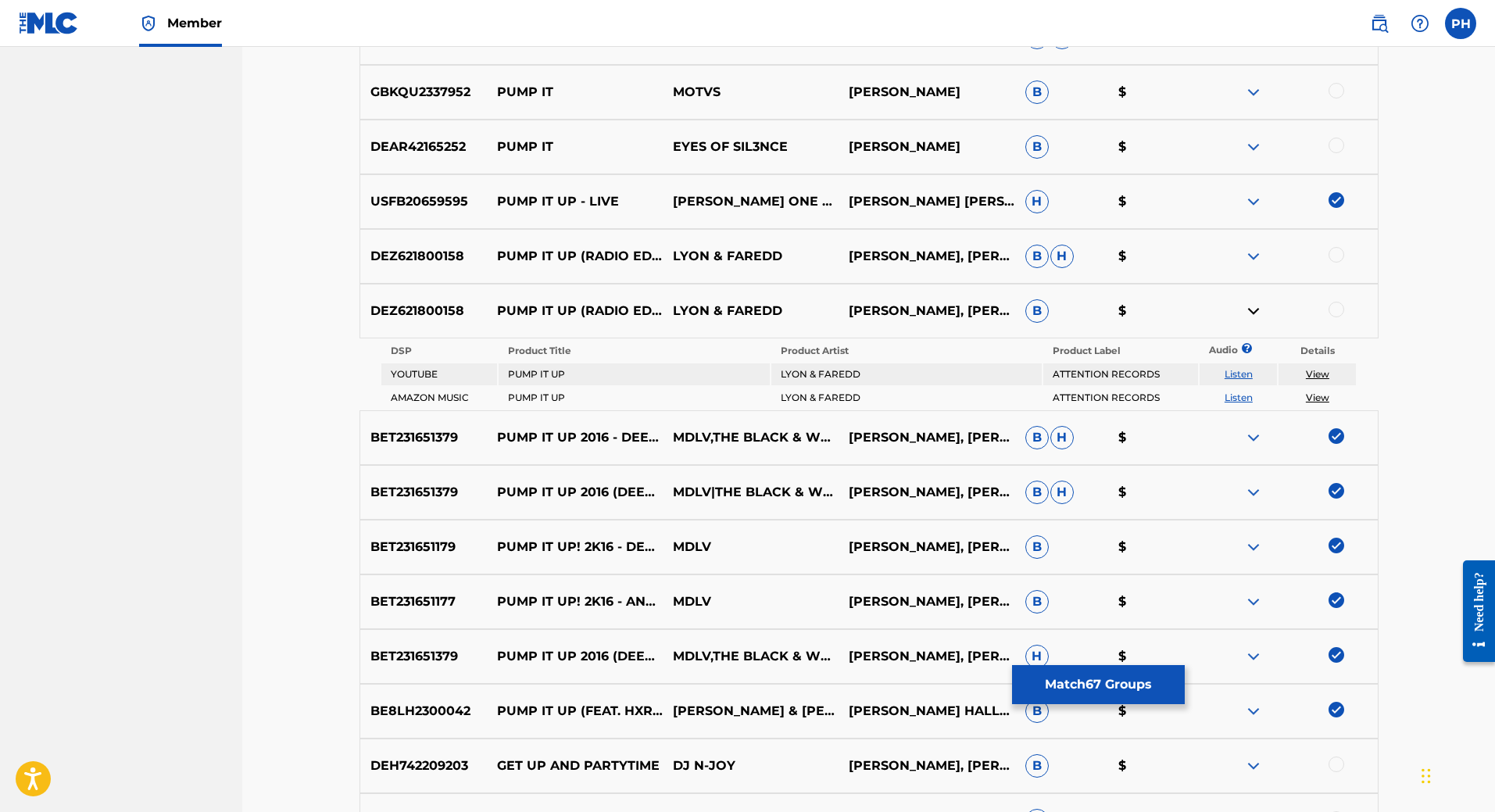
click at [1258, 311] on img at bounding box center [1253, 312] width 19 height 19
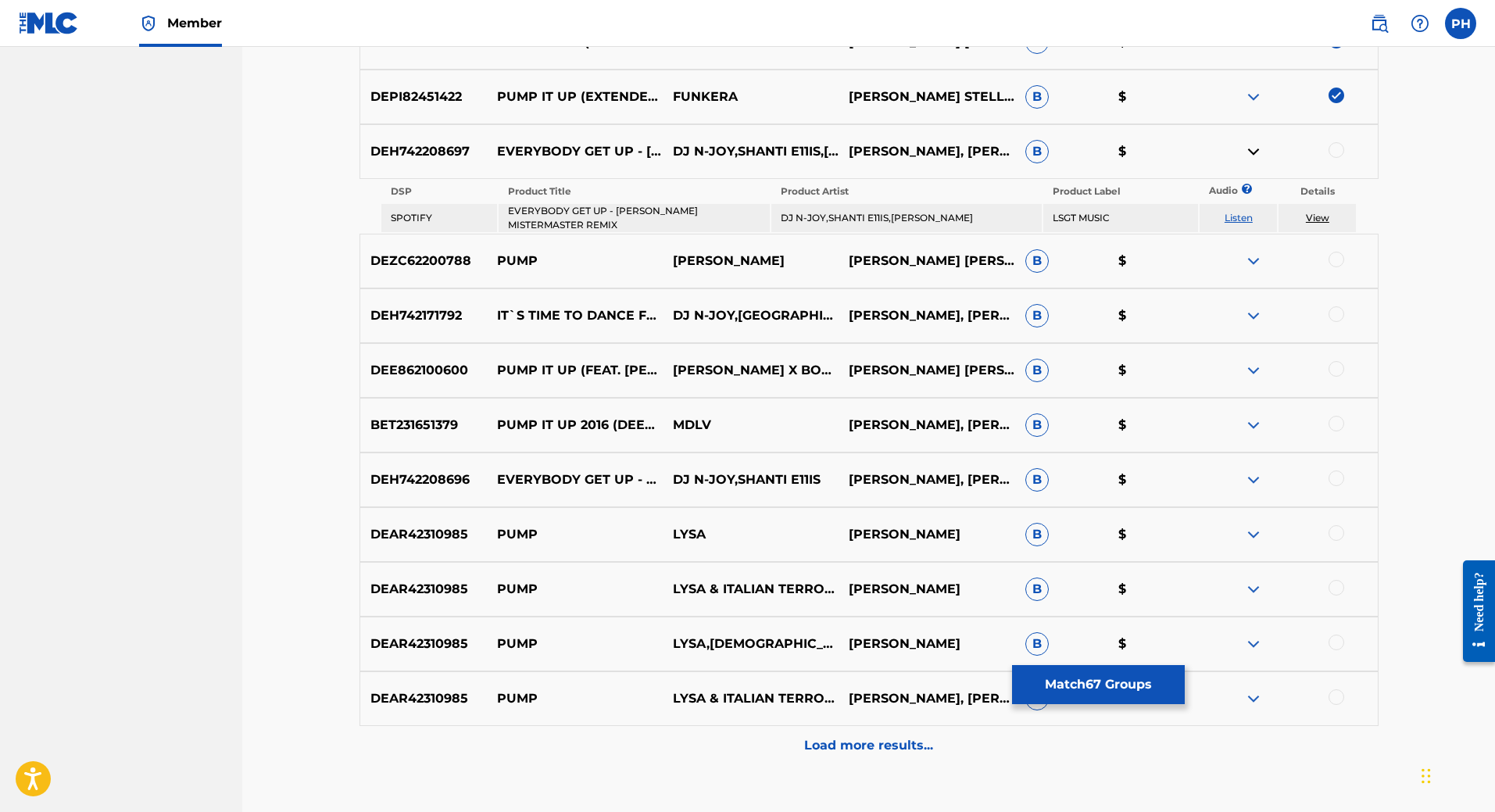
scroll to position [5641, 0]
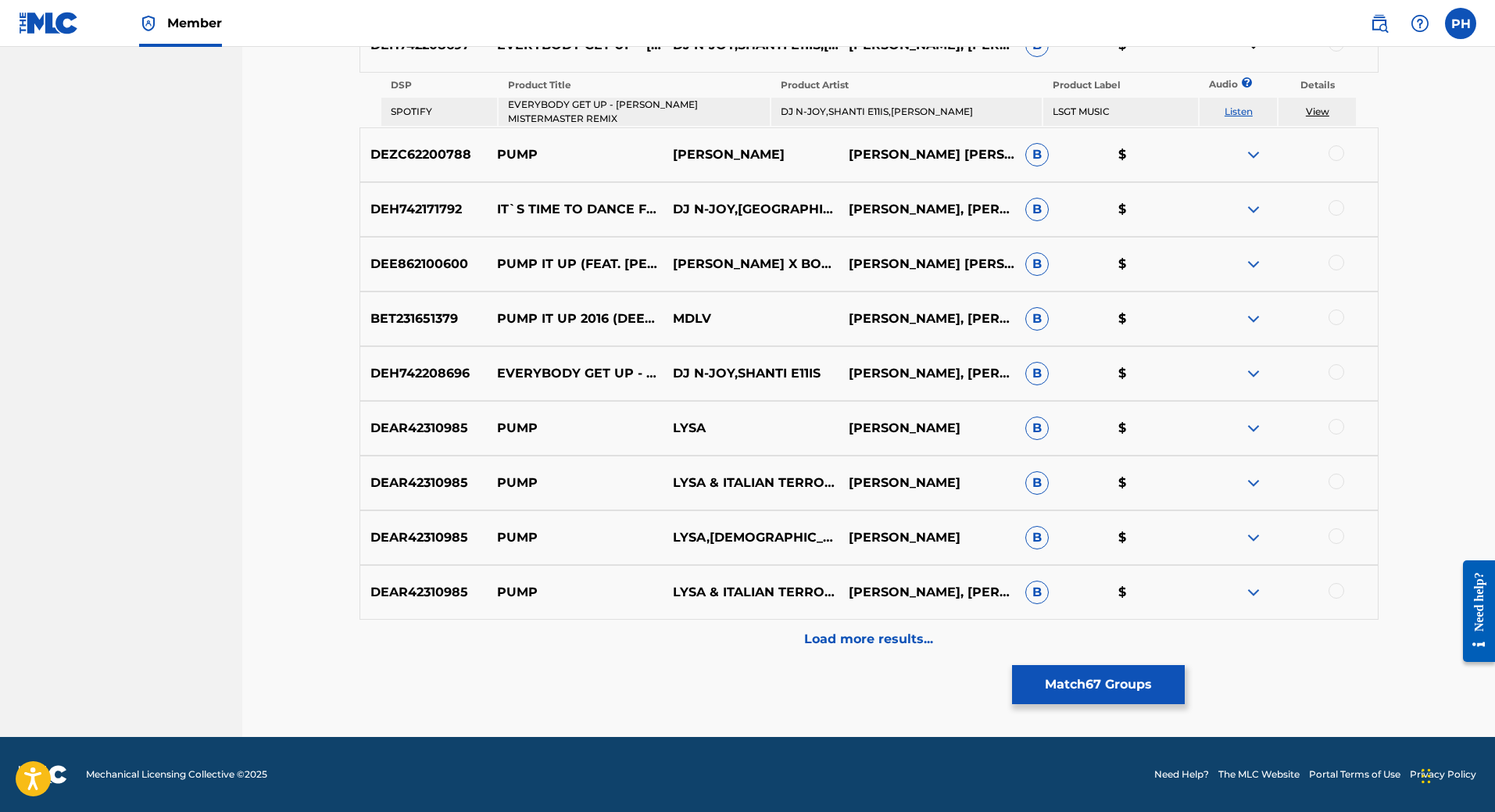
click at [1336, 259] on div at bounding box center [1336, 263] width 15 height 15
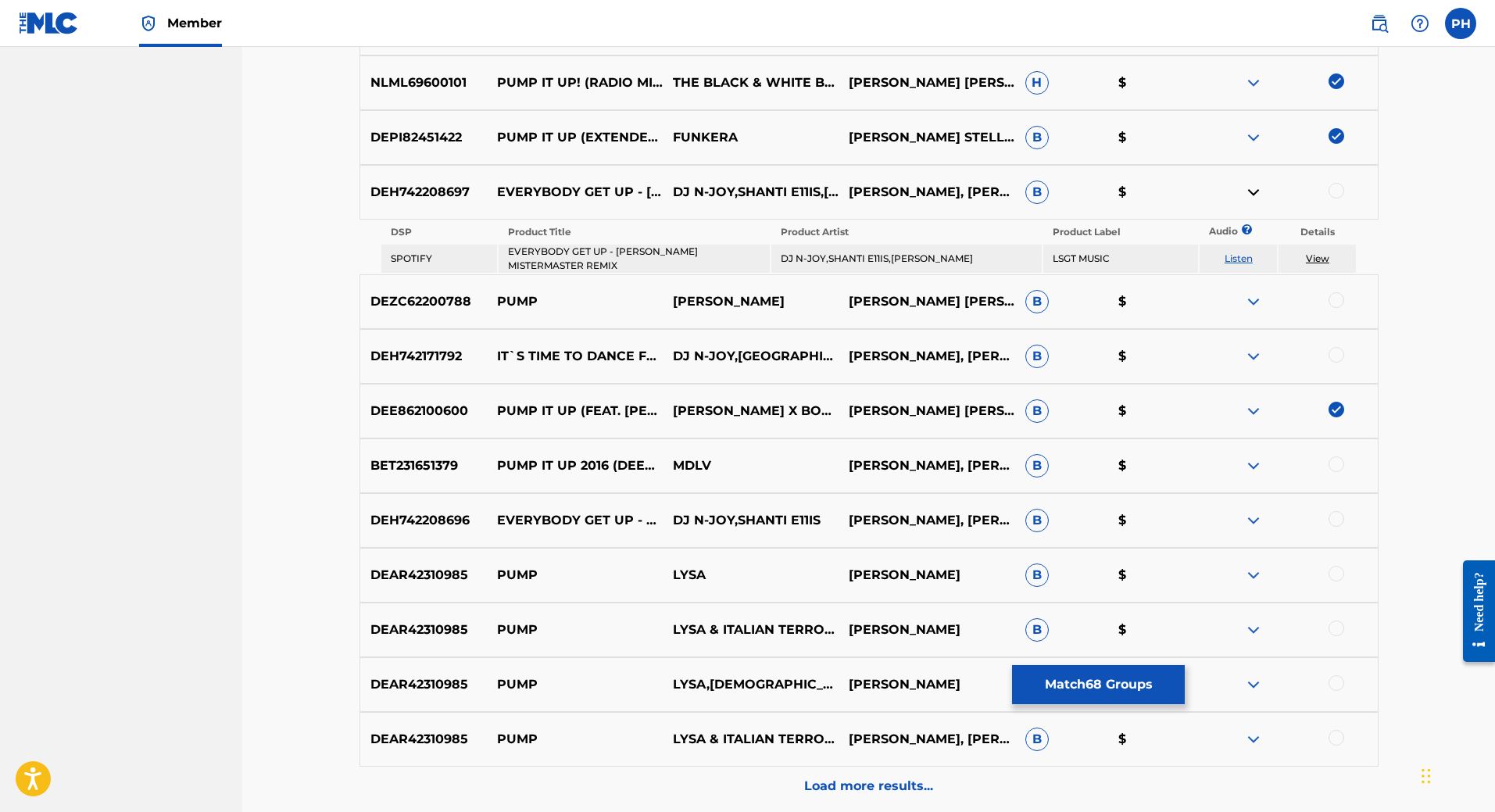
scroll to position [5485, 0]
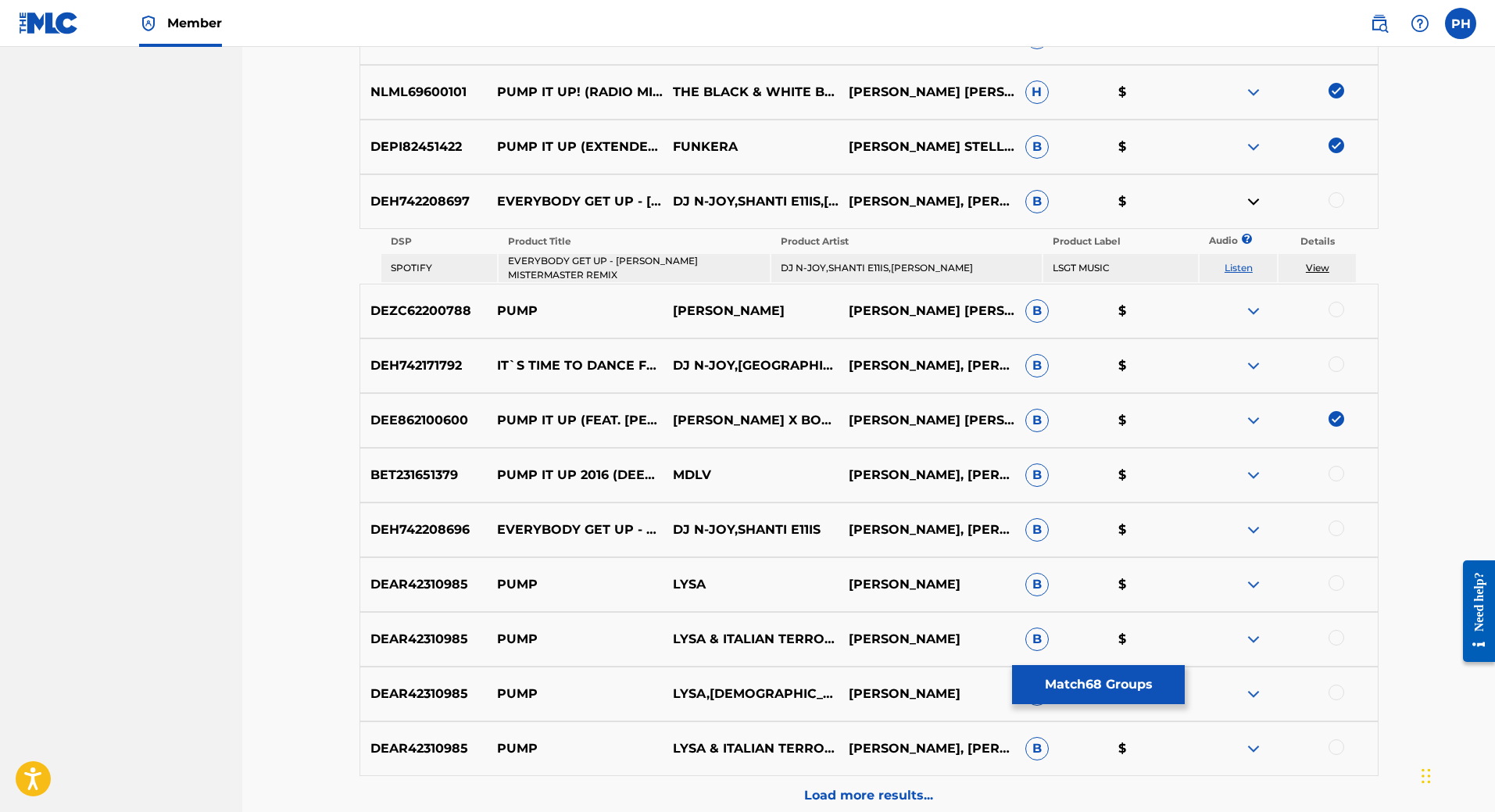
click at [1255, 201] on img at bounding box center [1253, 201] width 19 height 19
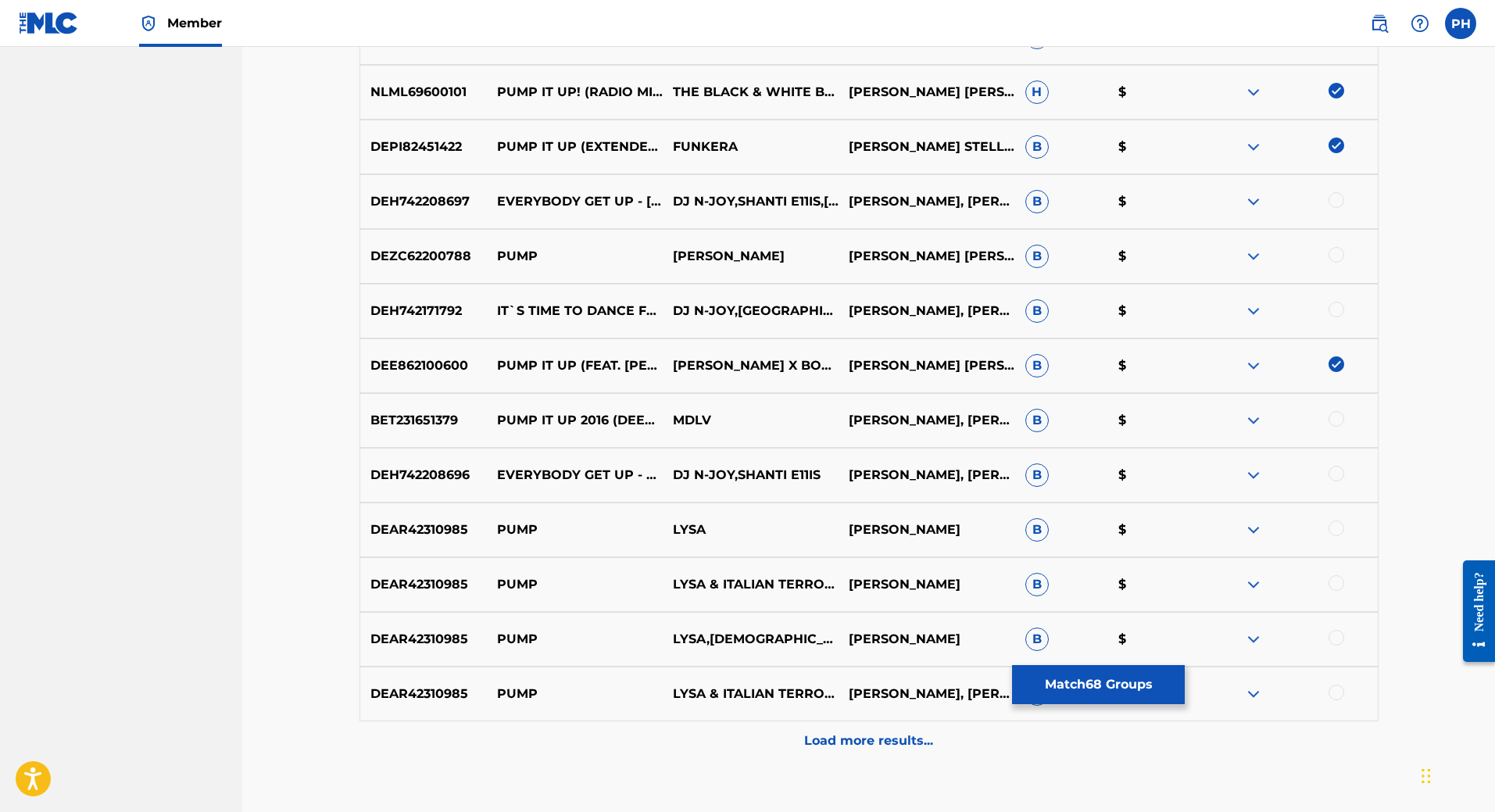
click at [1338, 415] on div at bounding box center [1336, 419] width 15 height 15
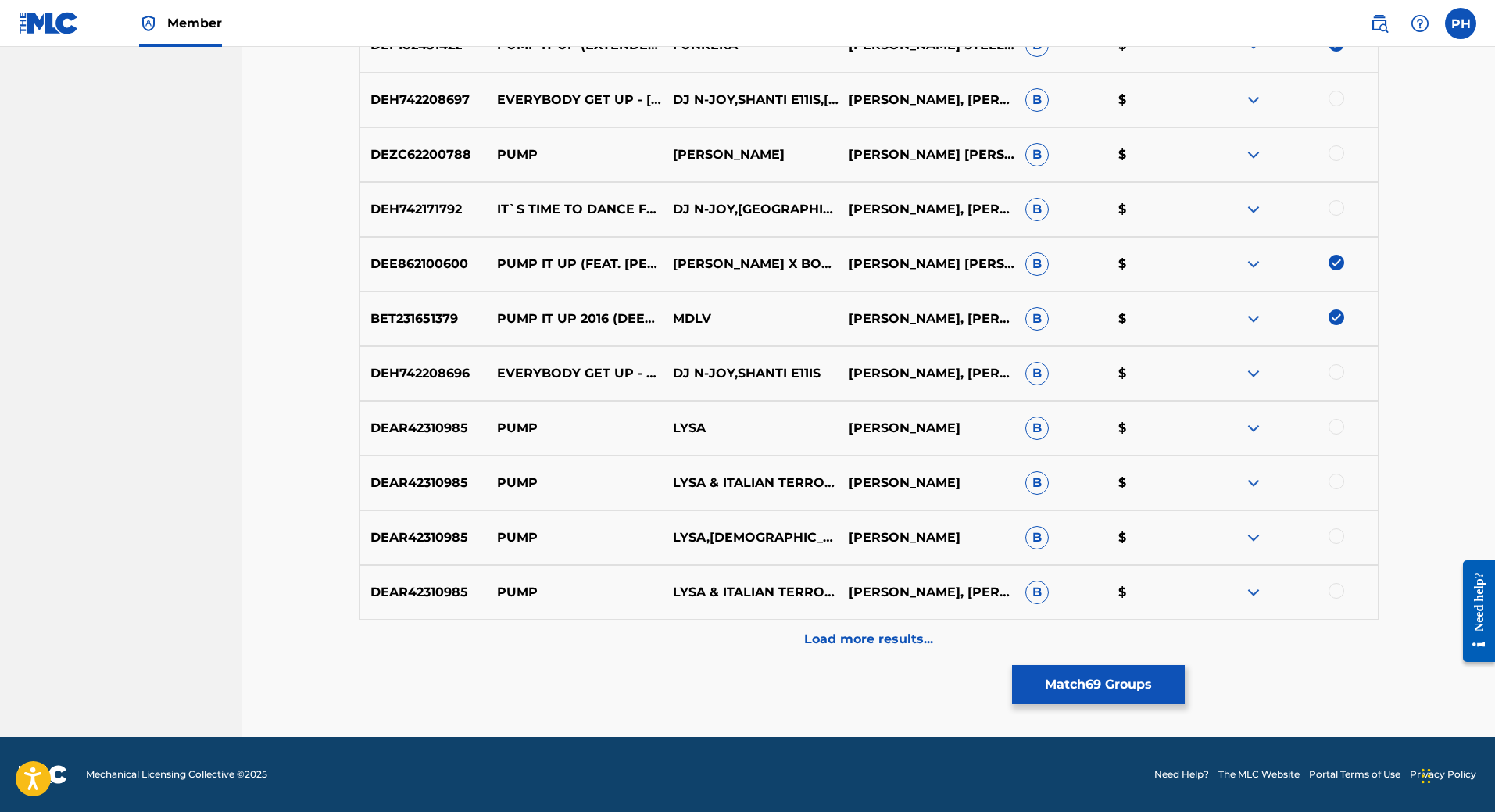
click at [876, 652] on div "Load more results..." at bounding box center [869, 638] width 1019 height 39
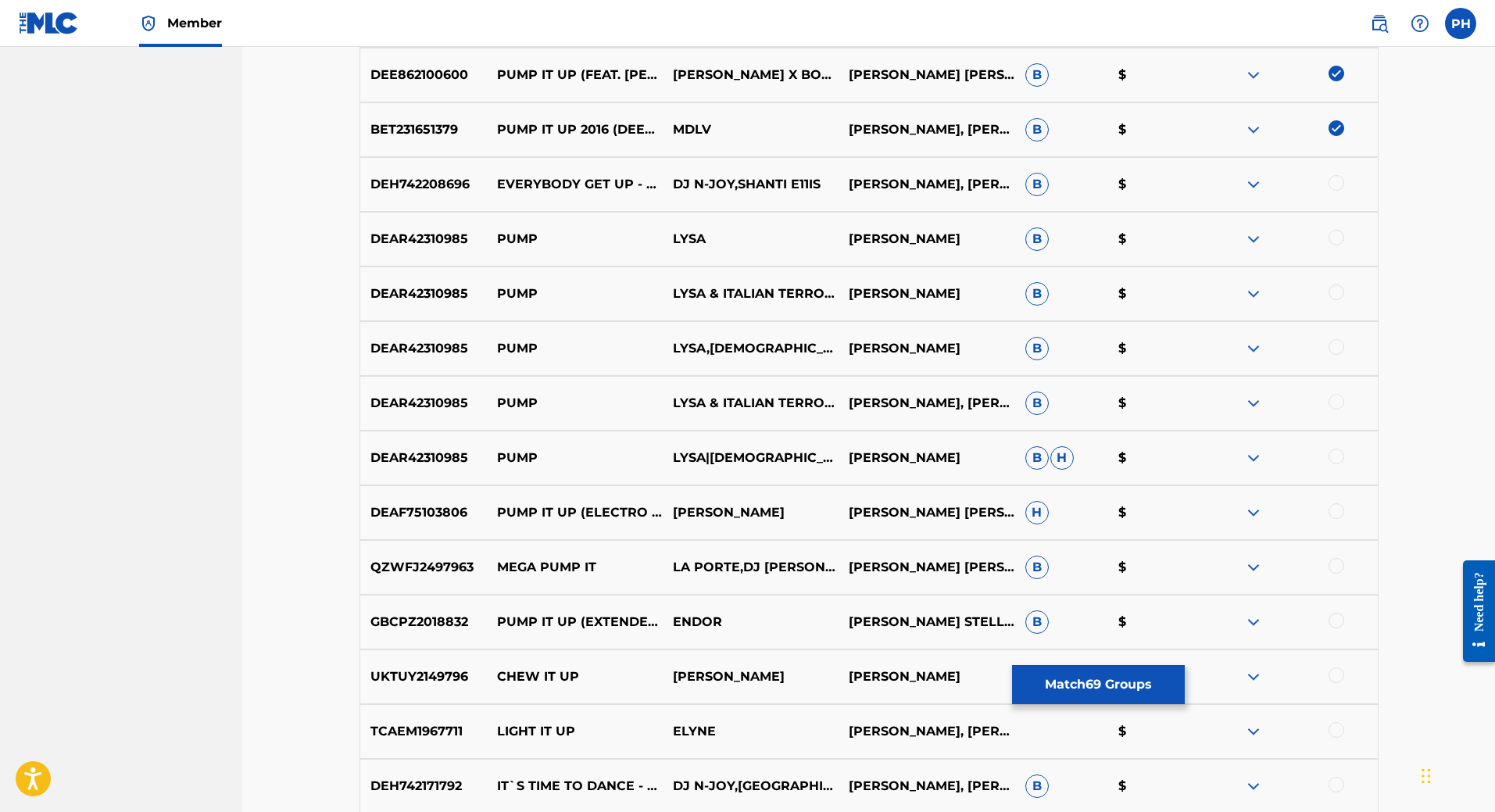
scroll to position [5820, 0]
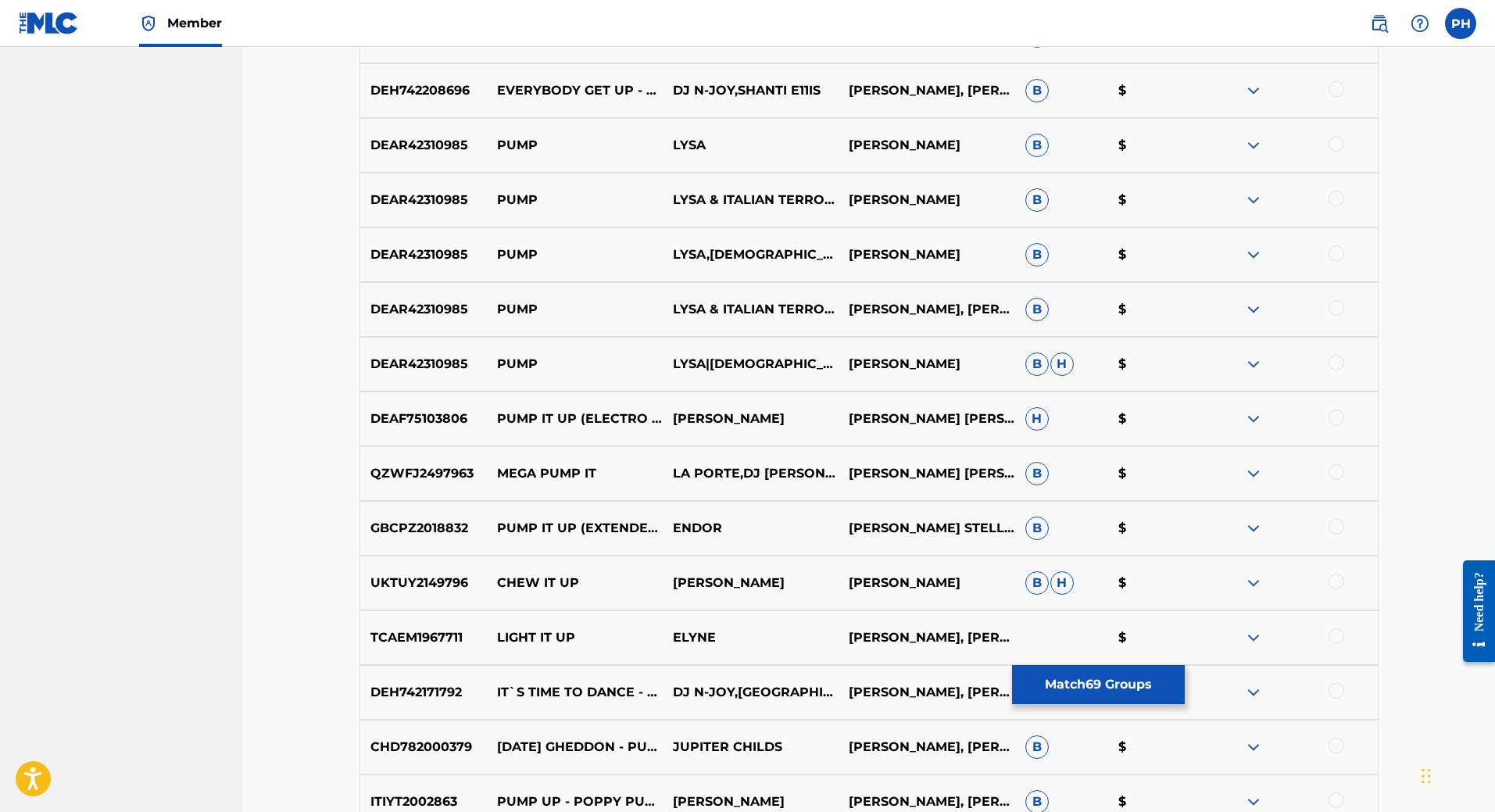
click at [1337, 418] on div at bounding box center [1336, 417] width 15 height 15
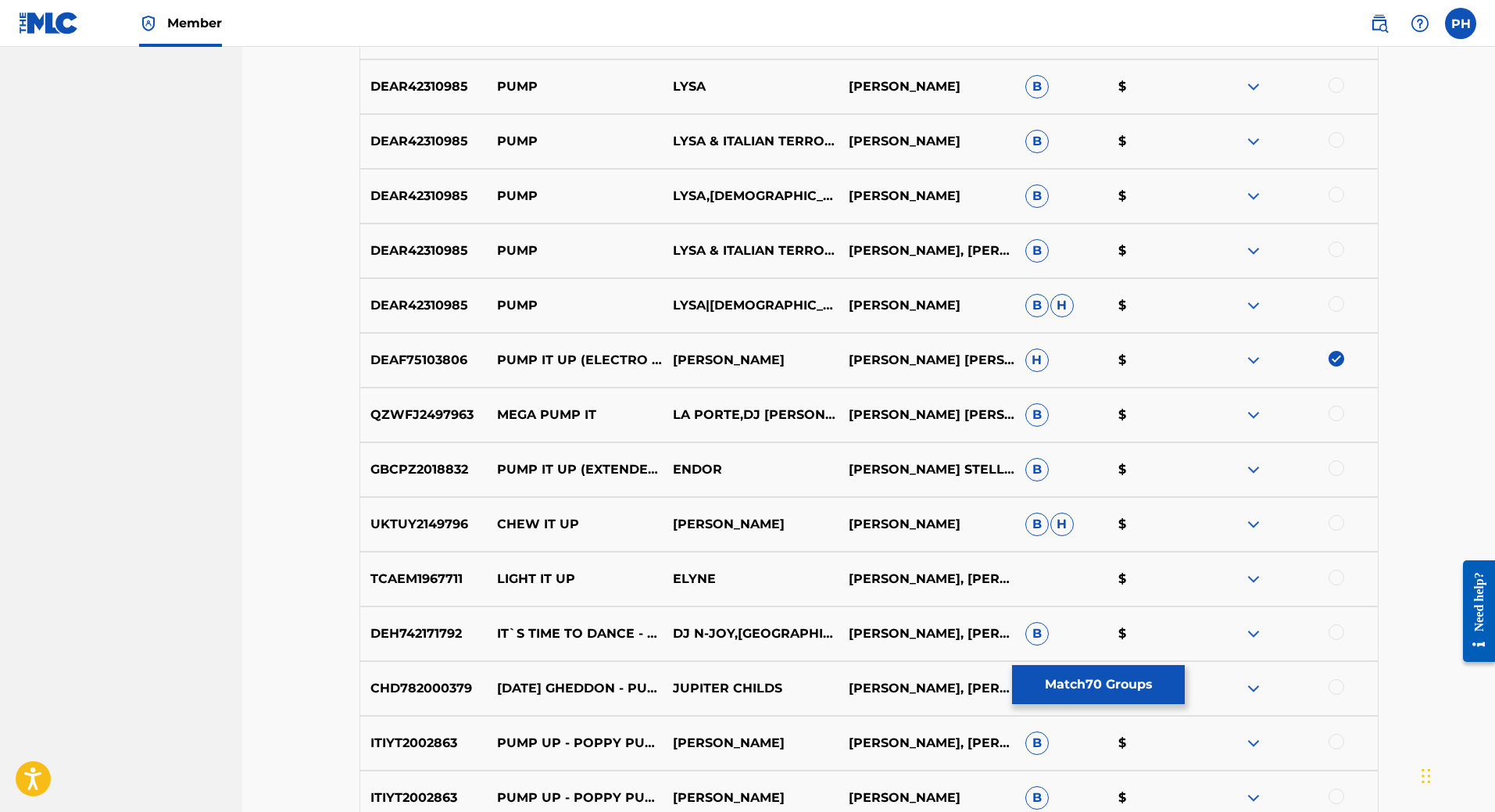
scroll to position [6085, 0]
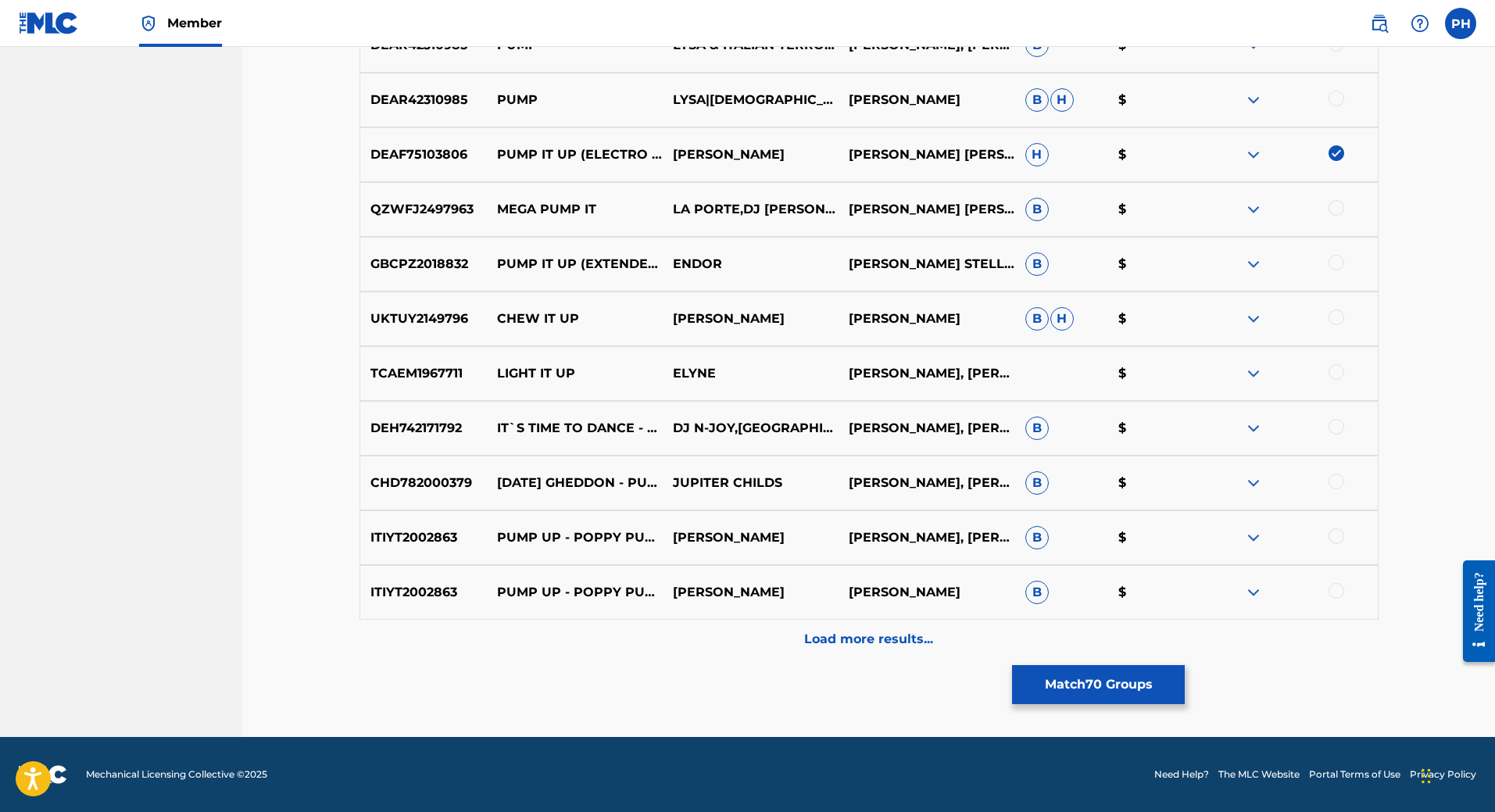
click at [1082, 691] on button "Match 70 Groups" at bounding box center [1098, 684] width 173 height 39
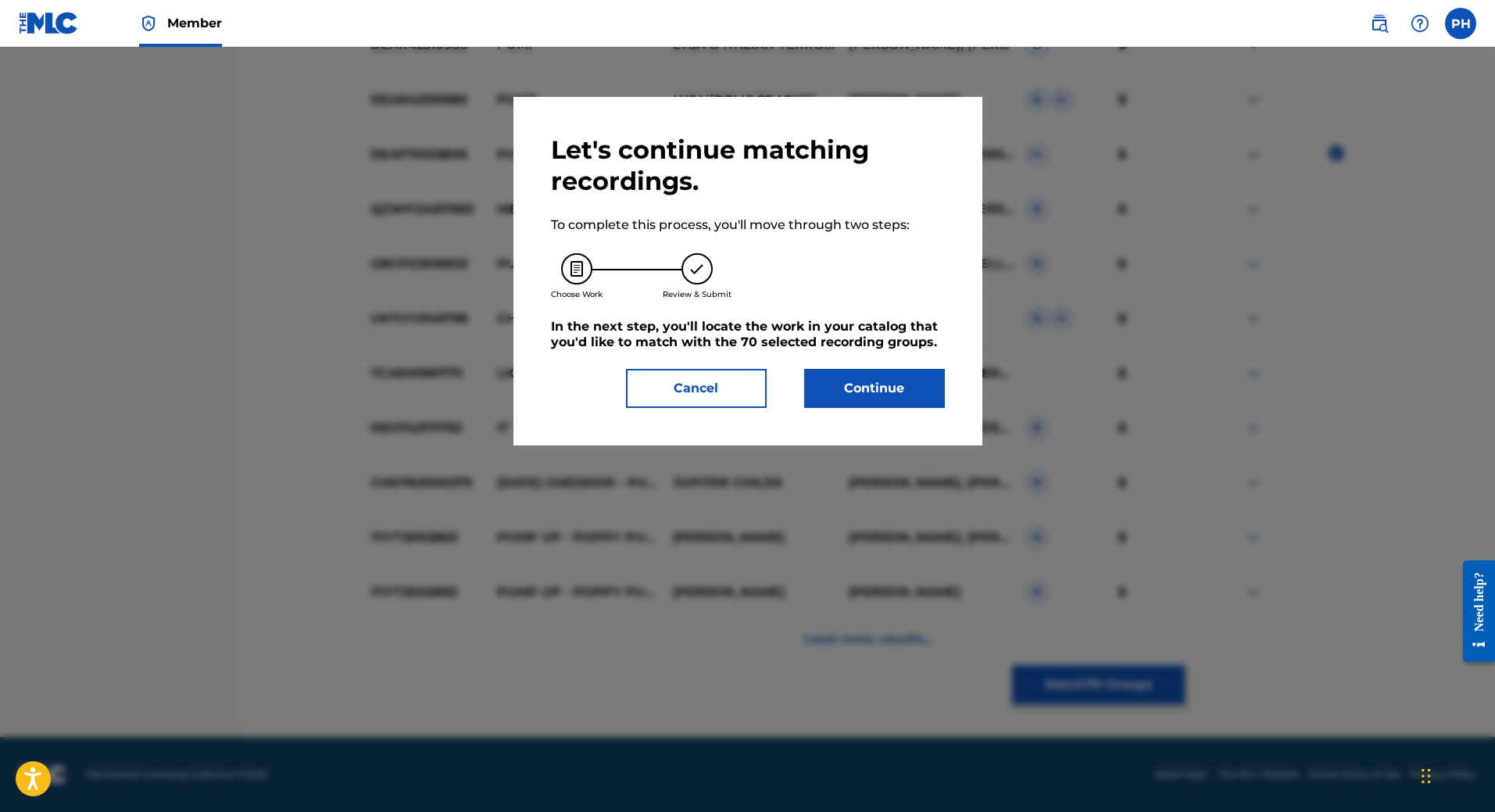
click at [847, 392] on button "Continue" at bounding box center [874, 388] width 141 height 39
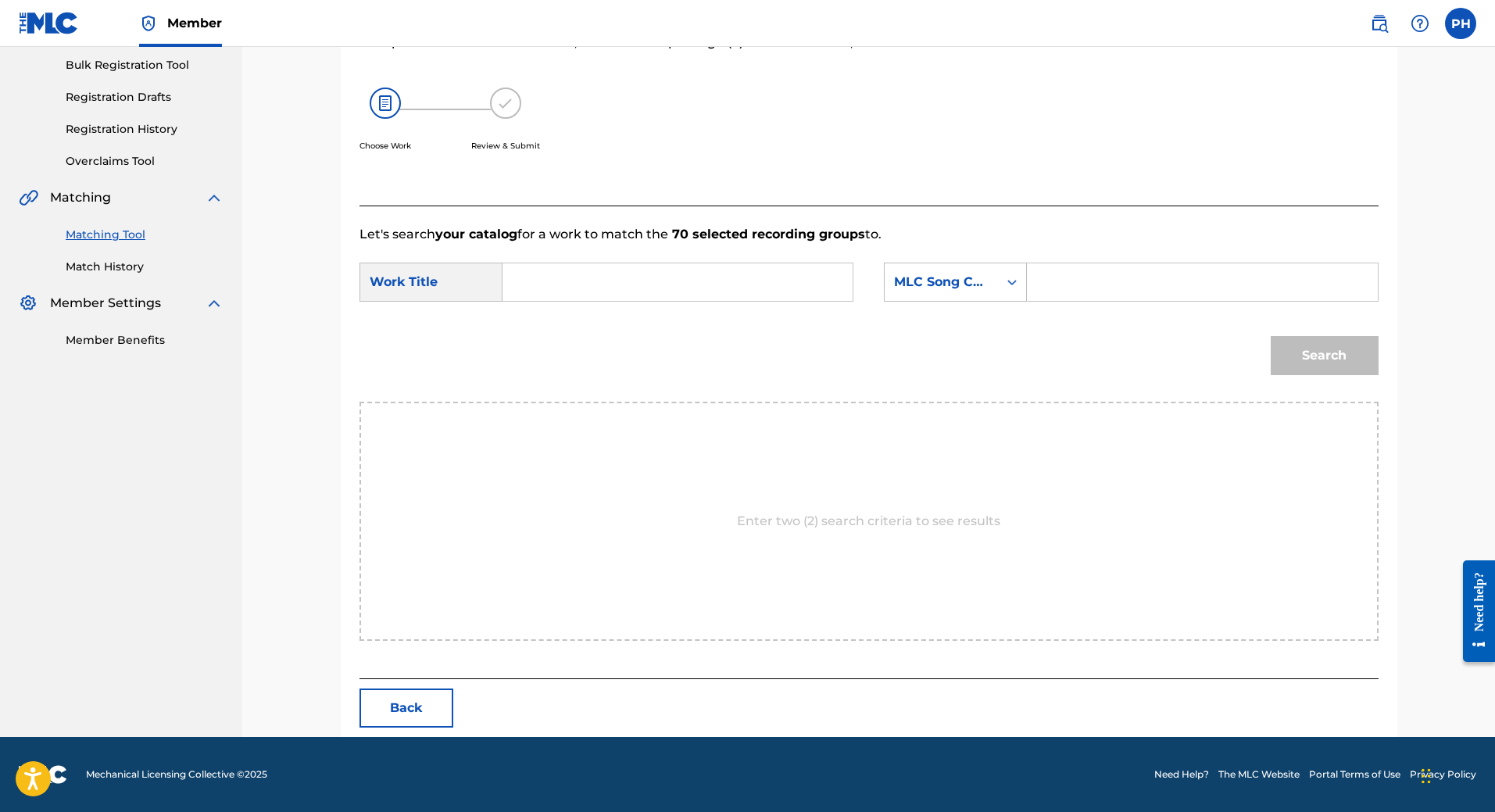
scroll to position [229, 0]
click at [587, 281] on input "Search Form" at bounding box center [677, 282] width 323 height 37
type input "p"
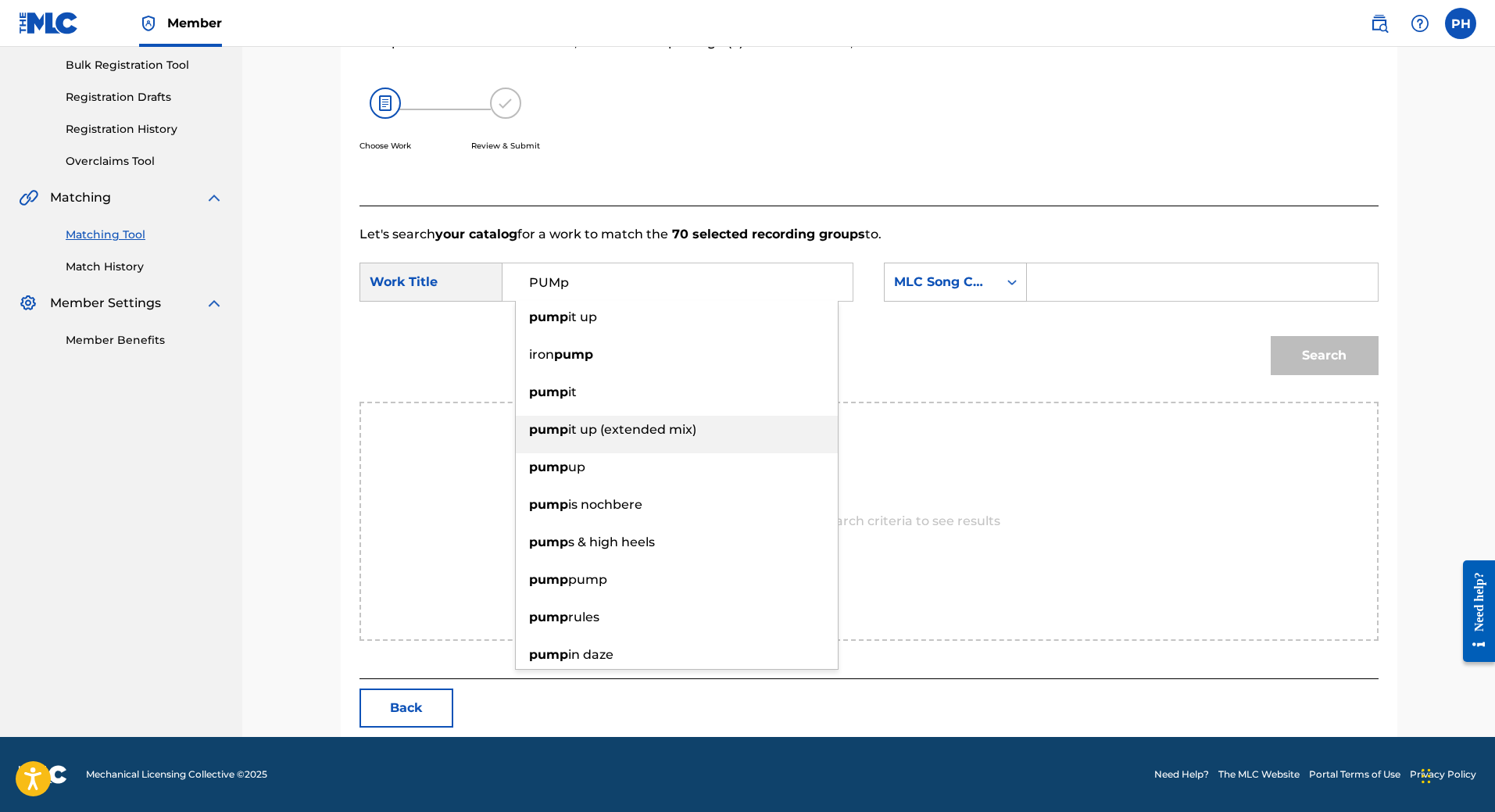
click at [629, 432] on span "it up (extended mix)" at bounding box center [632, 429] width 128 height 14
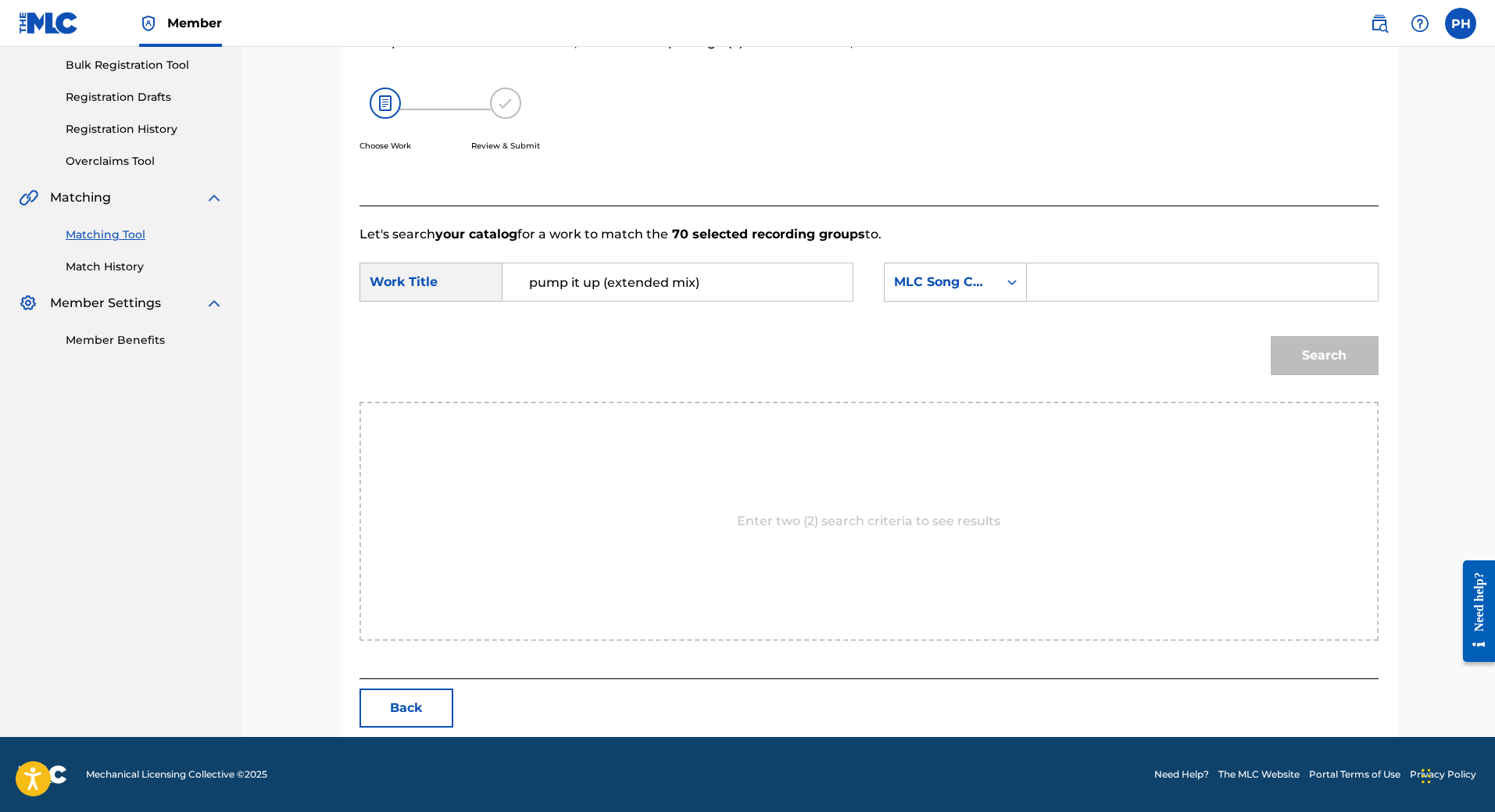
click at [538, 278] on input "pump it up (extended mix)" at bounding box center [677, 282] width 323 height 37
type input "Pump it up (extended mix)"
click at [1099, 290] on input "Search Form" at bounding box center [1202, 282] width 323 height 37
click at [1073, 279] on input "Search Form" at bounding box center [1202, 282] width 323 height 37
paste input "PJ6Z7M"
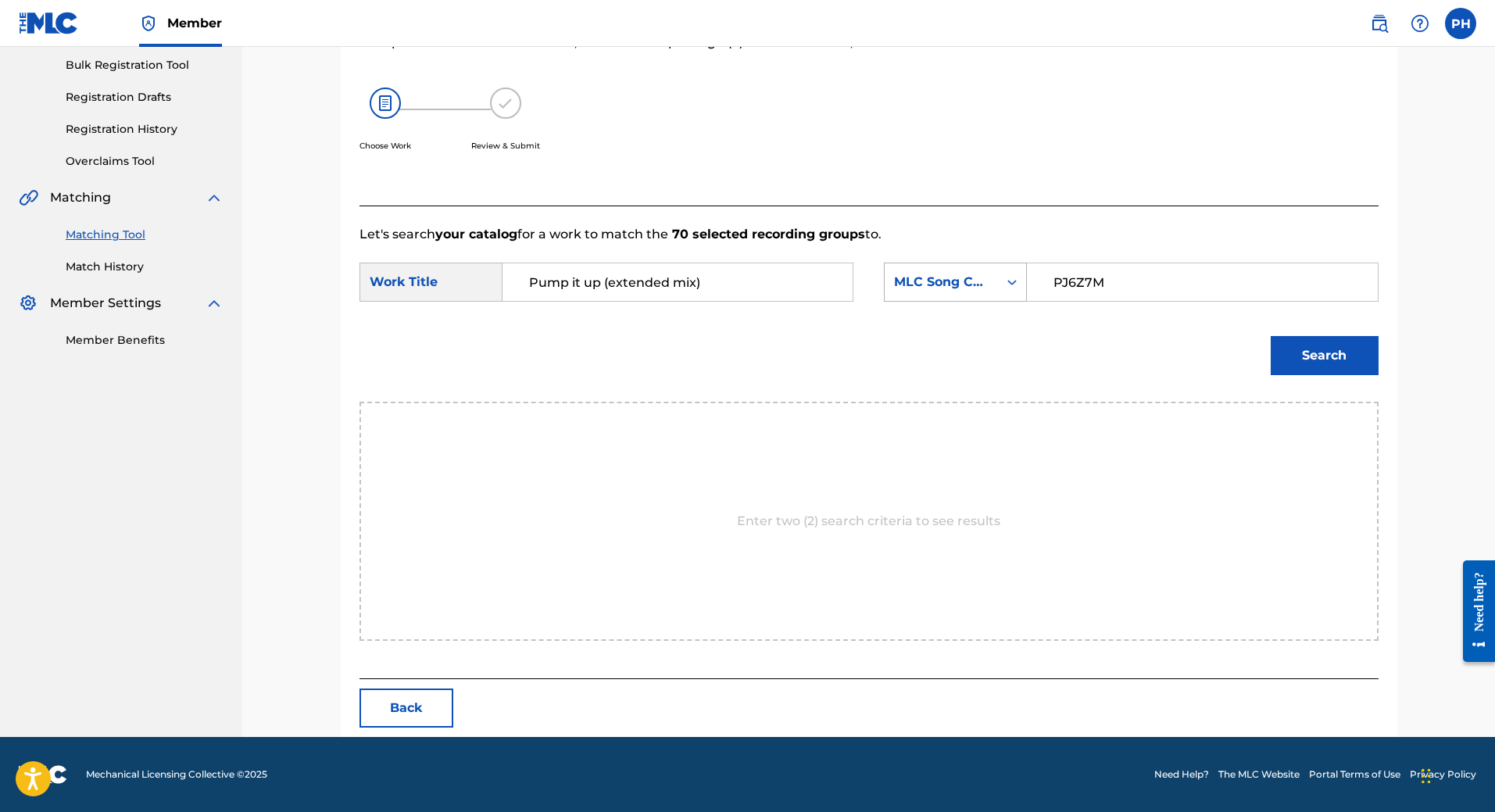
type input "PJ6Z7M"
click at [1016, 282] on icon "Search Form" at bounding box center [1012, 282] width 15 height 15
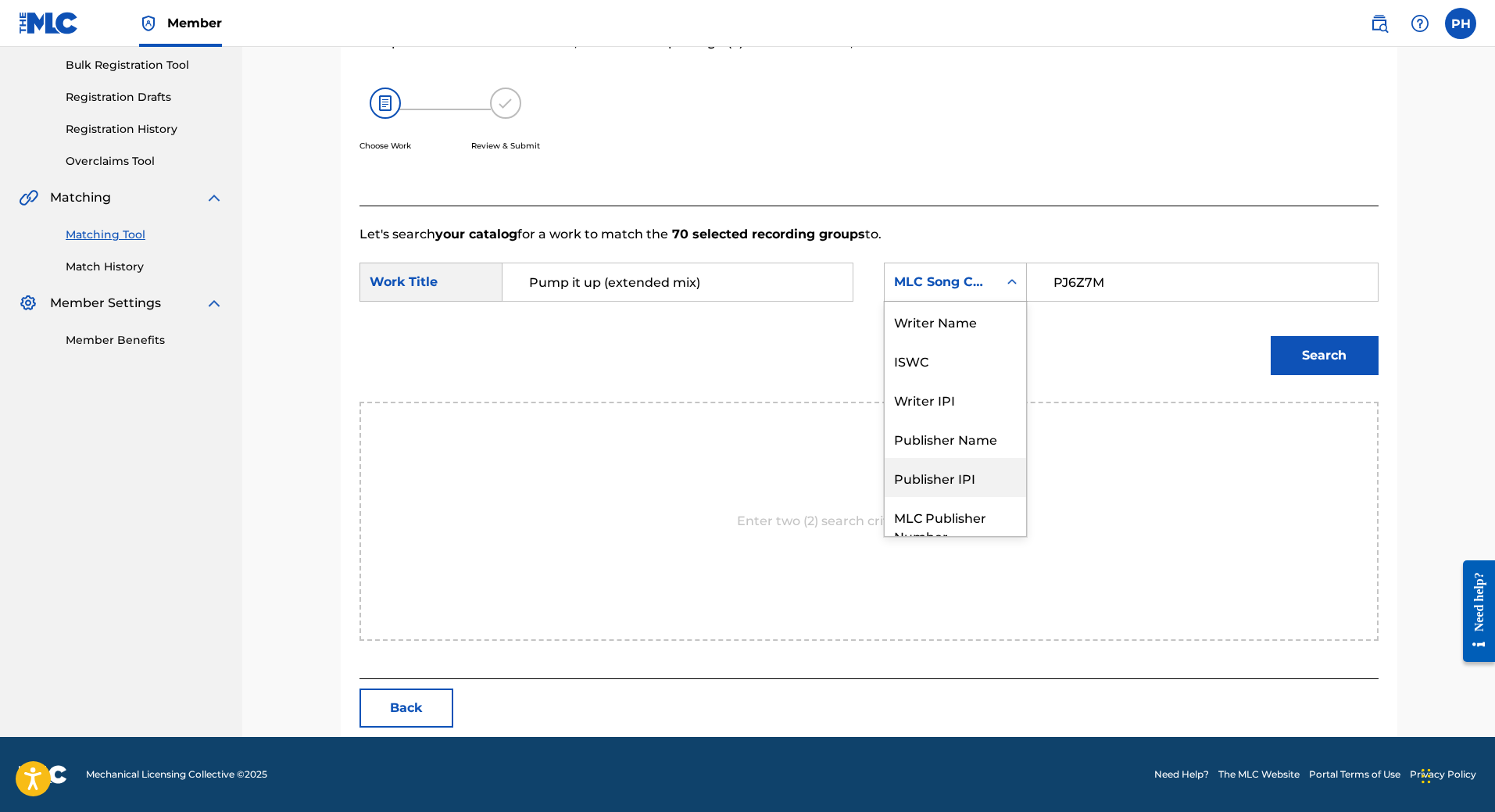
scroll to position [58, 0]
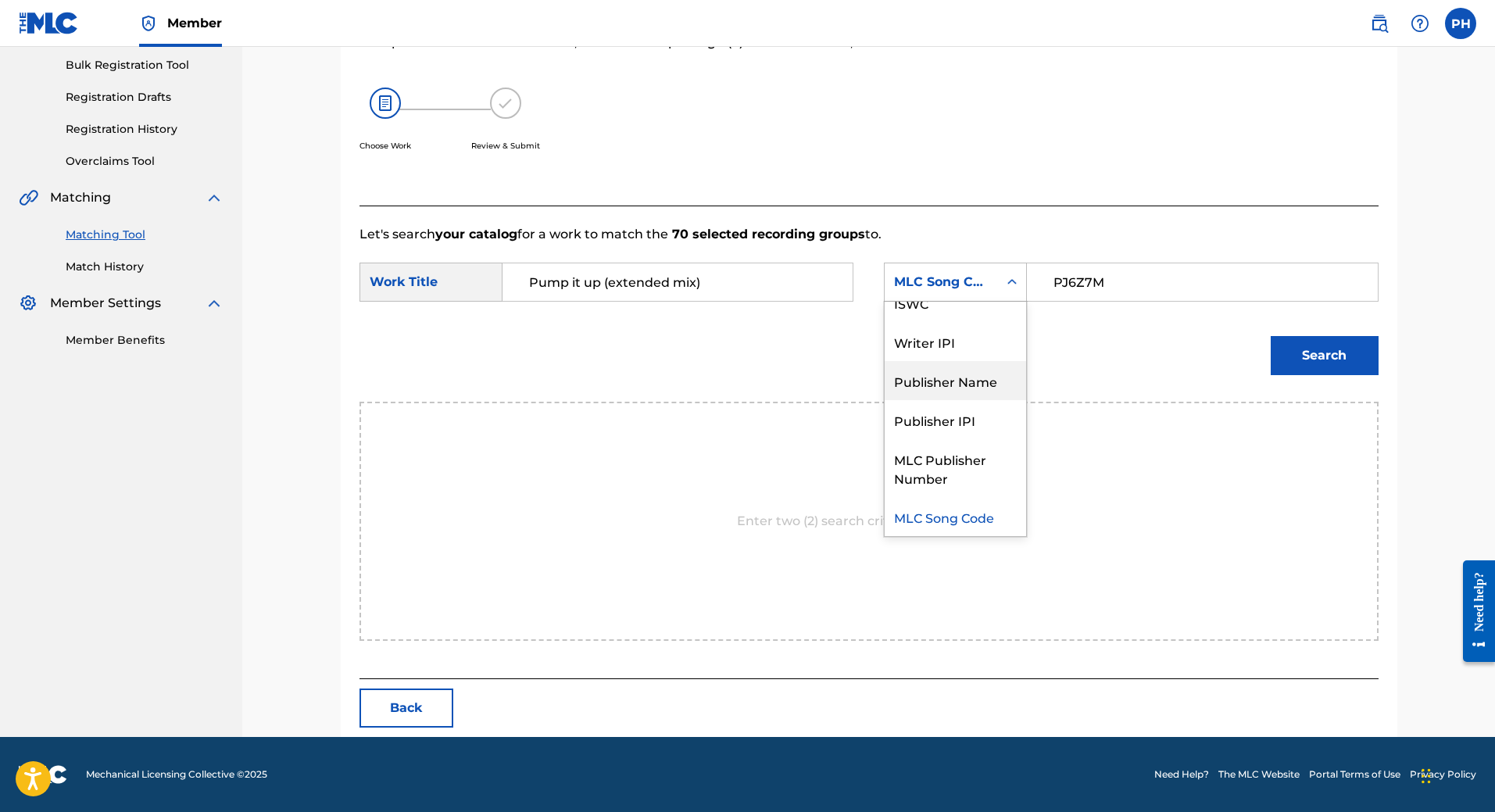
click at [1148, 320] on div "Search" at bounding box center [869, 360] width 1019 height 81
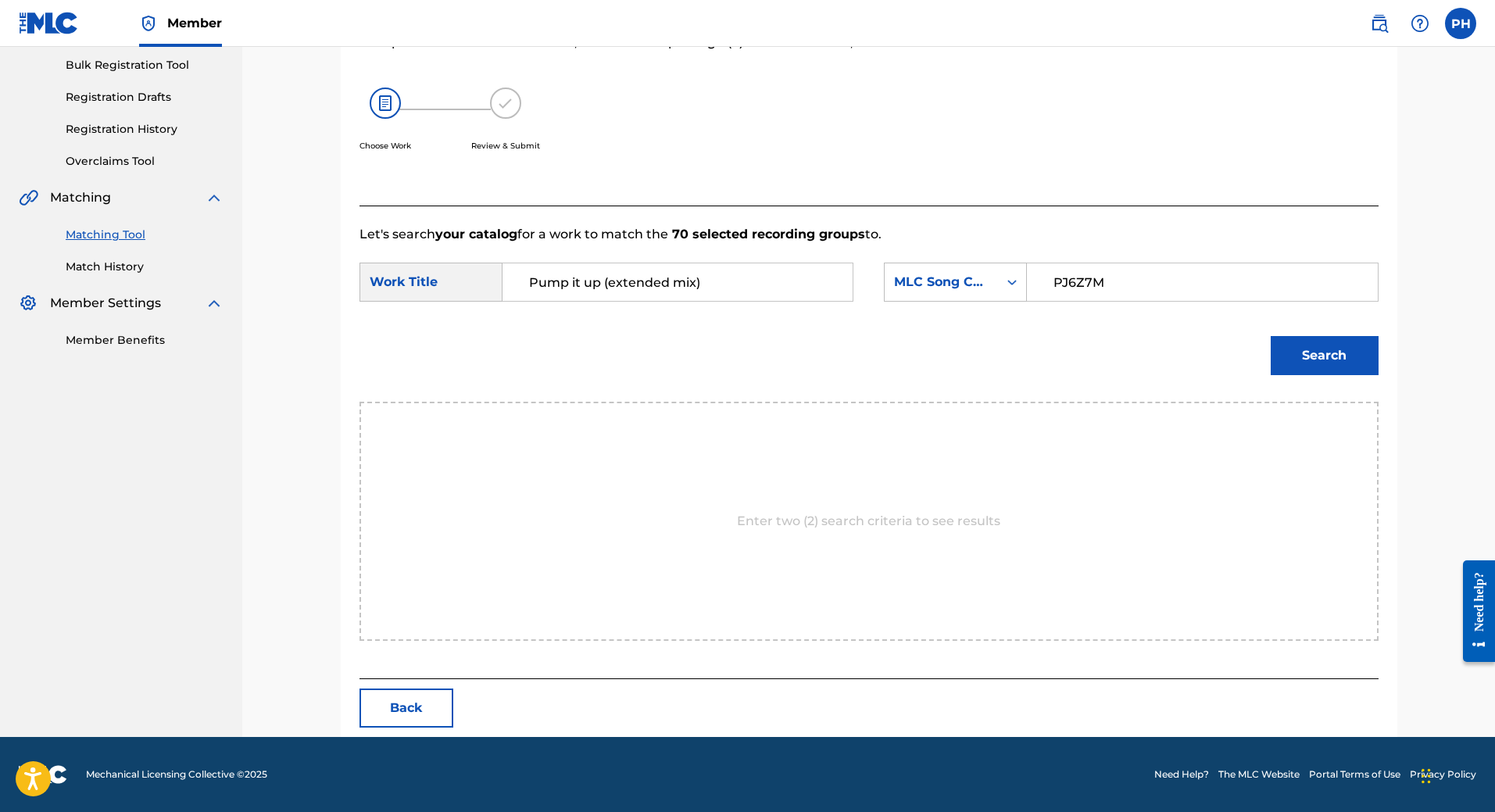
click at [1322, 357] on button "Search" at bounding box center [1324, 355] width 107 height 39
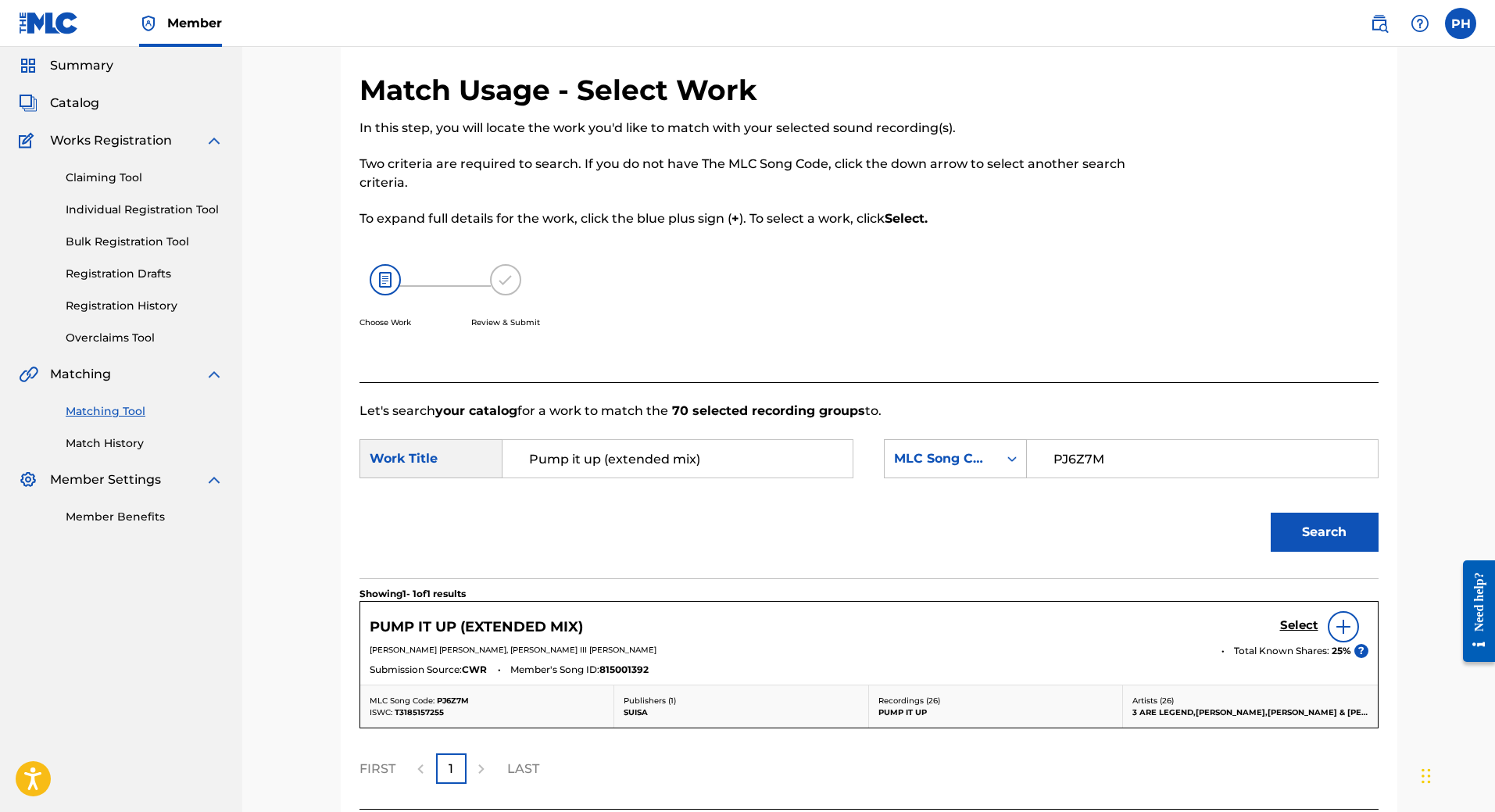
scroll to position [183, 0]
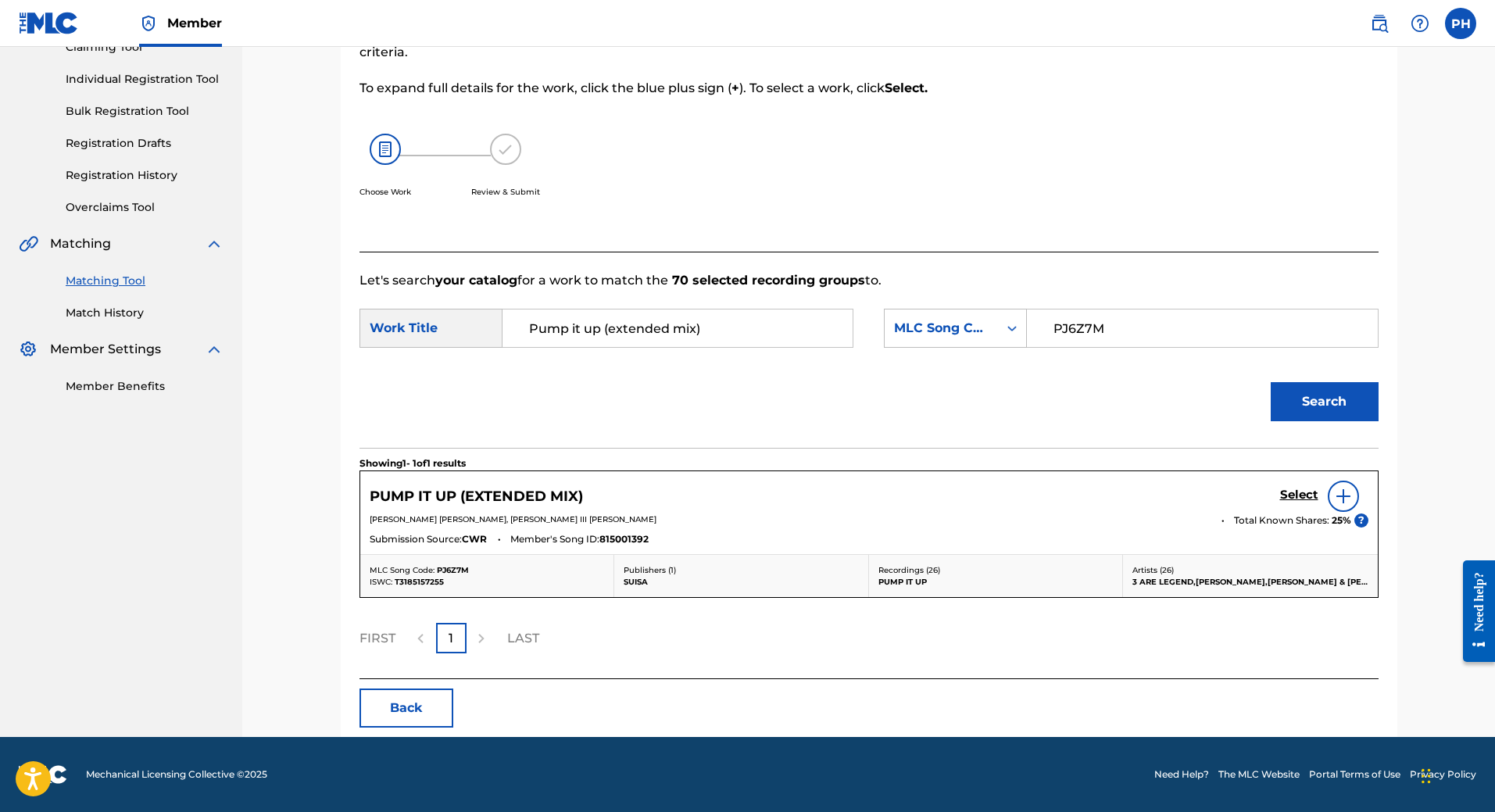
click at [1299, 494] on h5 "Select" at bounding box center [1299, 494] width 38 height 14
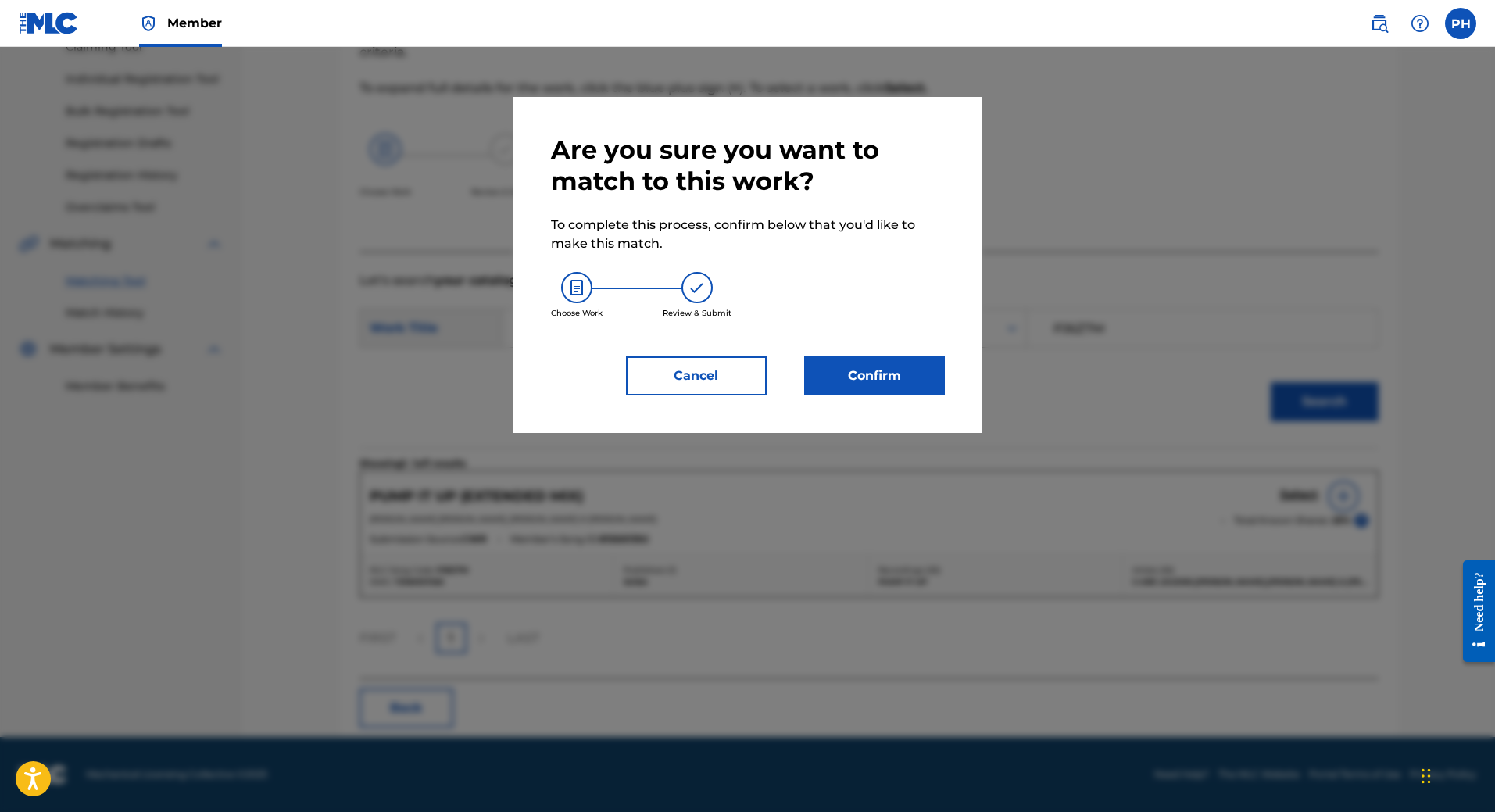
click at [854, 382] on button "Confirm" at bounding box center [874, 376] width 141 height 39
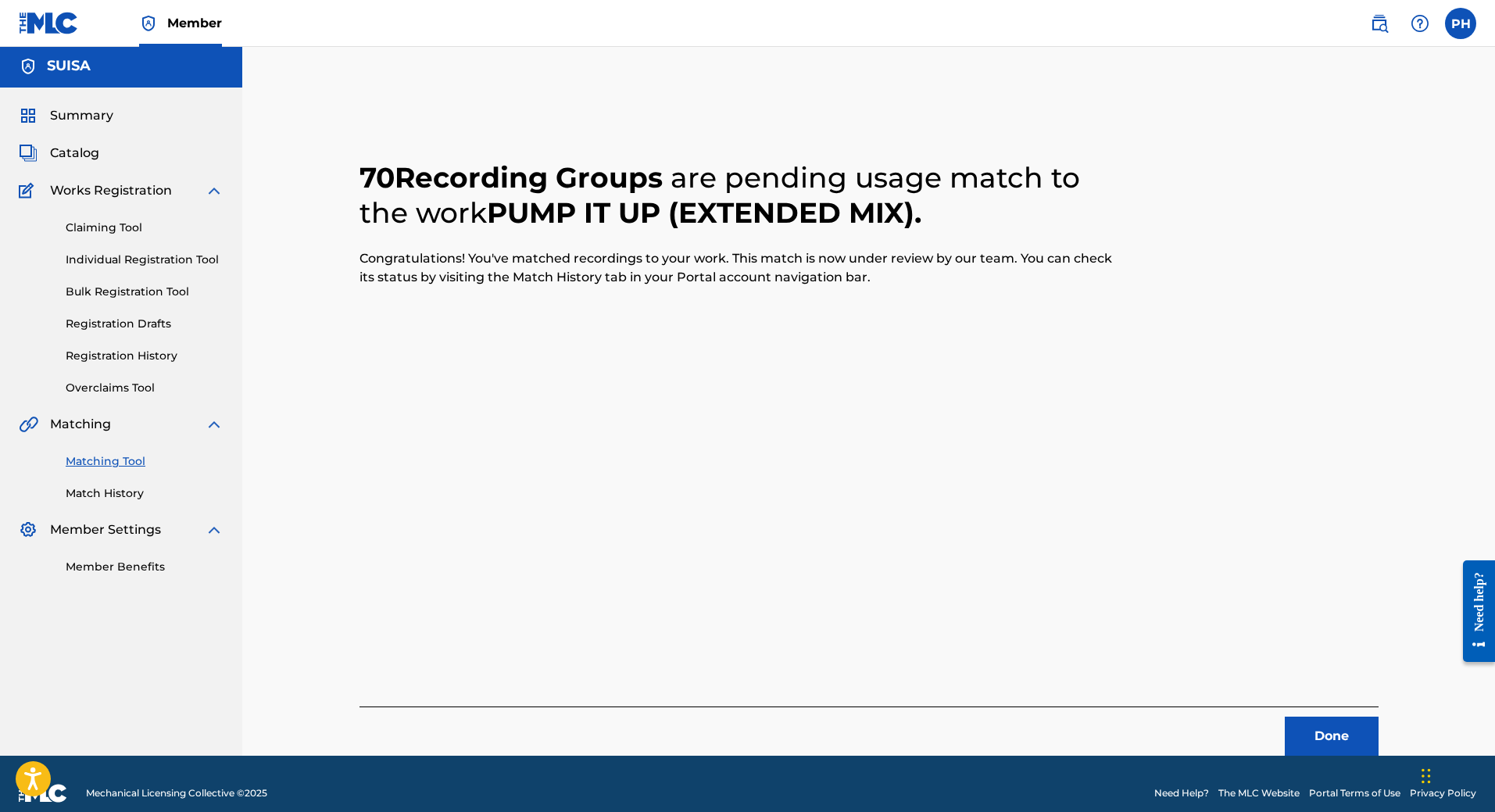
scroll to position [0, 0]
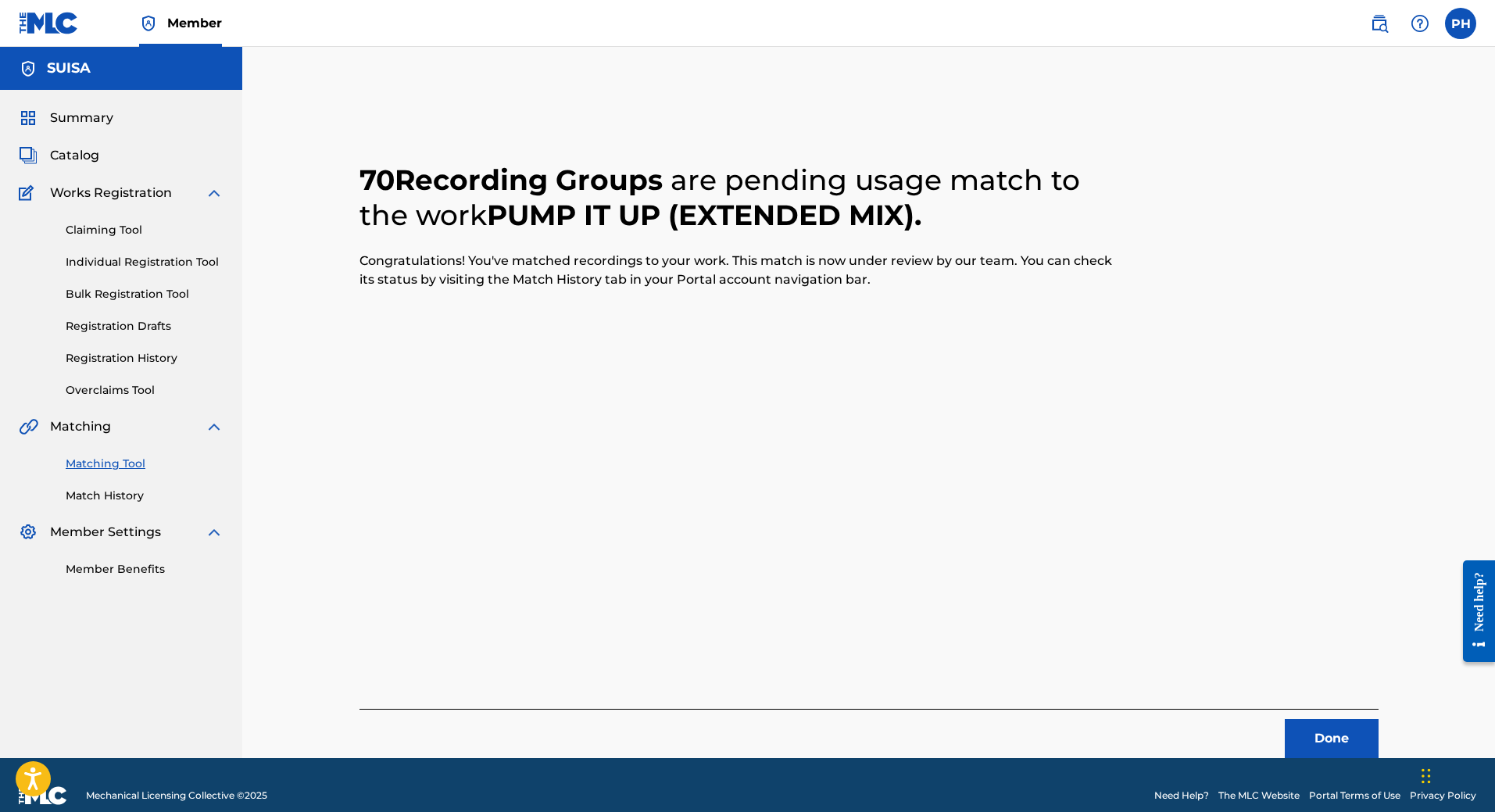
click at [1336, 740] on button "Done" at bounding box center [1332, 738] width 94 height 39
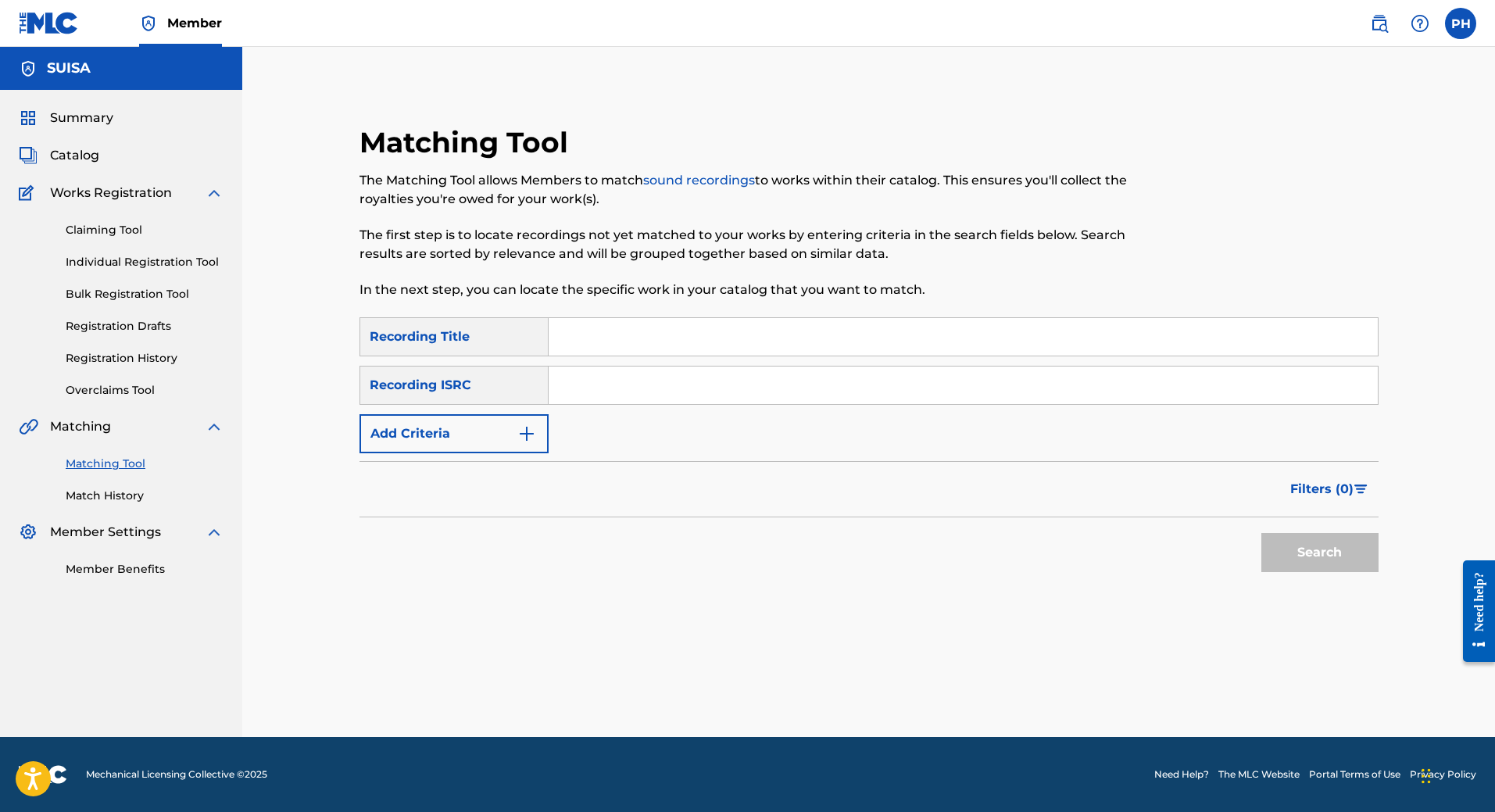
click at [117, 469] on link "Matching Tool" at bounding box center [144, 463] width 158 height 16
click at [131, 464] on link "Matching Tool" at bounding box center [144, 463] width 158 height 16
click at [128, 497] on link "Match History" at bounding box center [144, 495] width 158 height 16
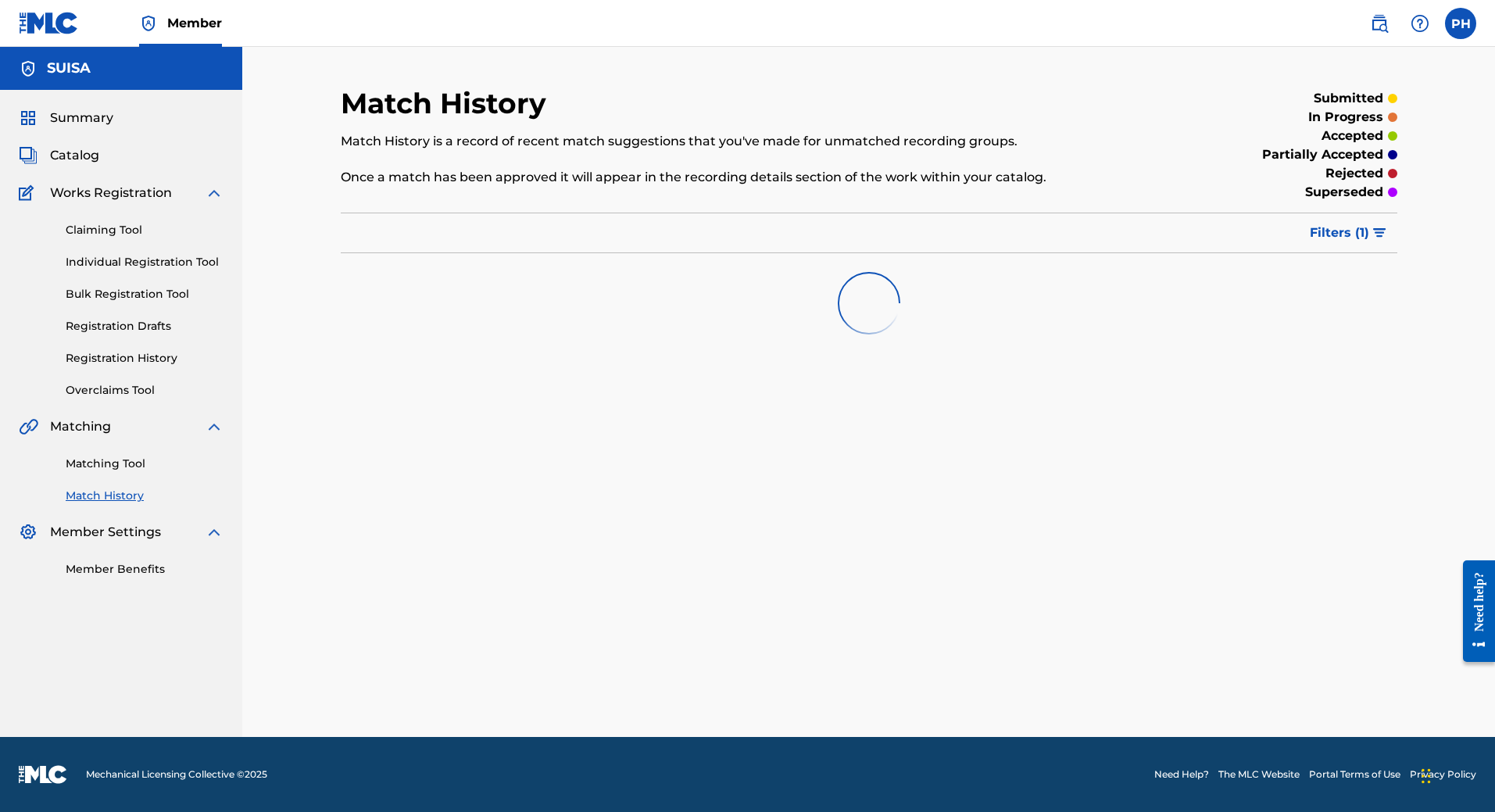
click at [126, 462] on link "Matching Tool" at bounding box center [144, 463] width 158 height 16
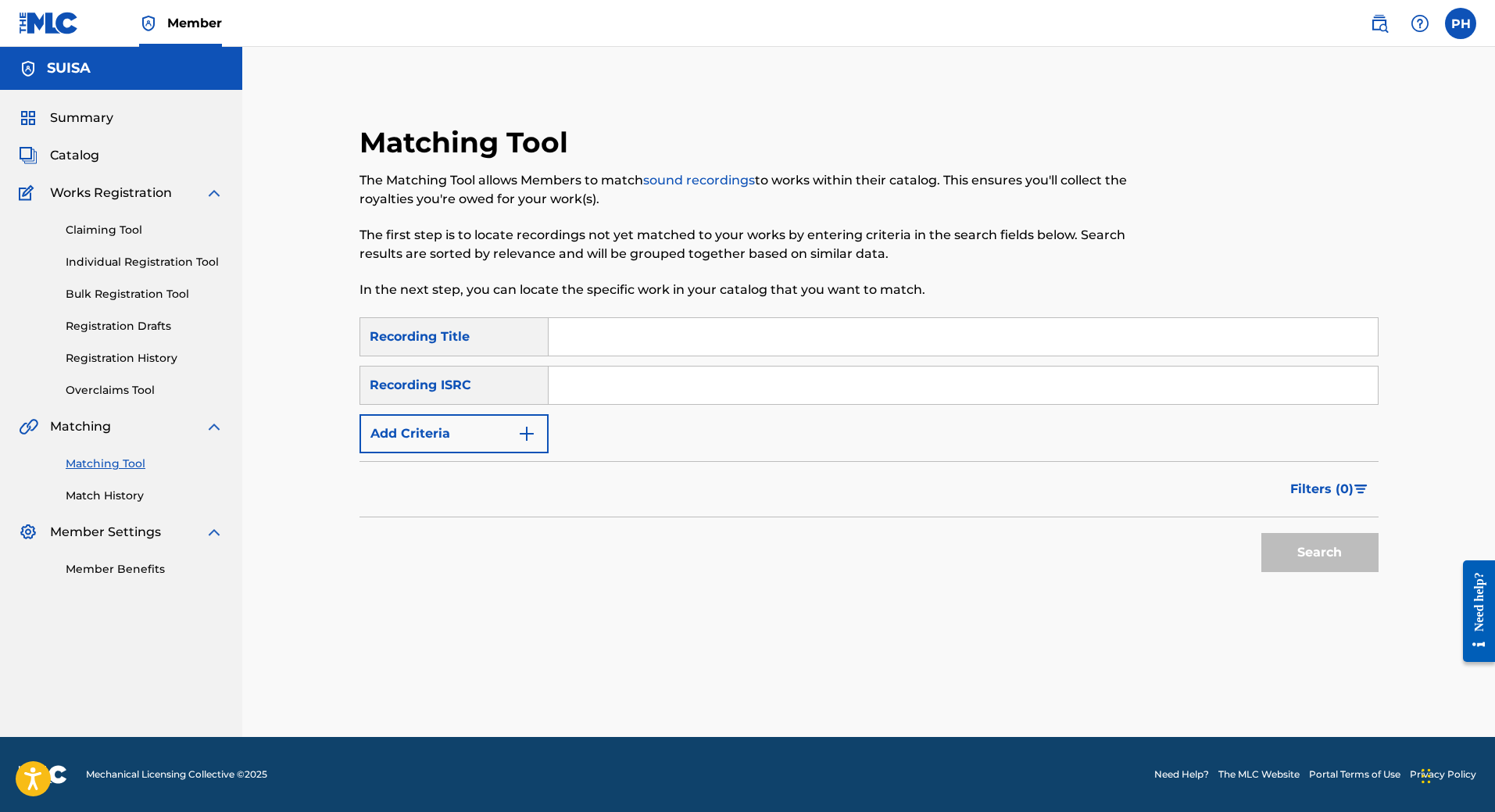
click at [120, 495] on link "Match History" at bounding box center [144, 495] width 158 height 16
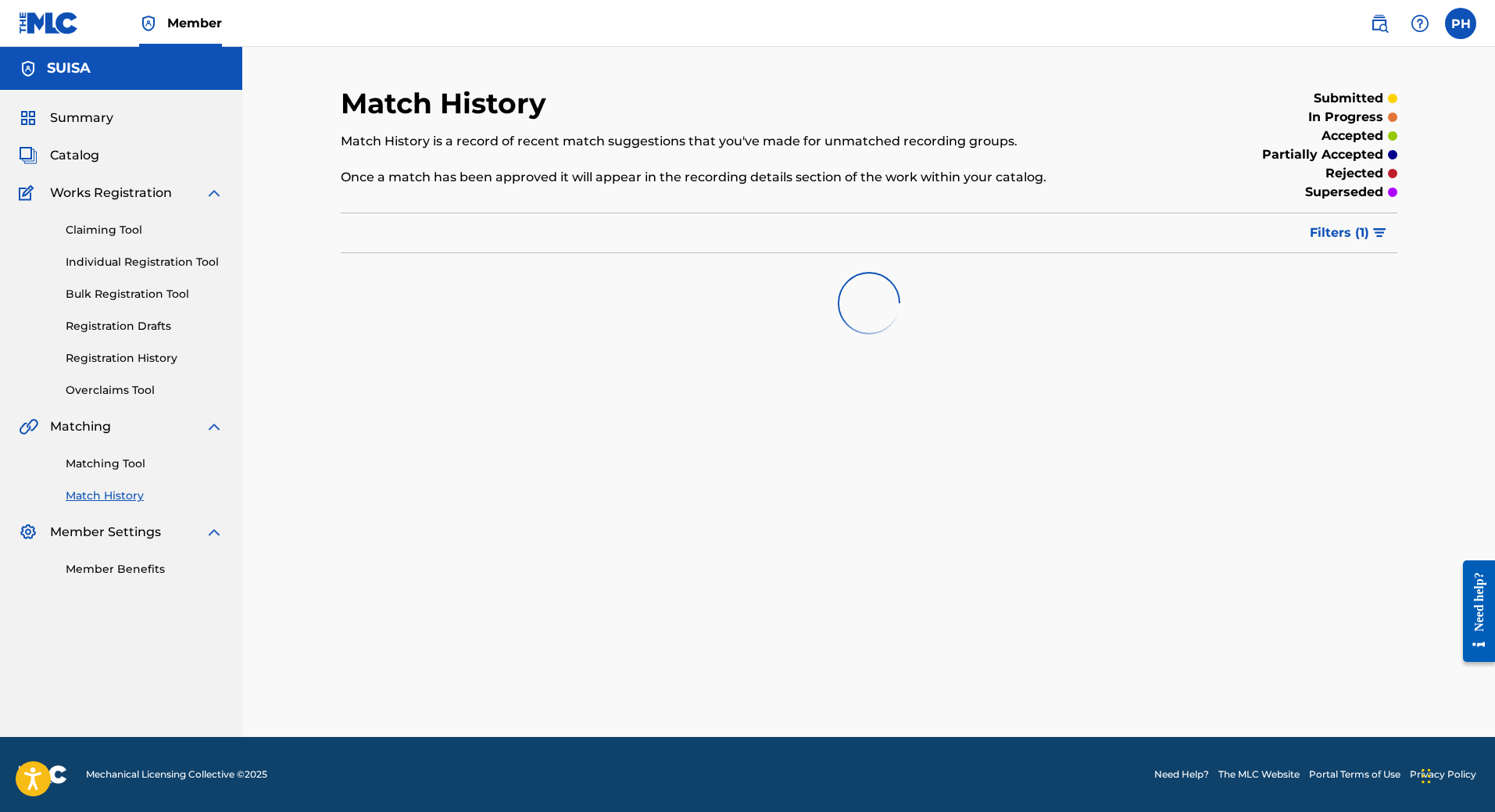
click at [1333, 233] on span "Filters ( 1 )" at bounding box center [1340, 233] width 59 height 19
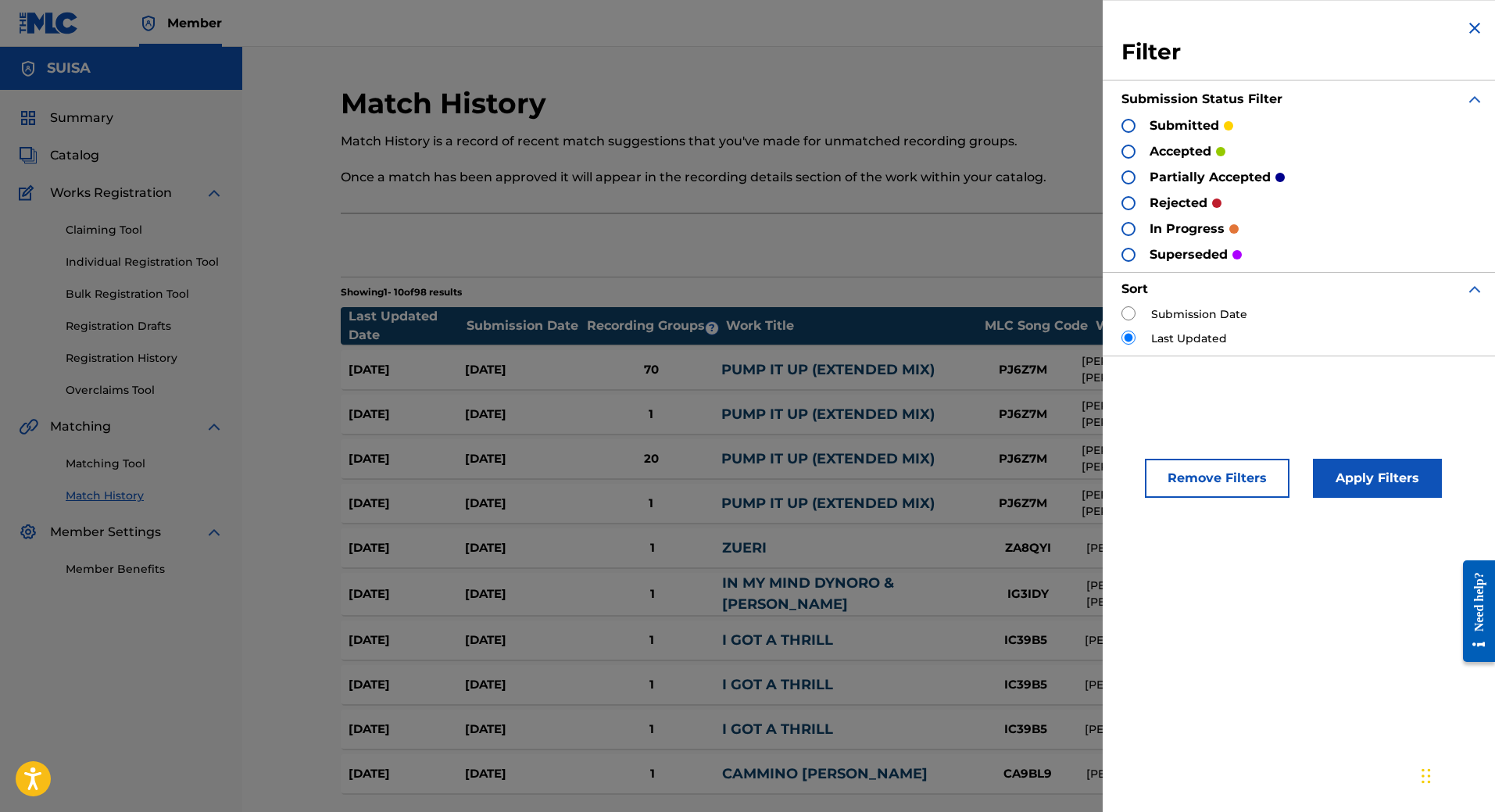
click at [1470, 28] on img at bounding box center [1475, 29] width 19 height 19
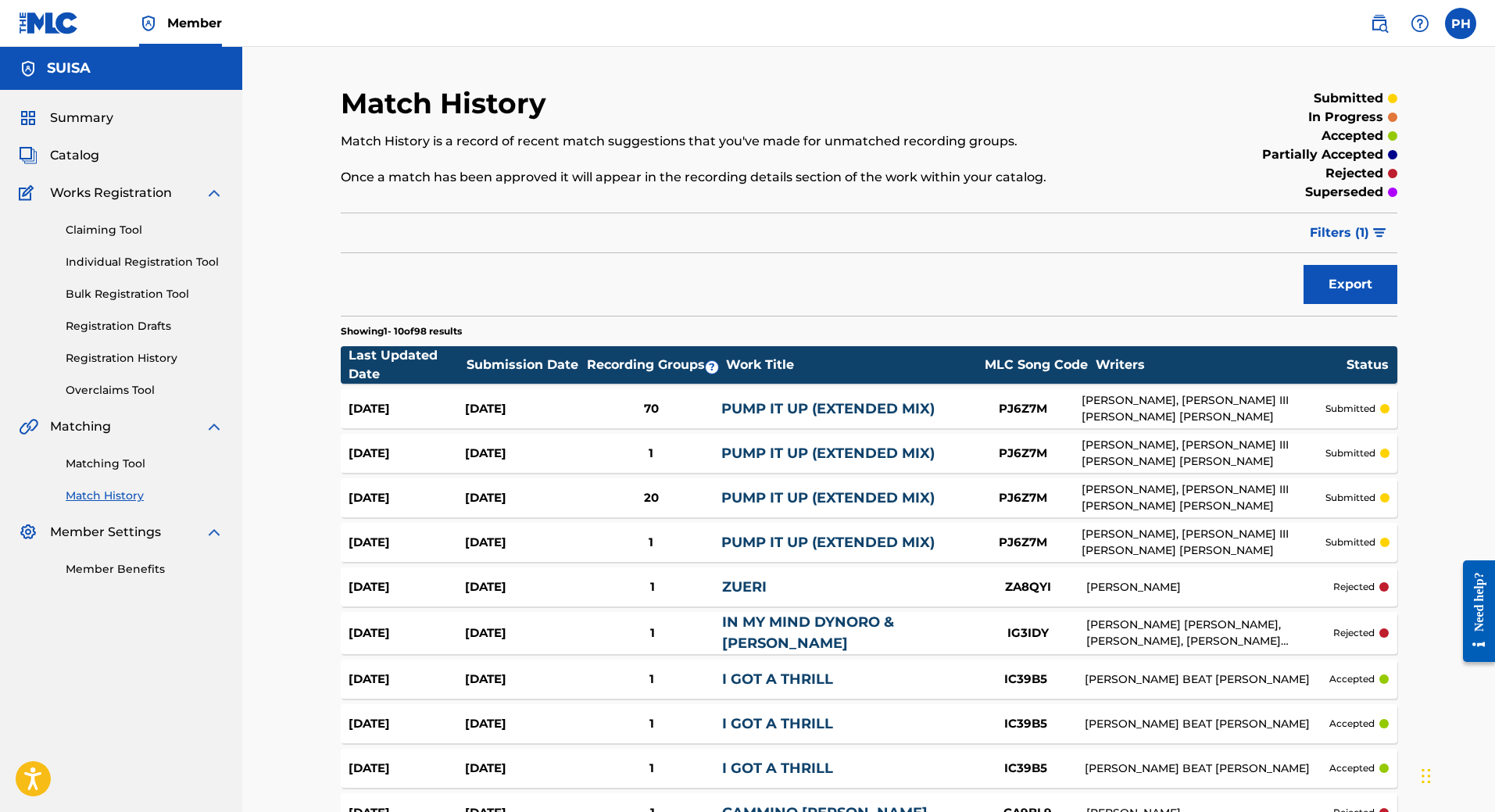
click at [689, 410] on div "70" at bounding box center [651, 408] width 140 height 18
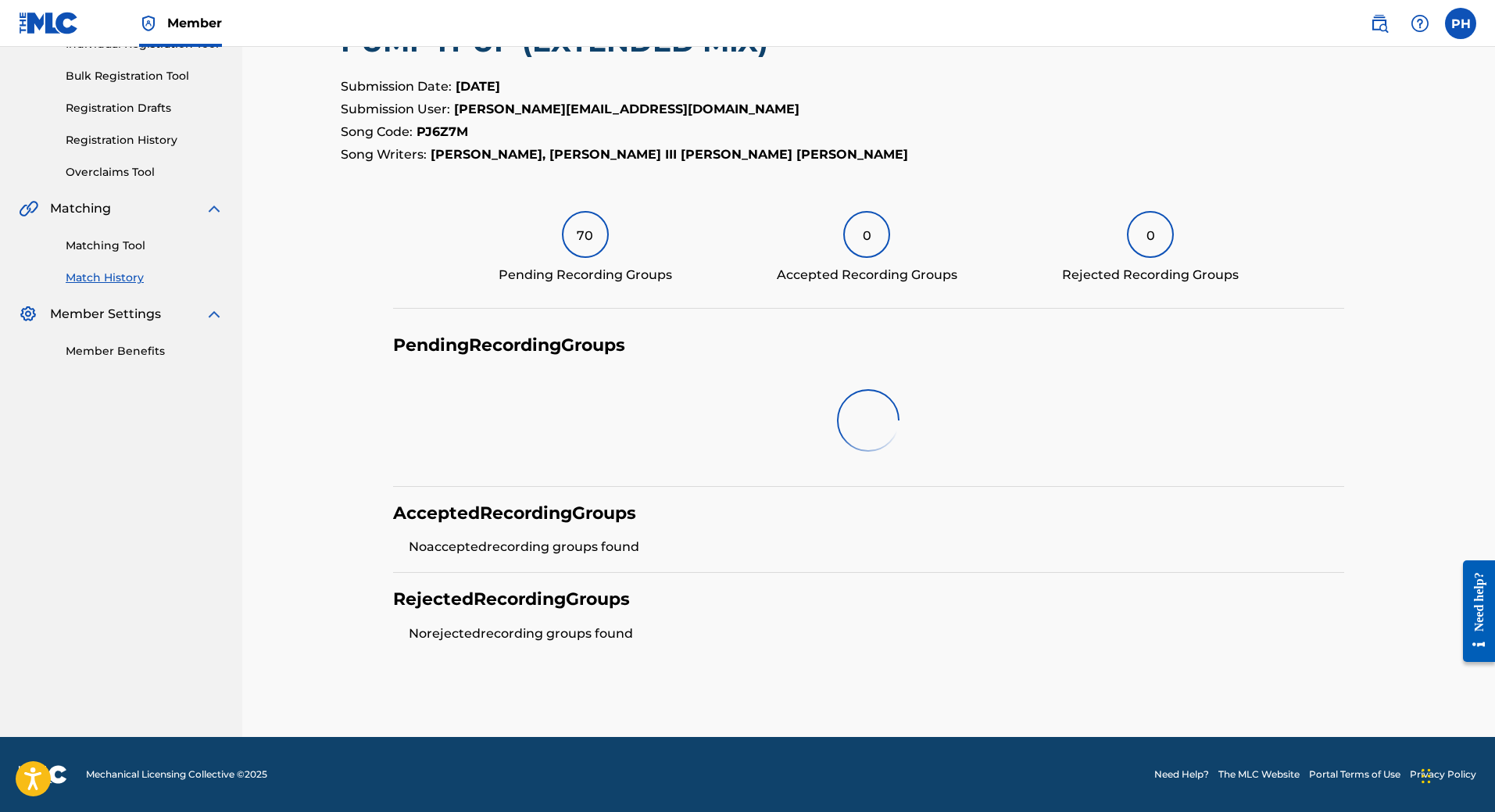
scroll to position [193, 0]
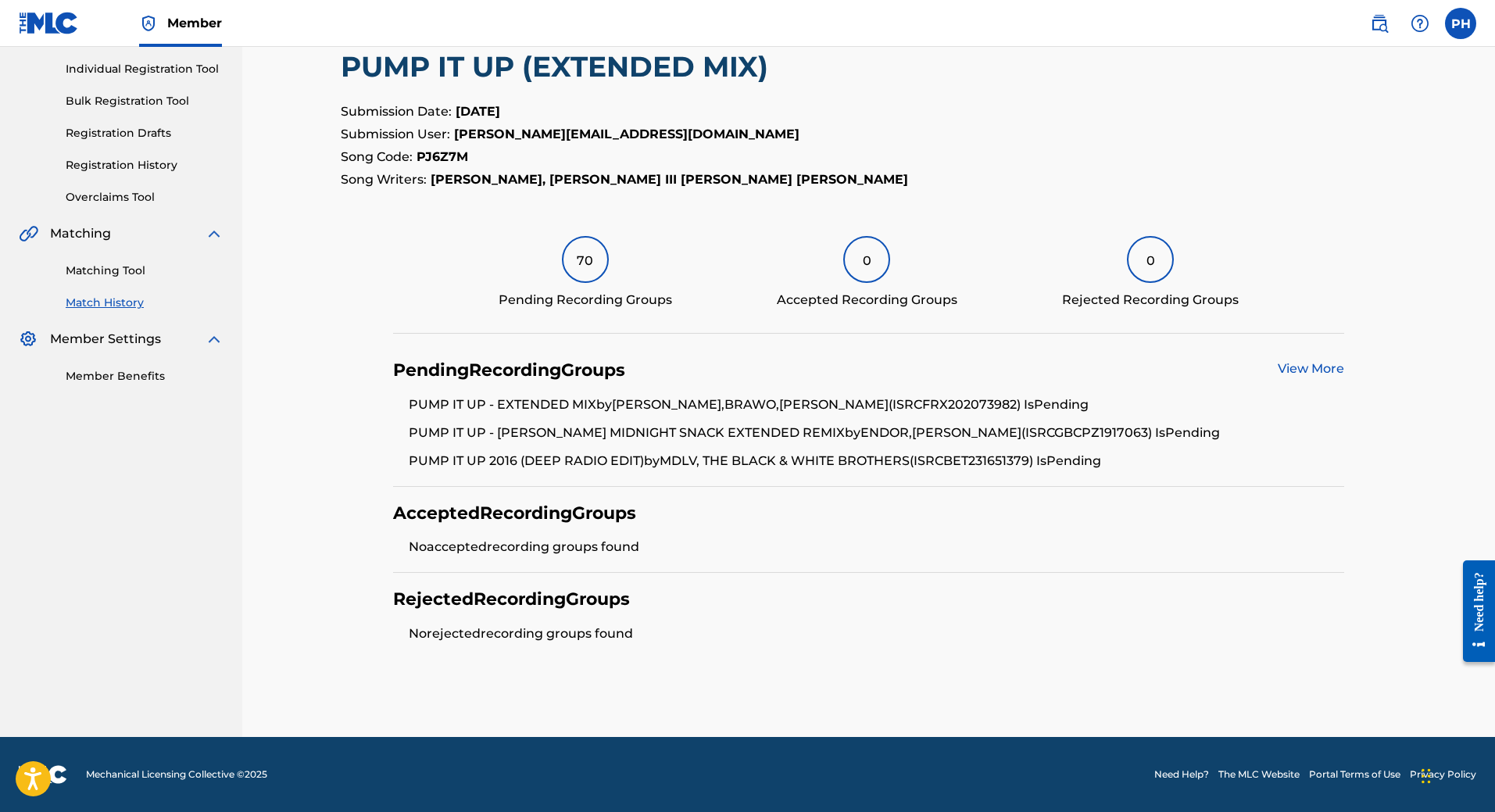
click at [1316, 377] on div "View More" at bounding box center [1310, 370] width 66 height 22
click at [1318, 369] on link "View More" at bounding box center [1310, 367] width 66 height 14
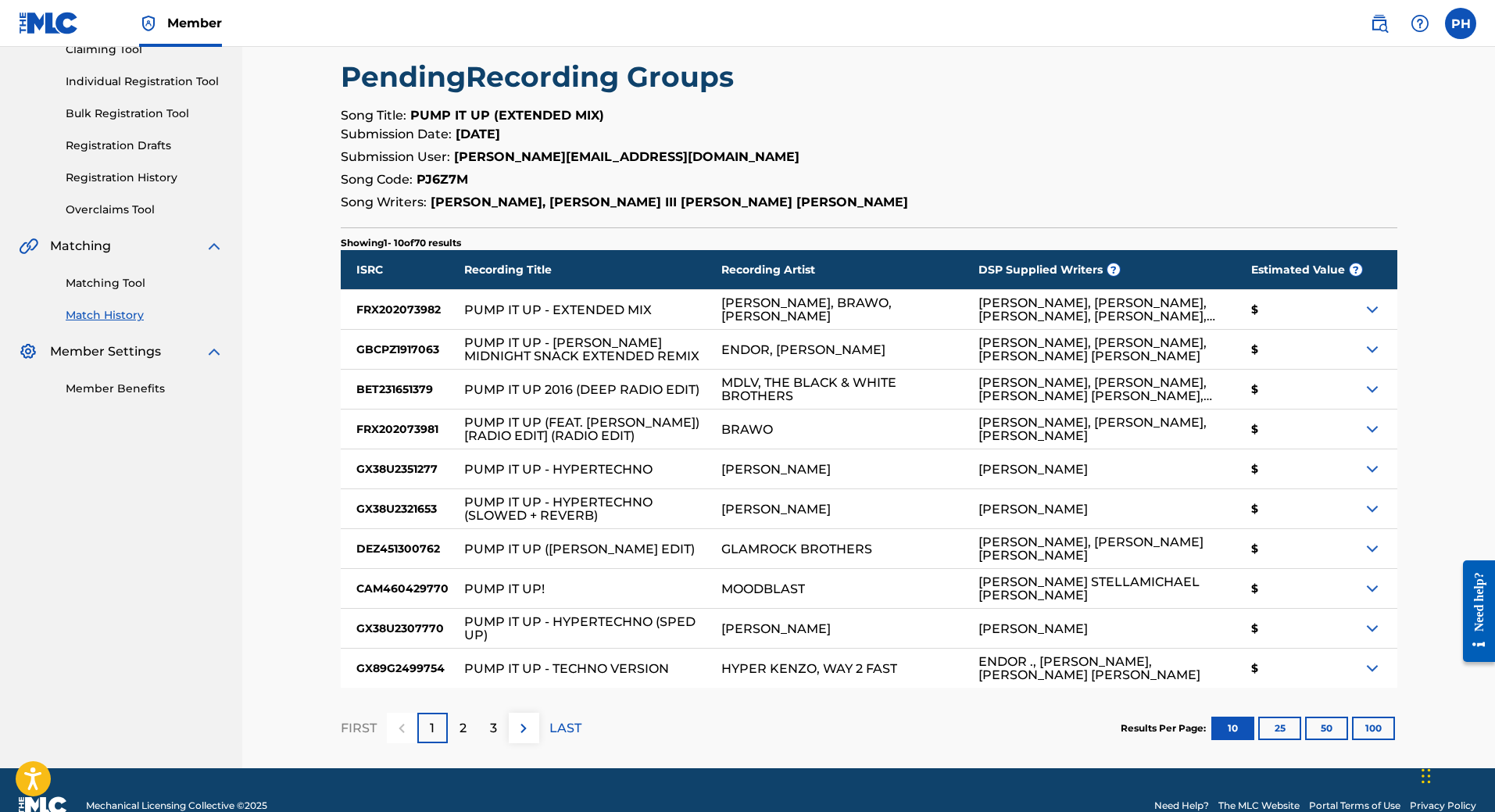
scroll to position [212, 0]
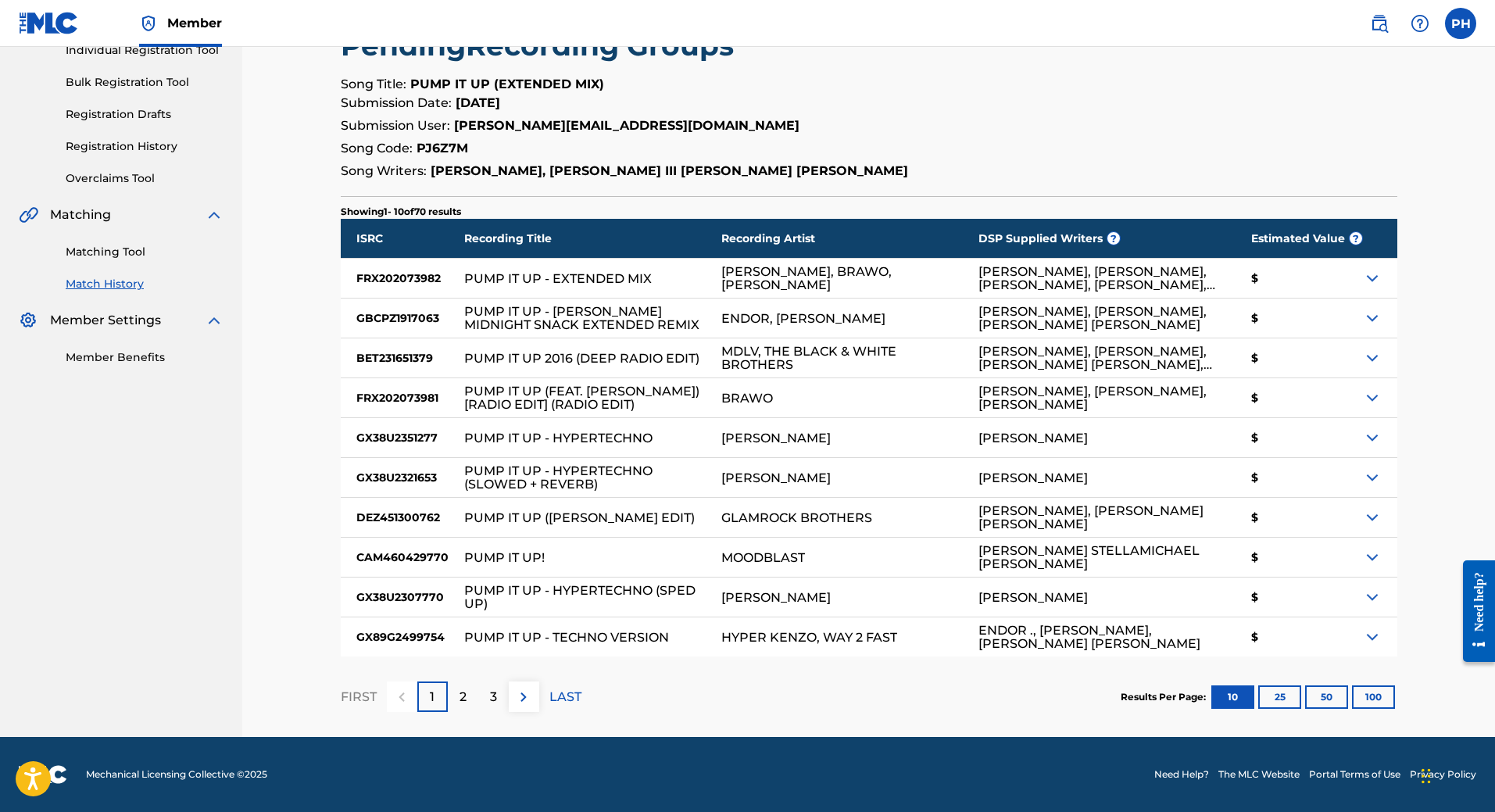
click at [1389, 687] on button "100" at bounding box center [1373, 697] width 43 height 23
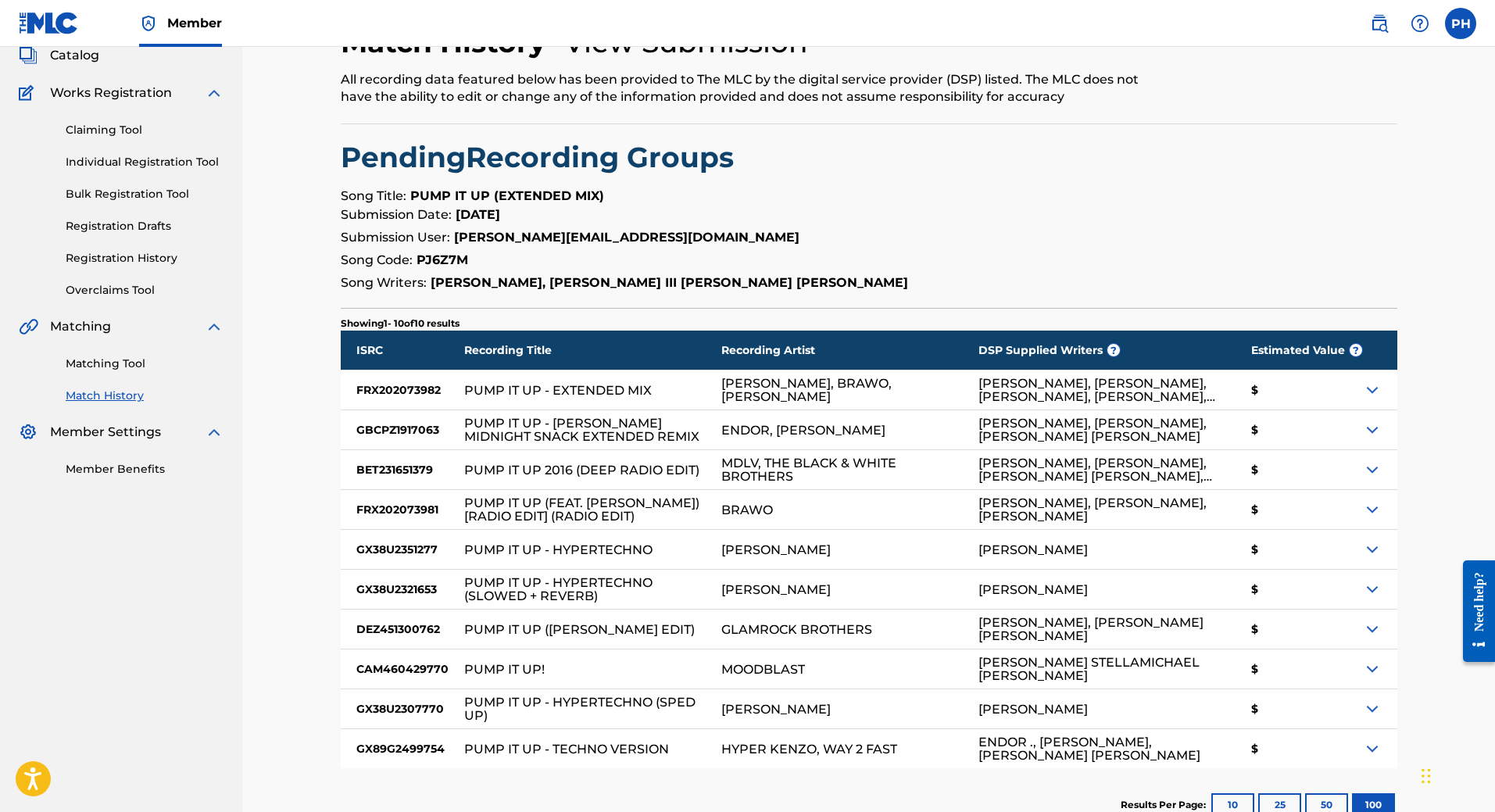
scroll to position [204, 0]
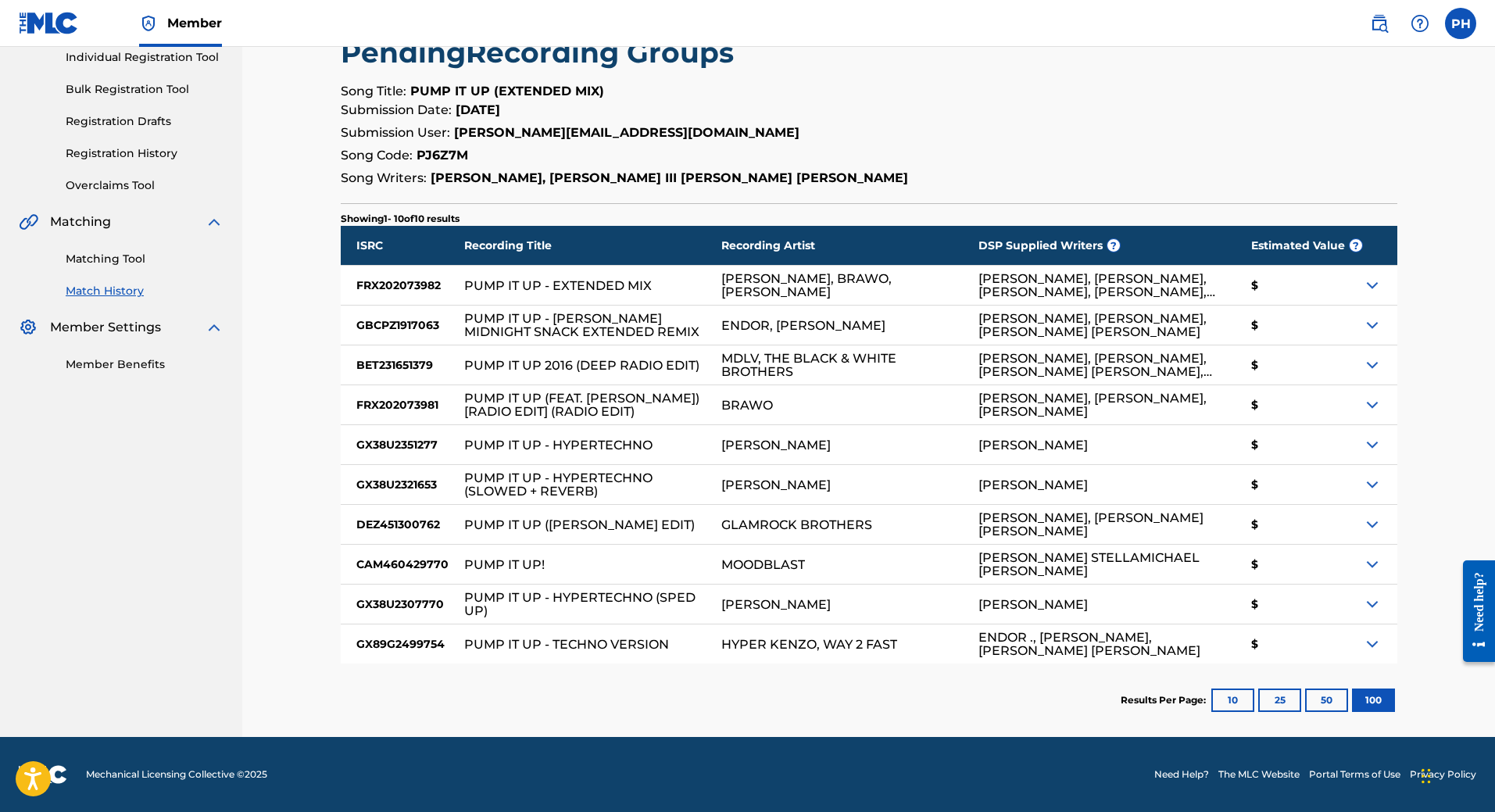
click at [1331, 709] on button "50" at bounding box center [1326, 700] width 43 height 23
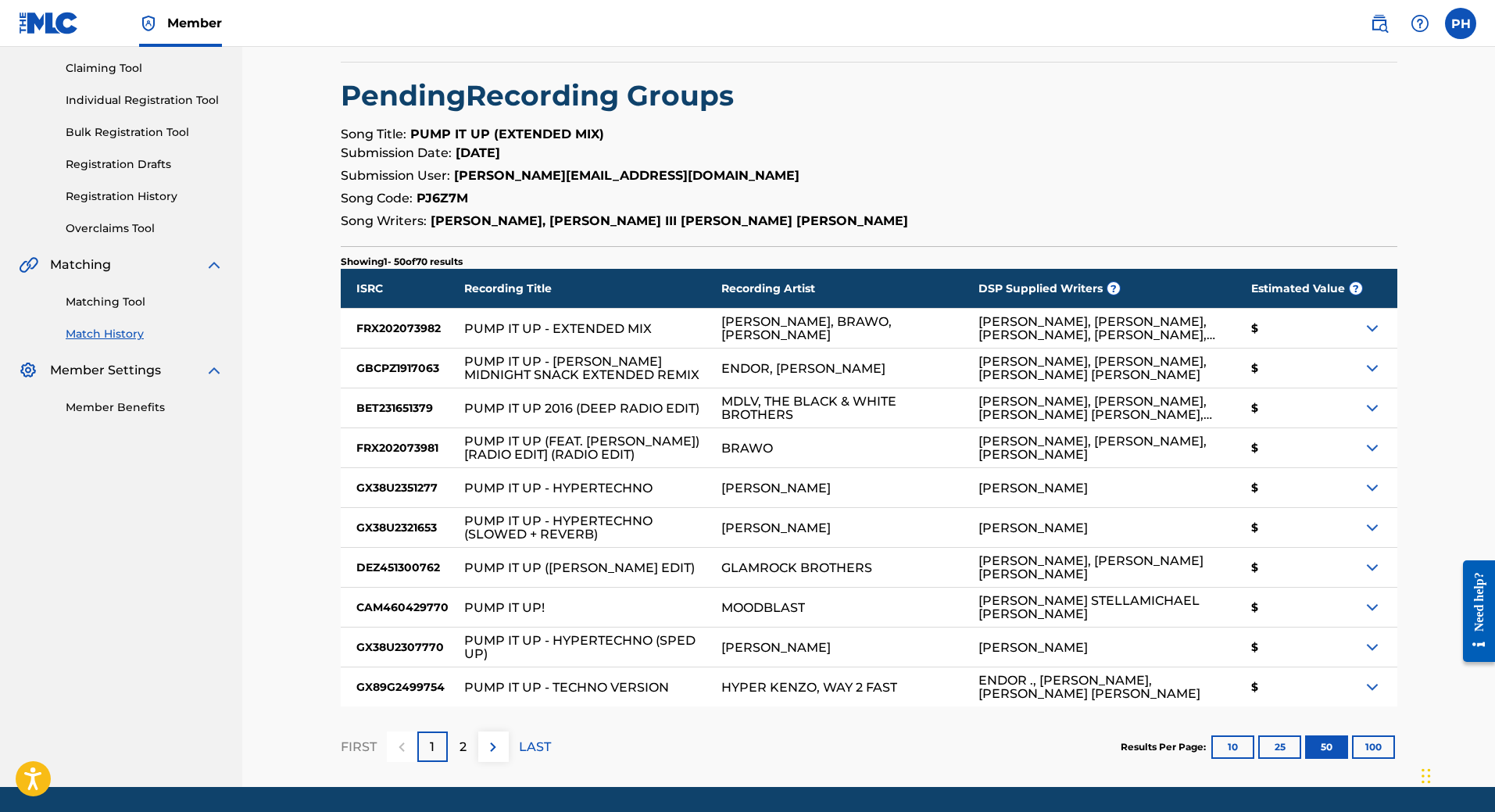
scroll to position [212, 0]
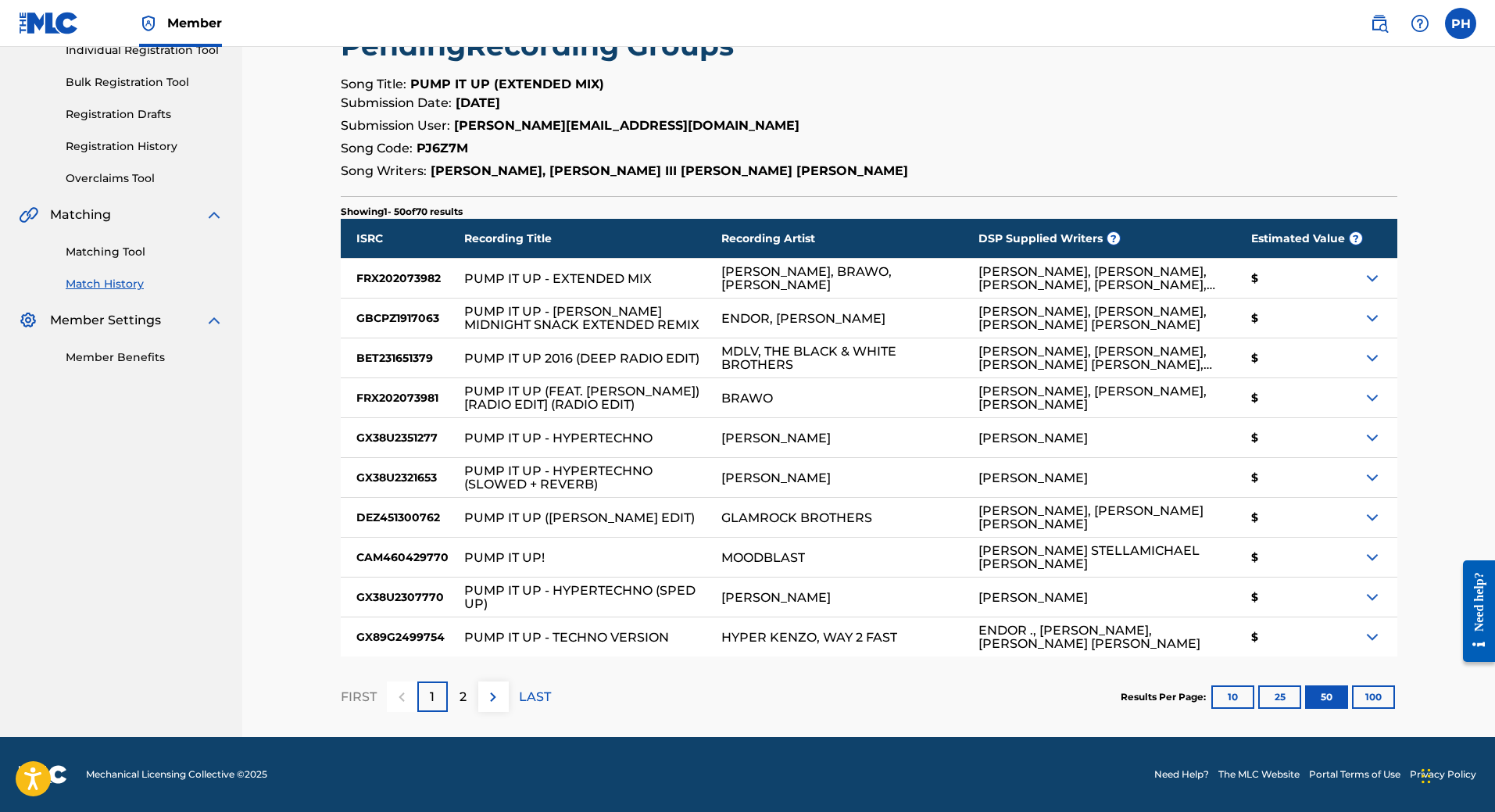
click at [1295, 694] on button "25" at bounding box center [1279, 697] width 43 height 23
click at [1232, 696] on button "10" at bounding box center [1232, 697] width 43 height 23
click at [525, 702] on img at bounding box center [524, 697] width 19 height 19
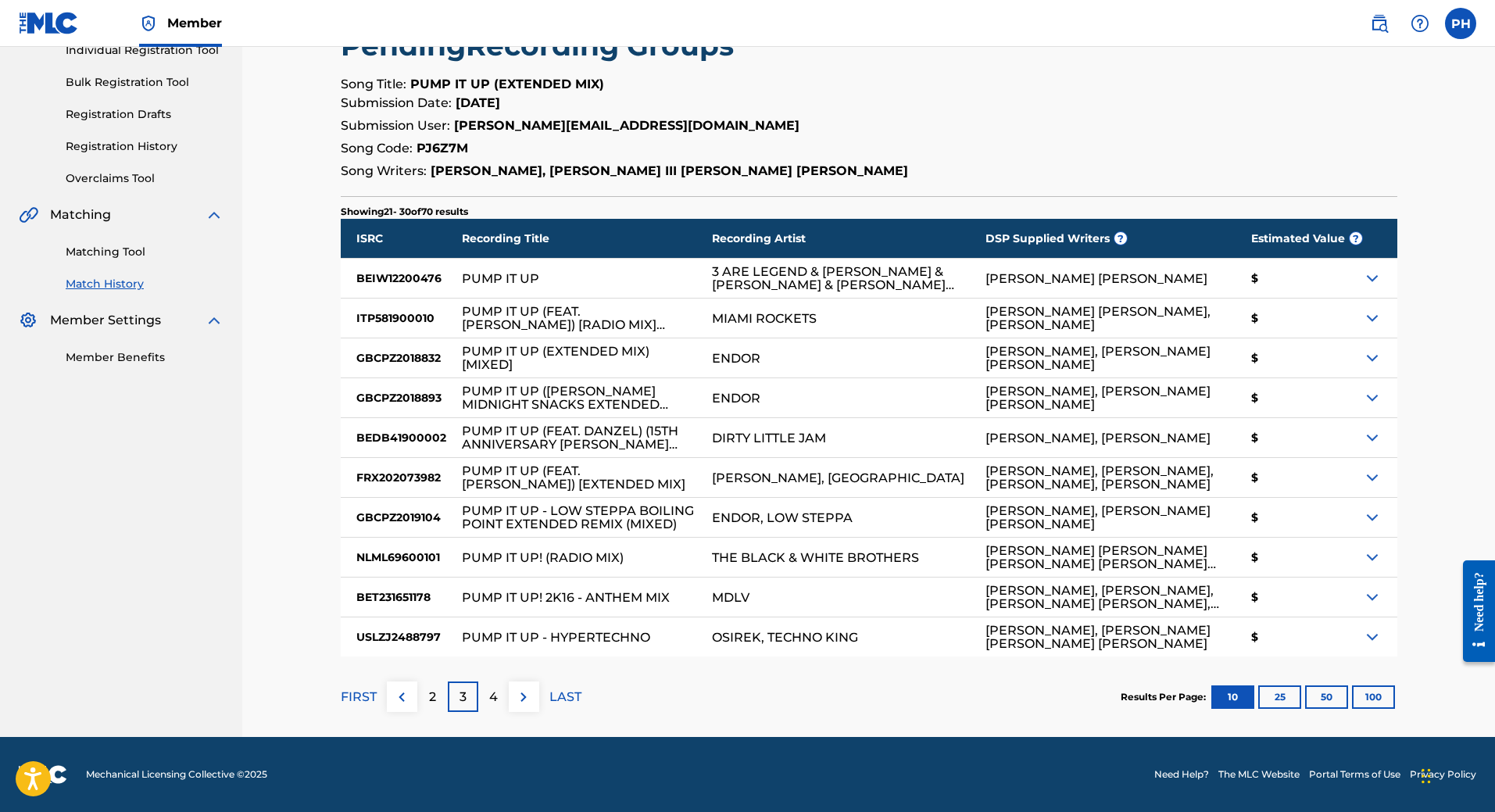
click at [1353, 690] on button "100" at bounding box center [1373, 697] width 43 height 23
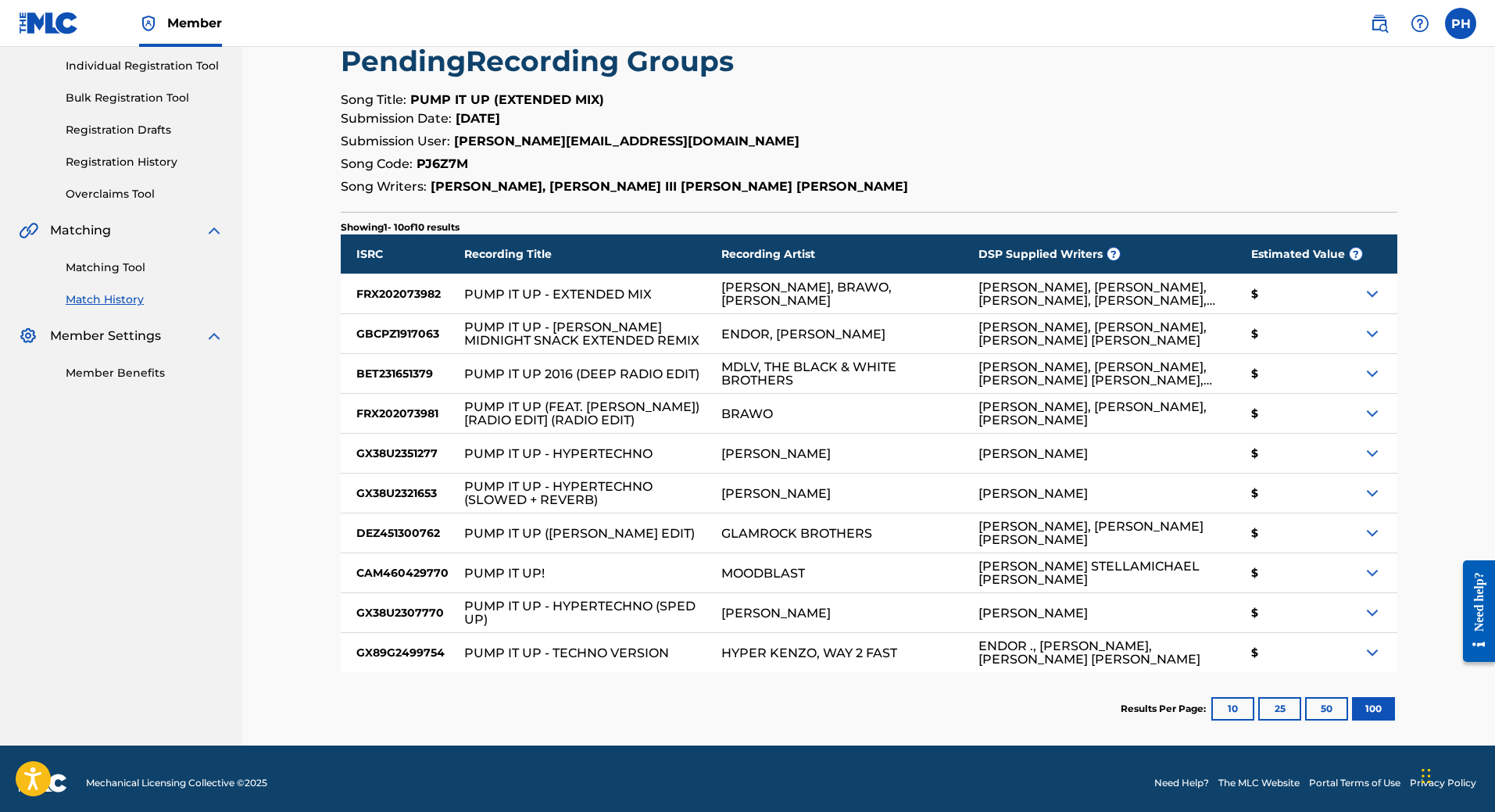
scroll to position [204, 0]
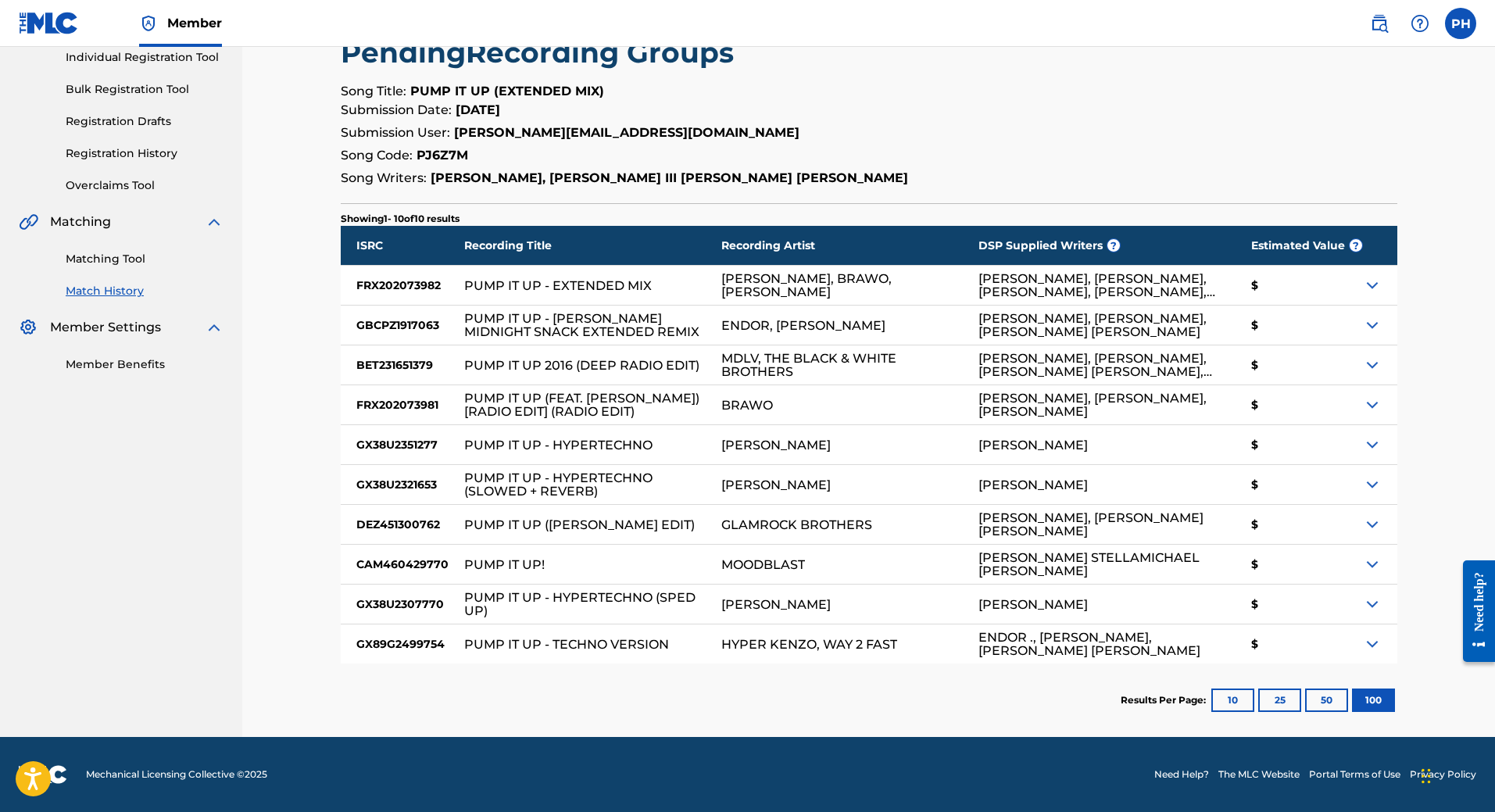
click at [1371, 288] on img at bounding box center [1372, 286] width 19 height 19
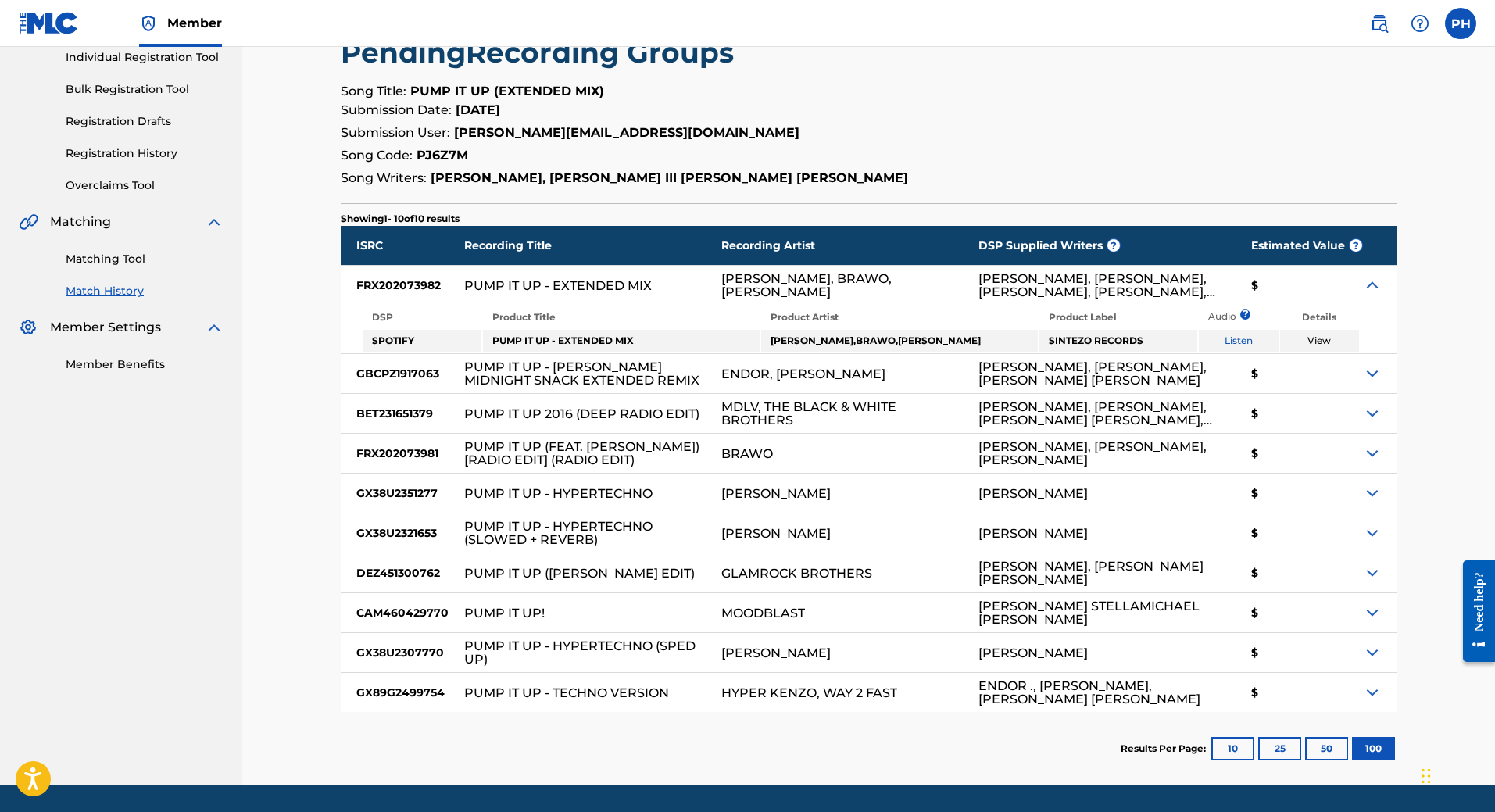
click at [1371, 288] on img at bounding box center [1372, 286] width 19 height 19
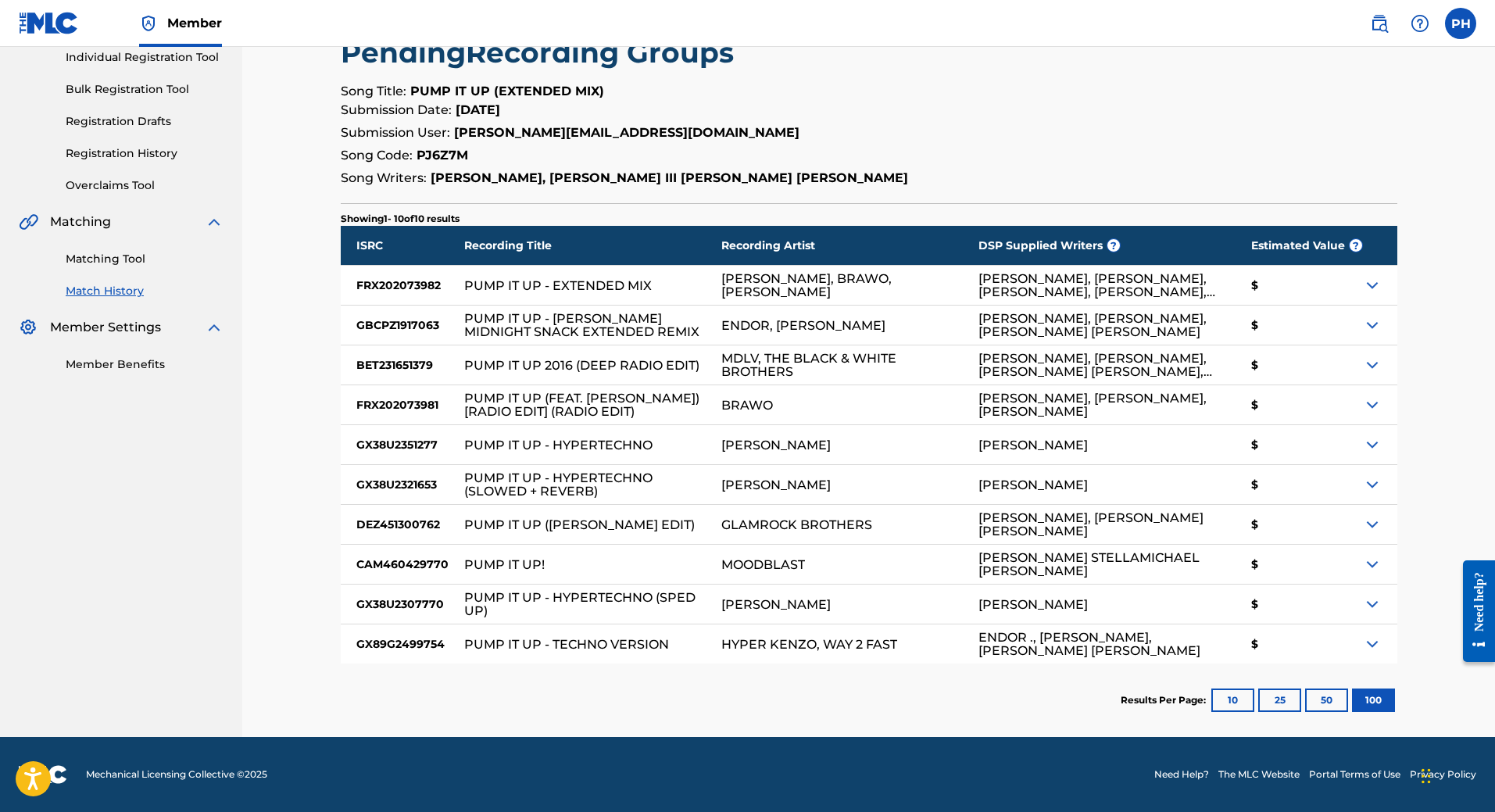
click at [1370, 327] on img at bounding box center [1372, 325] width 19 height 19
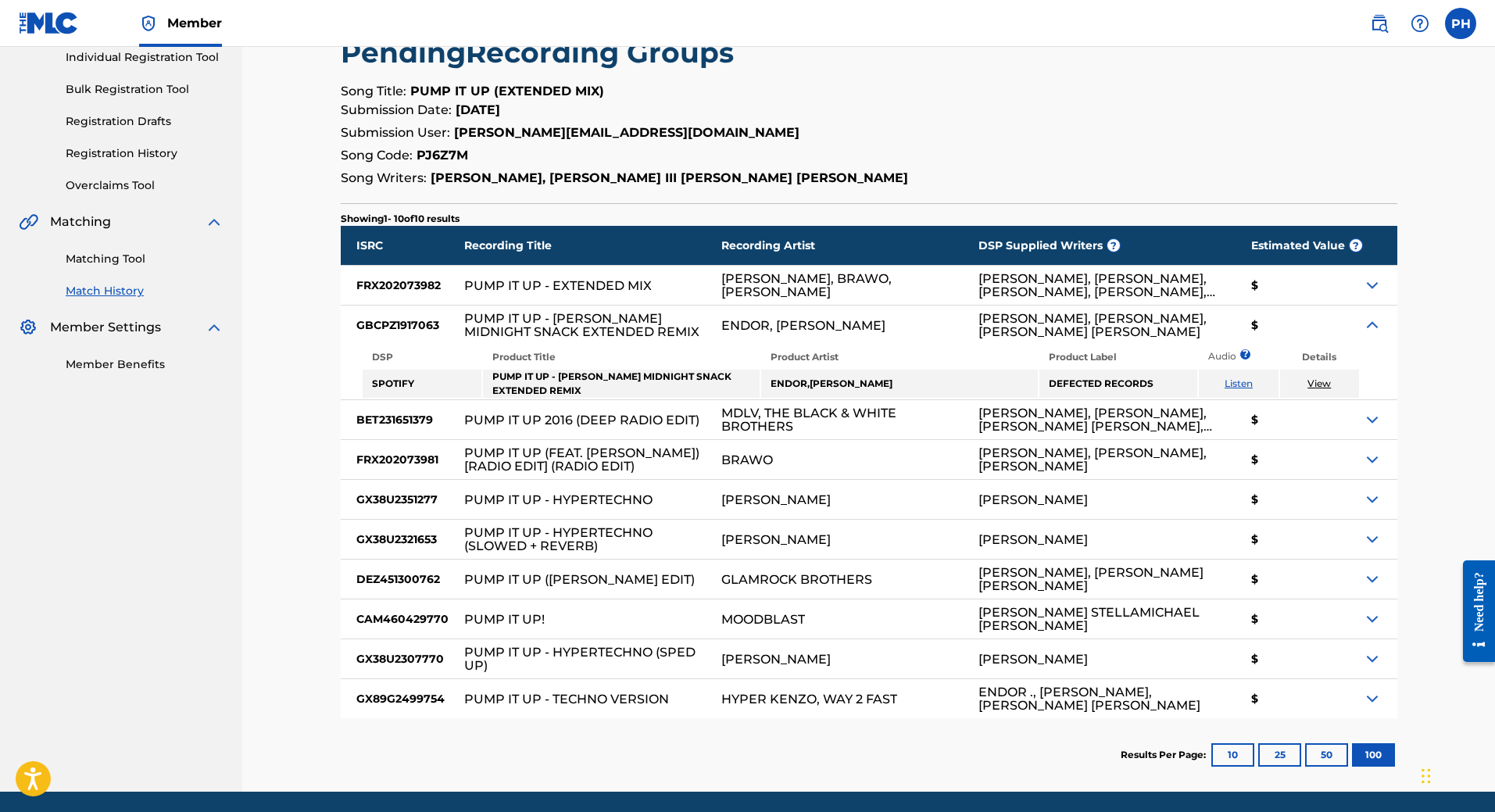
click at [1370, 327] on img at bounding box center [1372, 325] width 19 height 19
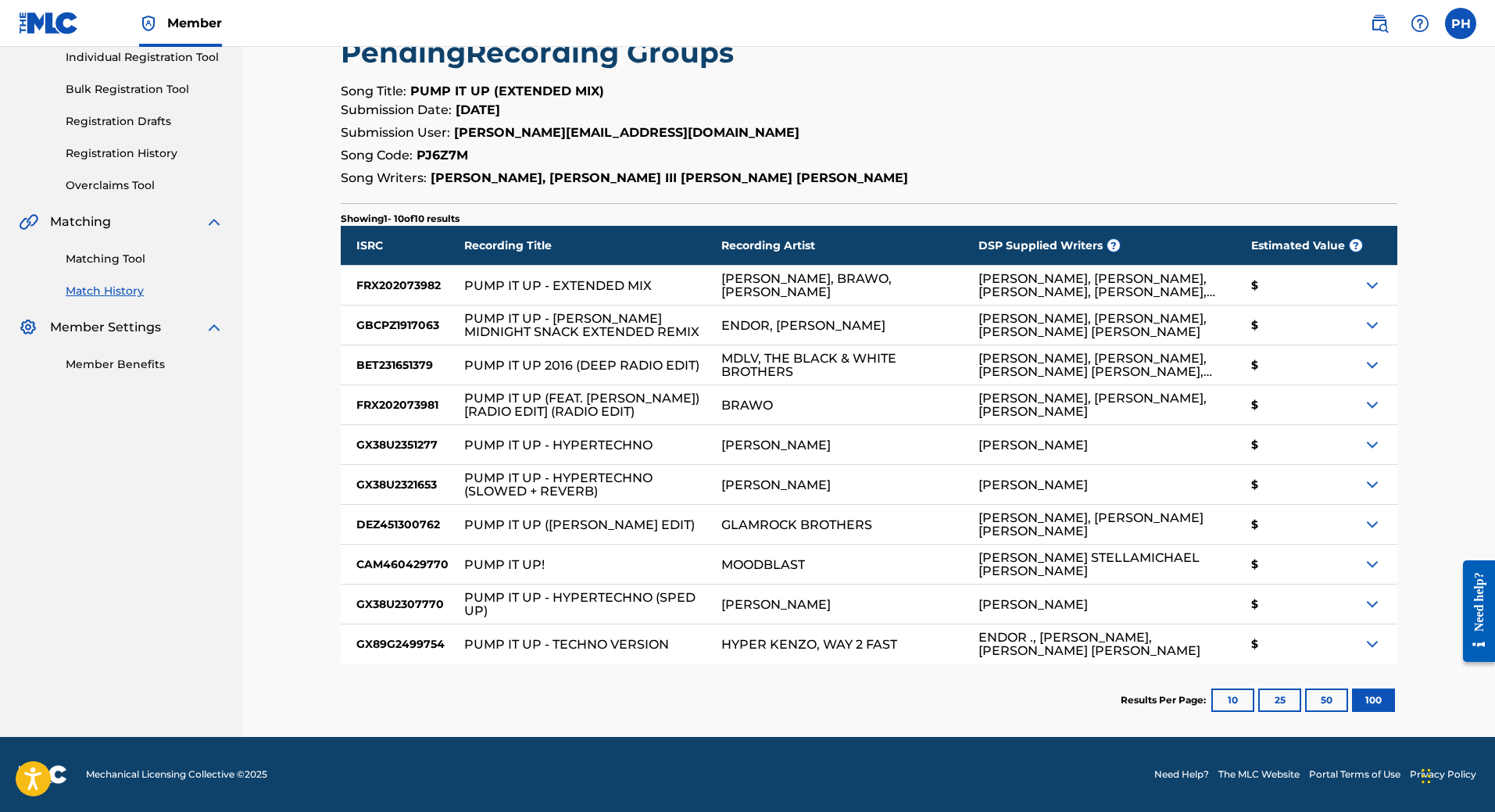
click at [1374, 320] on img at bounding box center [1372, 325] width 19 height 19
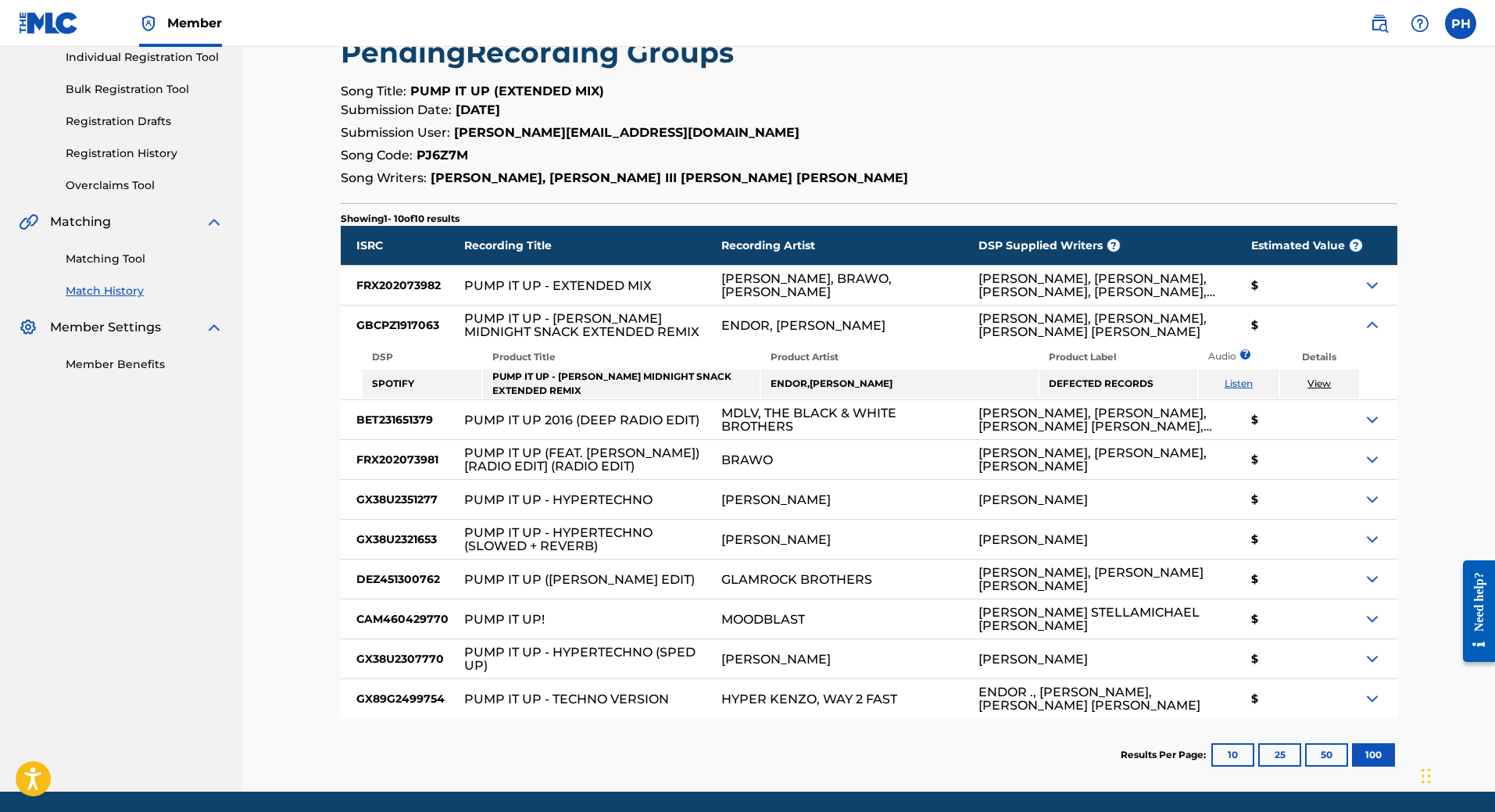
click at [1236, 382] on link "Listen" at bounding box center [1238, 383] width 28 height 12
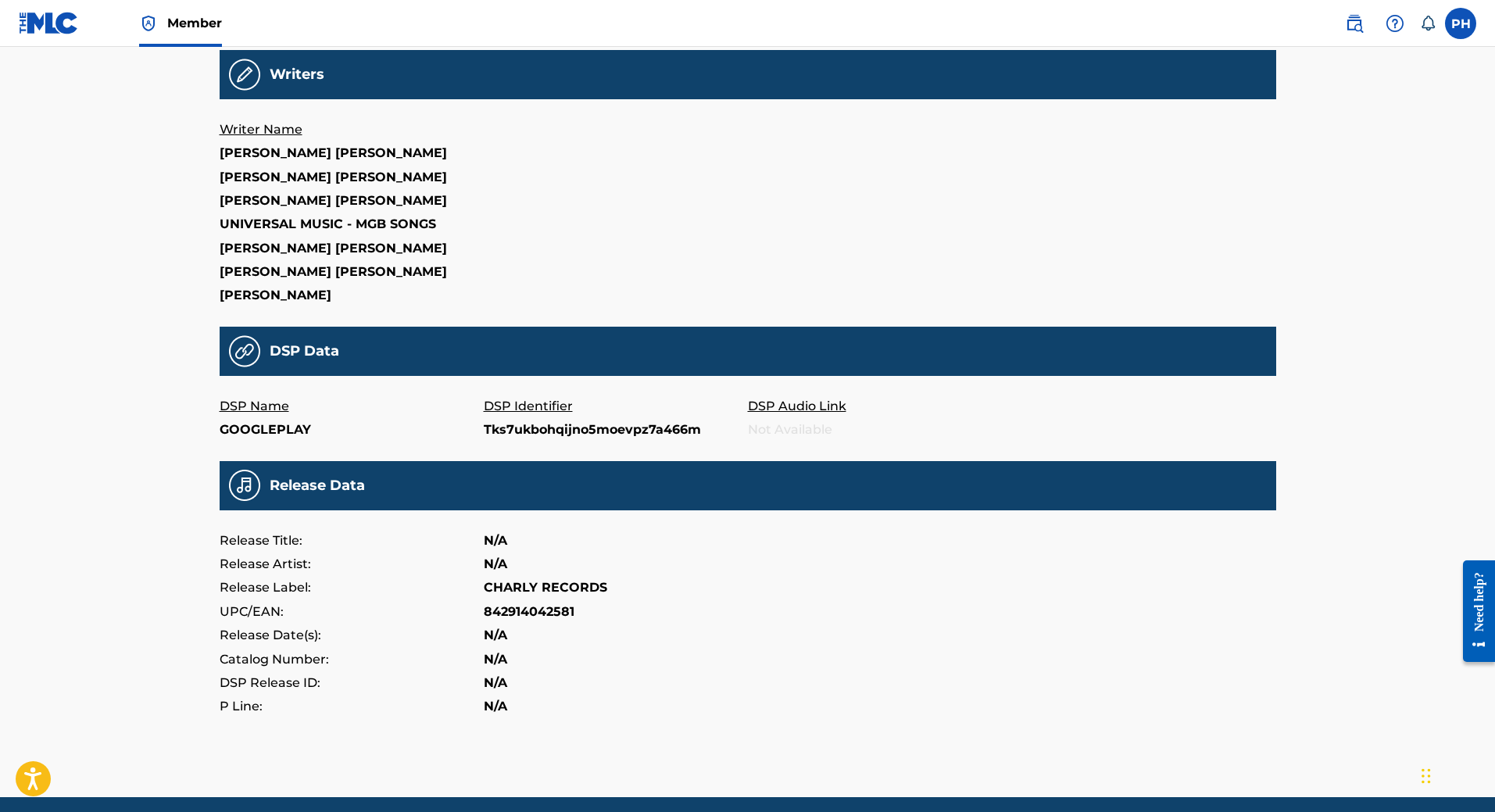
scroll to position [432, 0]
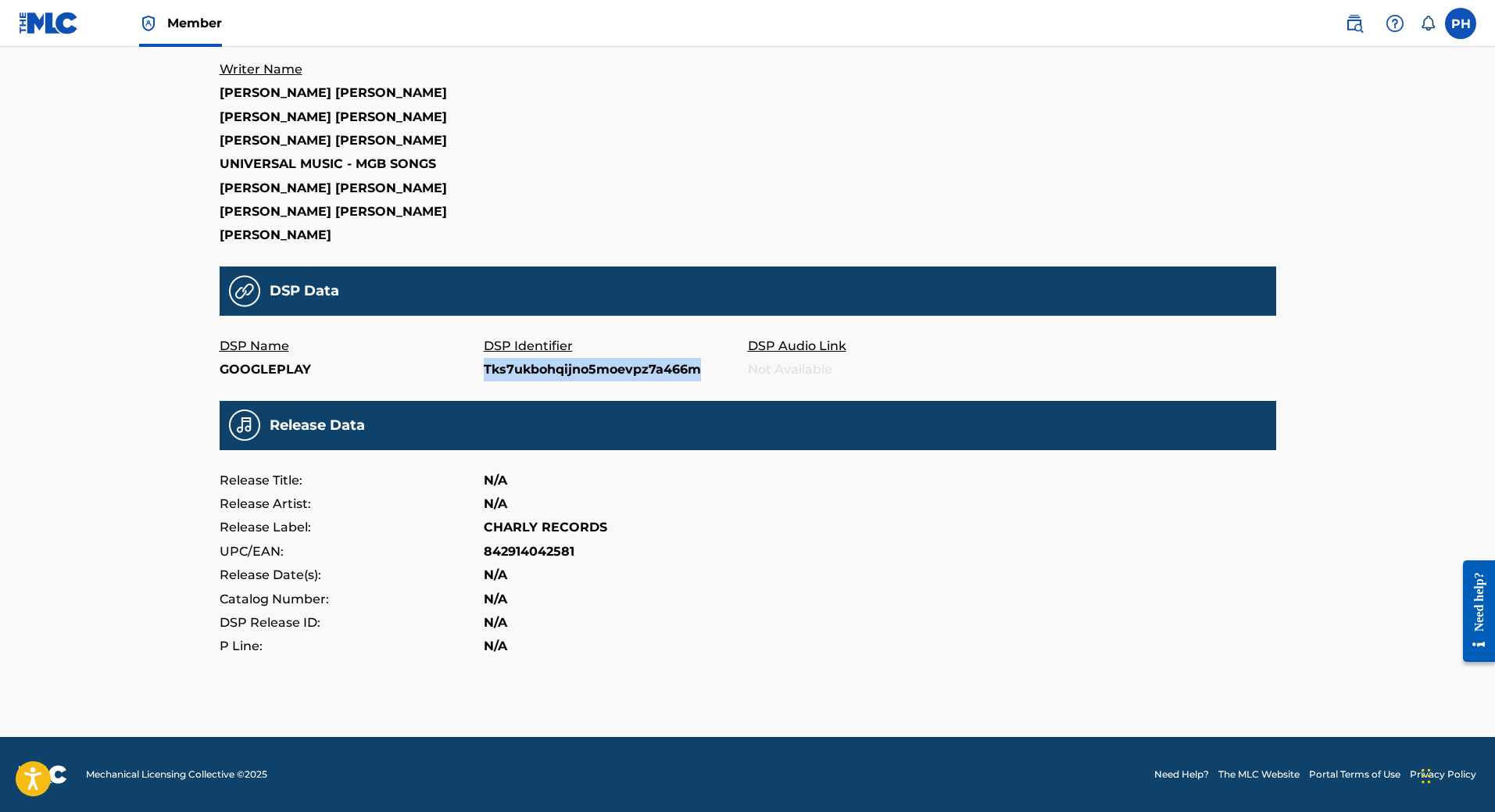
drag, startPoint x: 648, startPoint y: 366, endPoint x: 483, endPoint y: 368, distance: 165.0
click at [483, 368] on p "Tks7ukbohqijno5moevpz7a466m" at bounding box center [615, 369] width 264 height 23
copy p "Tks7ukbohqijno5moevpz7a466m"
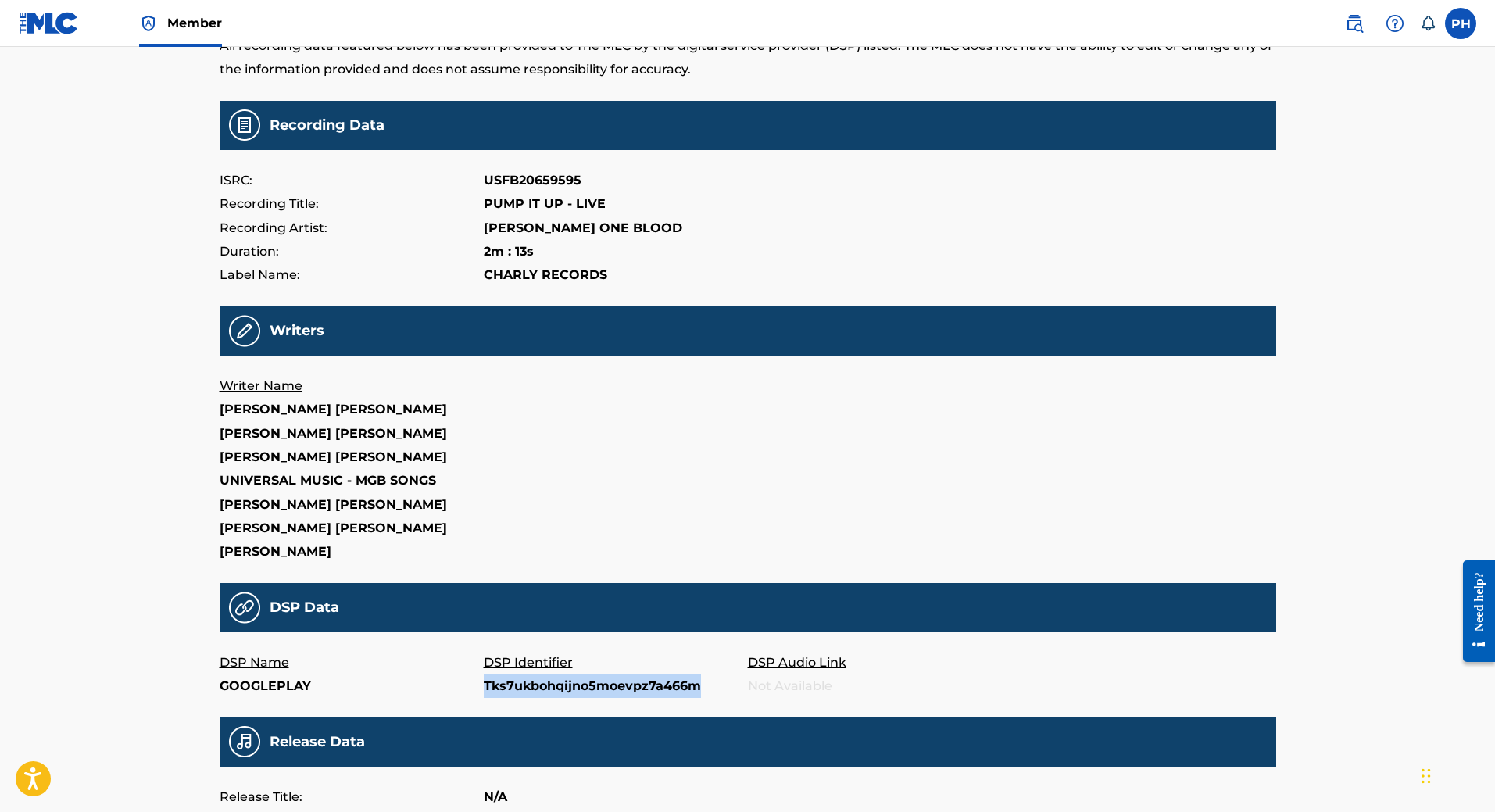
scroll to position [0, 0]
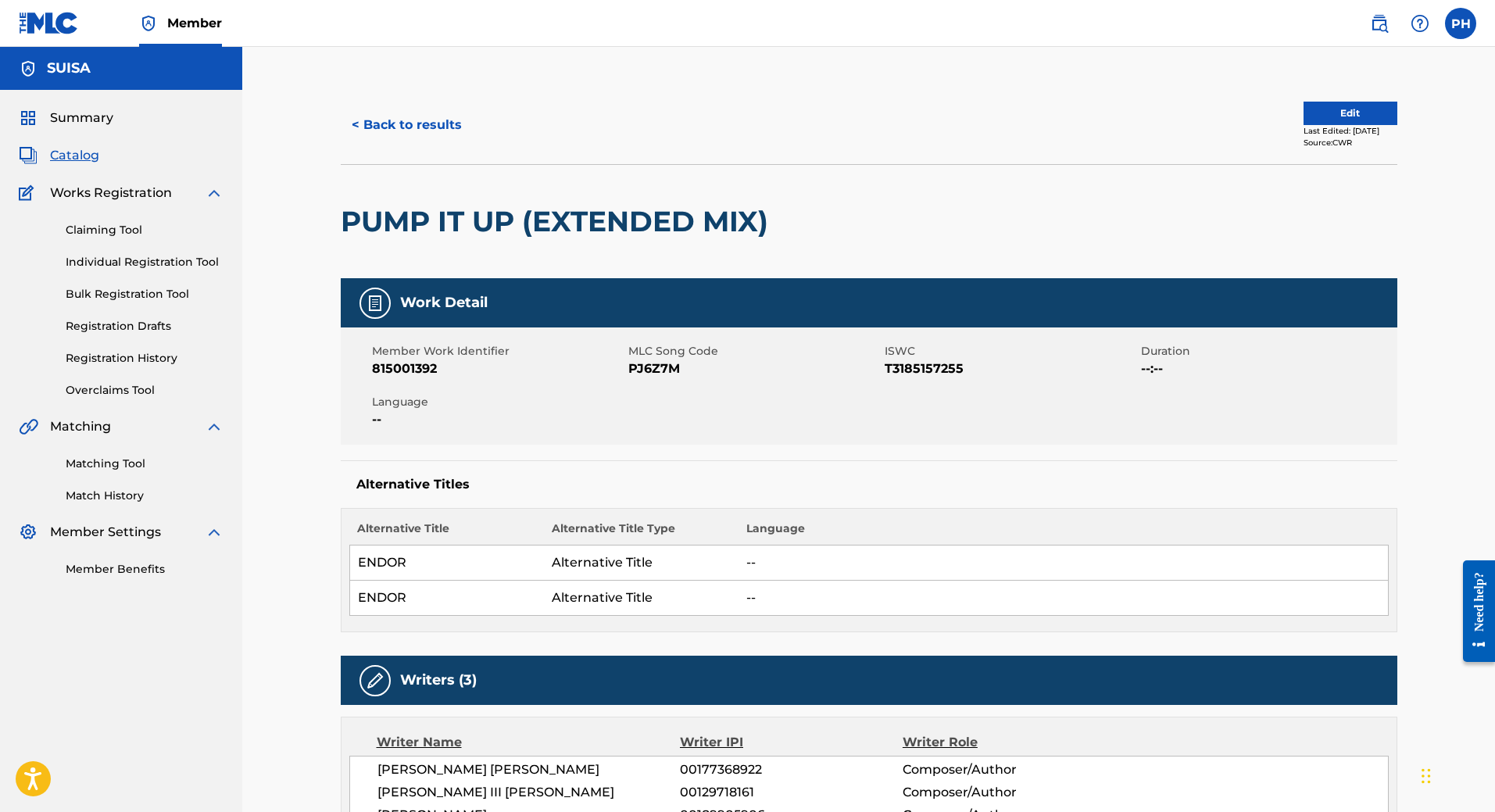
click at [689, 359] on span "MLC Song Code" at bounding box center [754, 351] width 252 height 16
drag, startPoint x: 691, startPoint y: 369, endPoint x: 625, endPoint y: 365, distance: 66.1
click at [625, 365] on div "Member Work Identifier 815001392 MLC Song Code PJ6Z7M ISWC T3185157255 Duration…" at bounding box center [869, 385] width 1057 height 117
click at [625, 365] on div "Member Work Identifier 815001392" at bounding box center [500, 360] width 256 height 35
drag, startPoint x: 625, startPoint y: 365, endPoint x: 698, endPoint y: 369, distance: 73.1
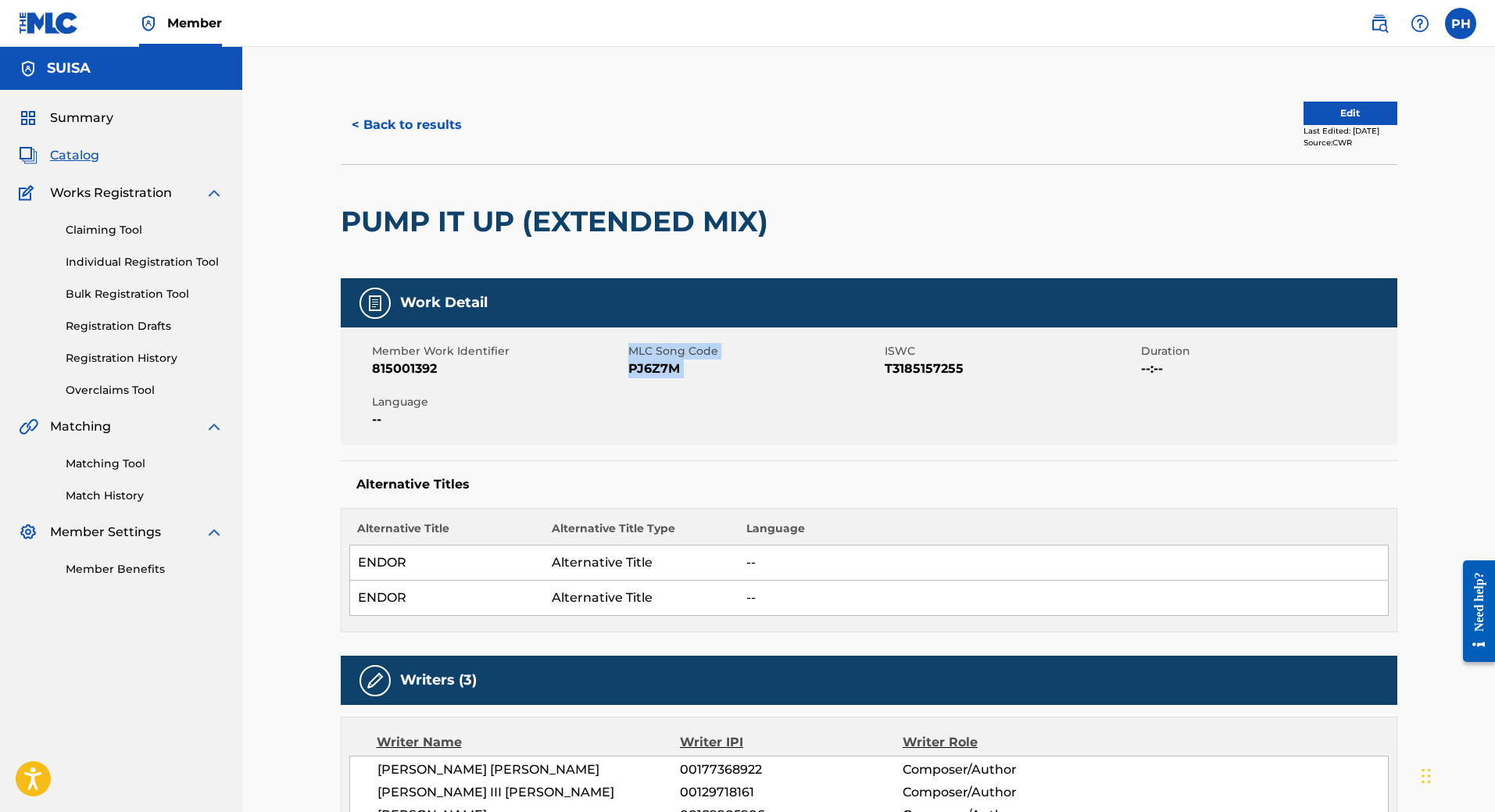
click at [695, 369] on div "Member Work Identifier 815001392 MLC Song Code PJ6Z7M ISWC T3185157255 Duration…" at bounding box center [869, 385] width 1057 height 117
click at [699, 369] on span "PJ6Z7M" at bounding box center [754, 369] width 252 height 19
click at [700, 369] on span "PJ6Z7M" at bounding box center [754, 369] width 252 height 19
drag, startPoint x: 703, startPoint y: 369, endPoint x: 629, endPoint y: 368, distance: 74.0
click at [629, 368] on span "PJ6Z7M" at bounding box center [754, 369] width 252 height 19
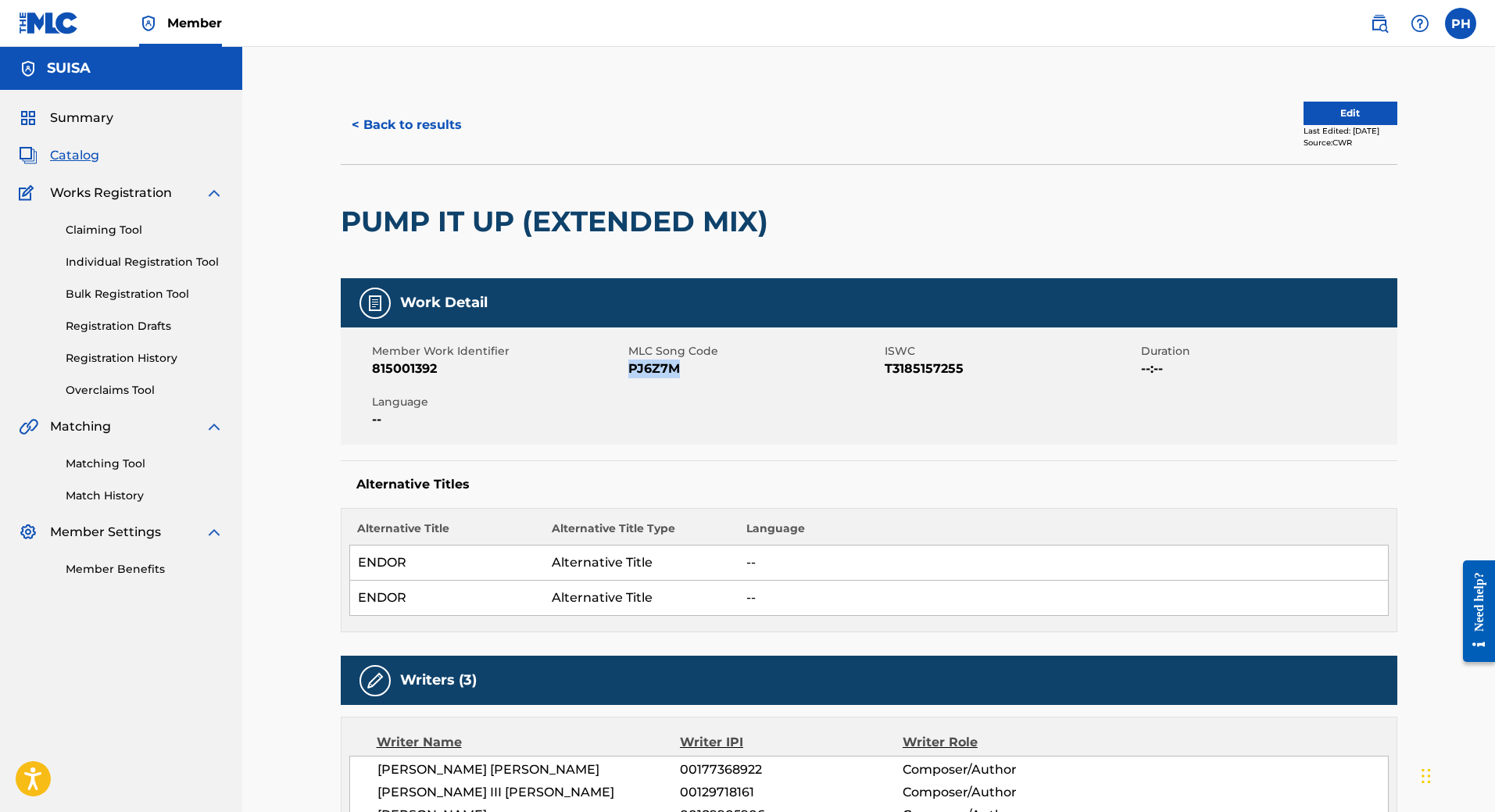
copy span "PJ6Z7M"
